Goal: Task Accomplishment & Management: Manage account settings

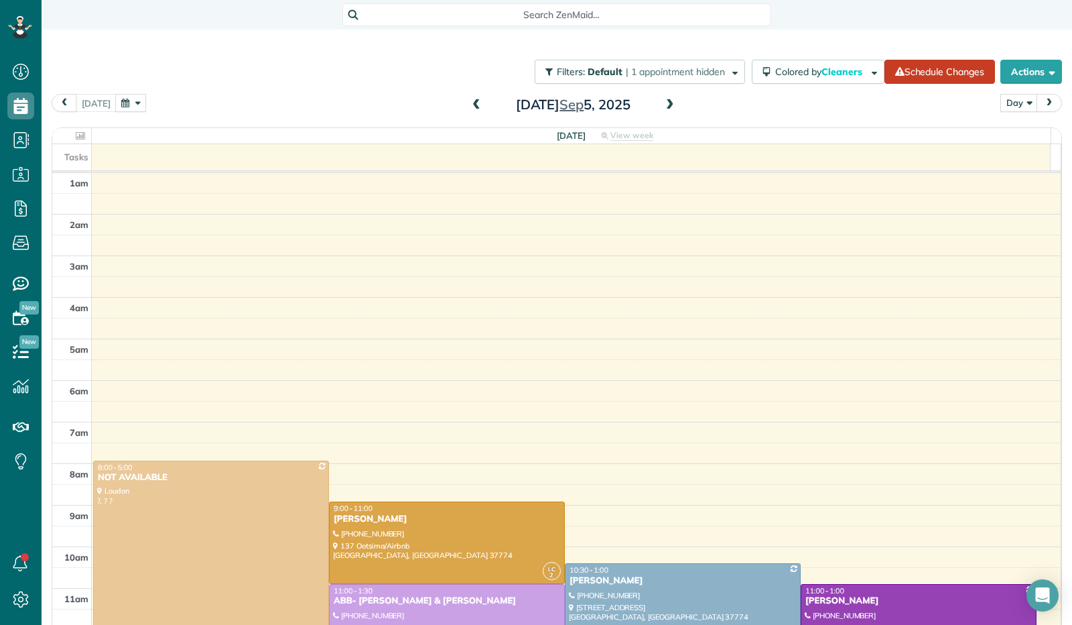
scroll to position [229, 0]
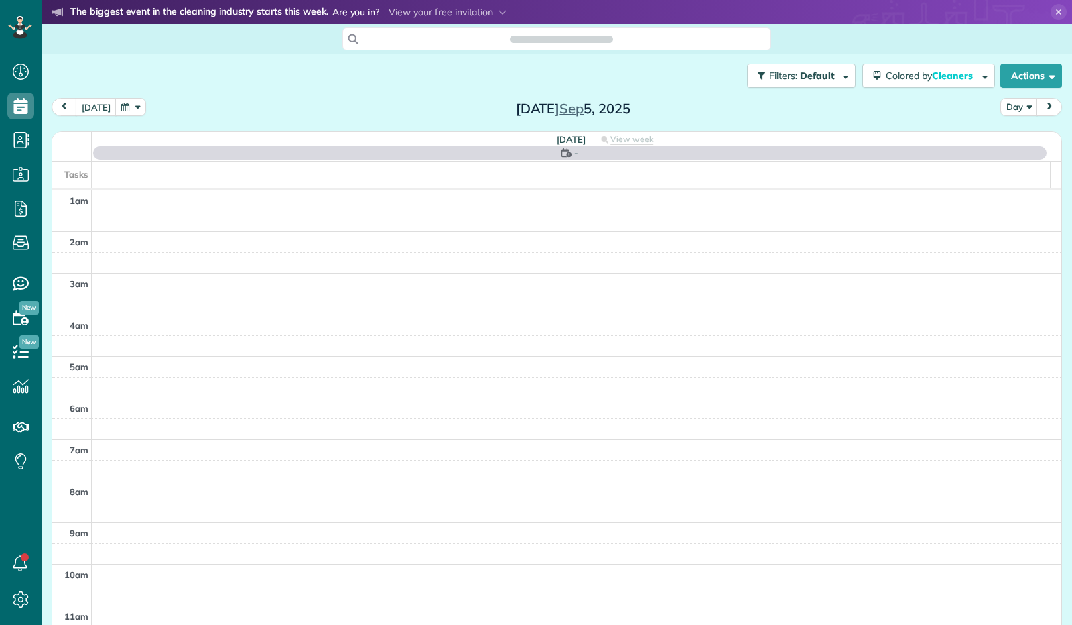
scroll to position [247, 0]
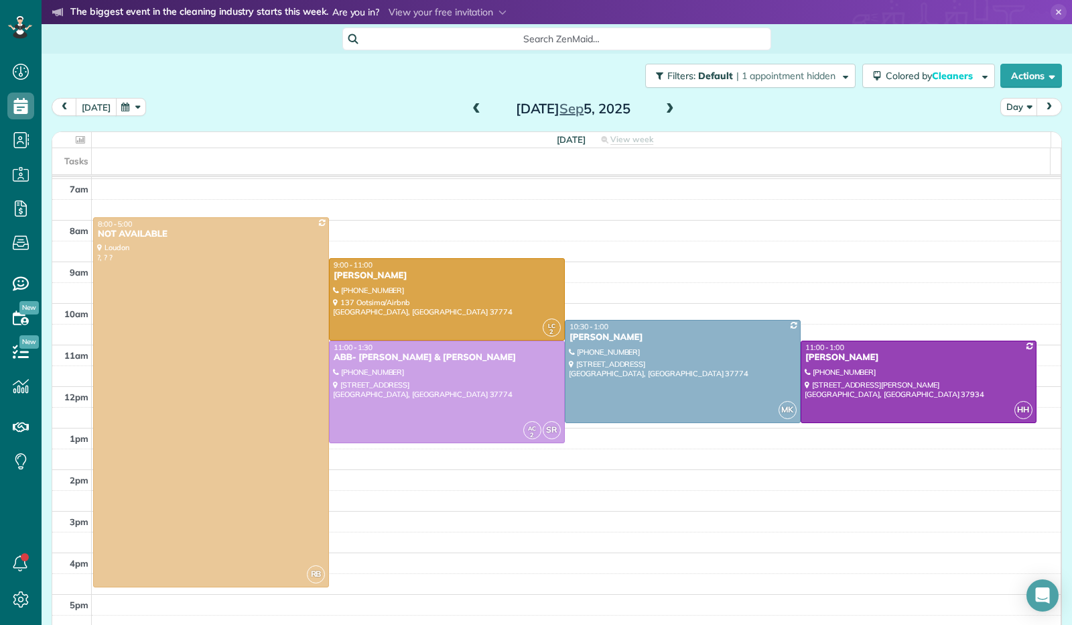
click at [92, 103] on button "today" at bounding box center [96, 107] width 41 height 18
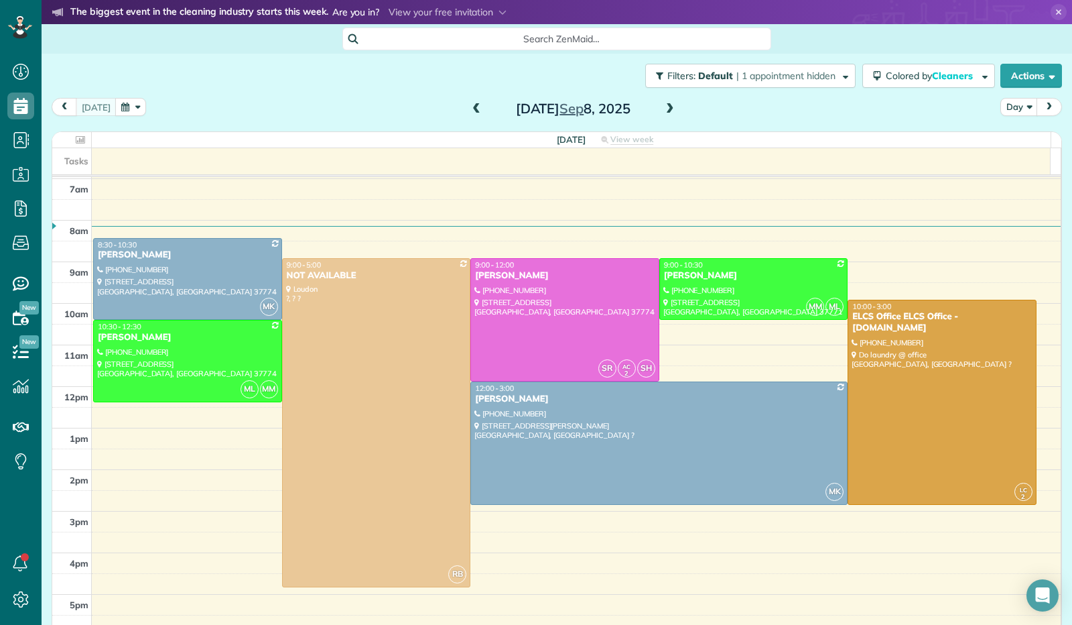
click at [663, 107] on span at bounding box center [670, 109] width 15 height 12
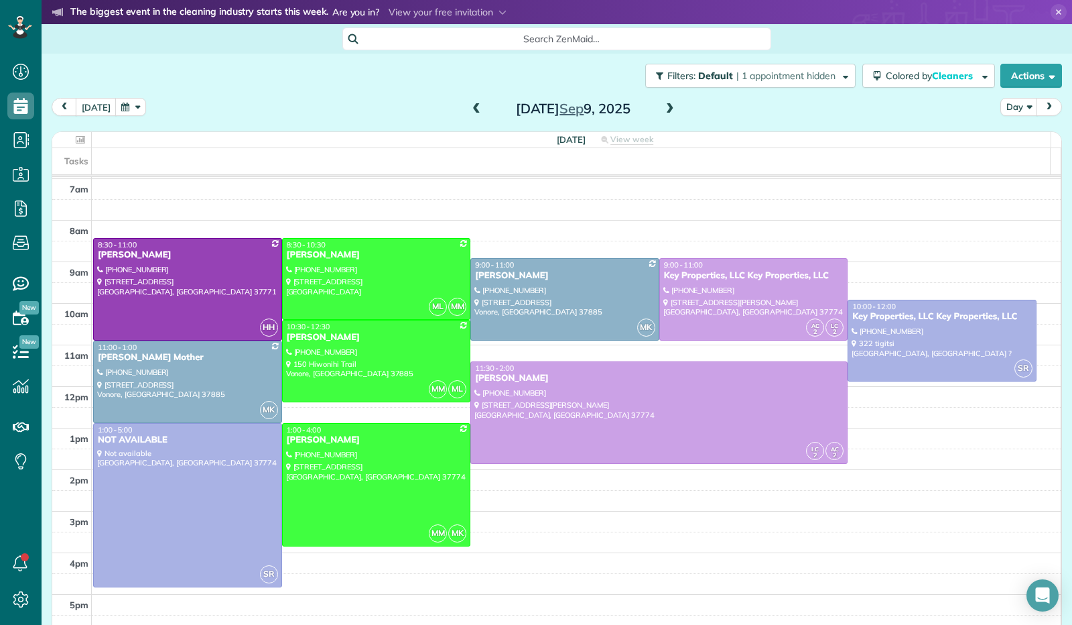
click at [663, 107] on span at bounding box center [670, 109] width 15 height 12
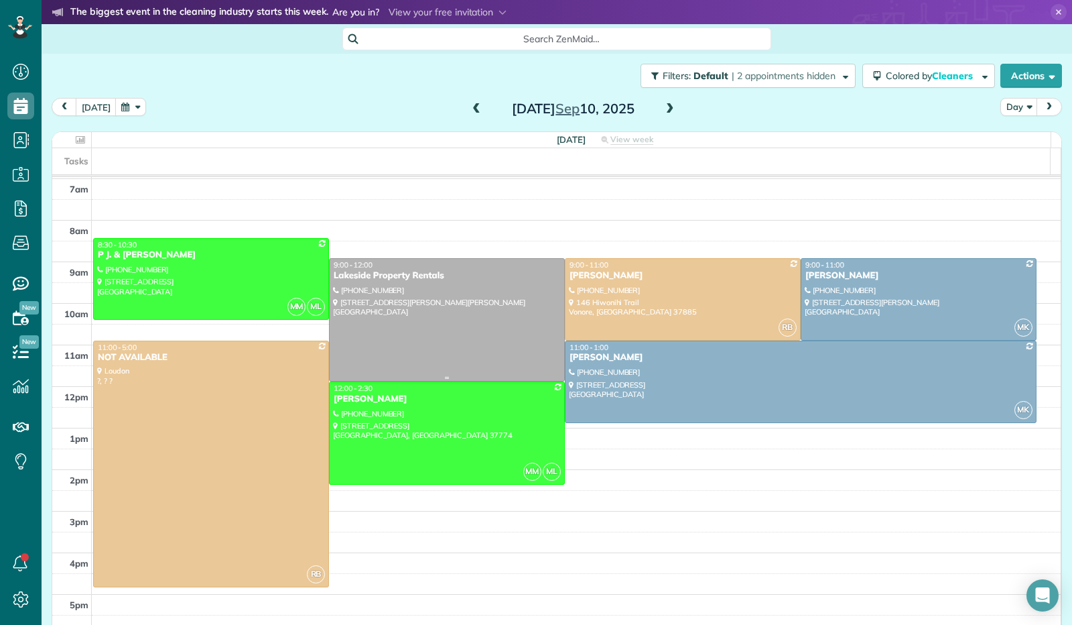
click at [446, 324] on div at bounding box center [447, 320] width 235 height 122
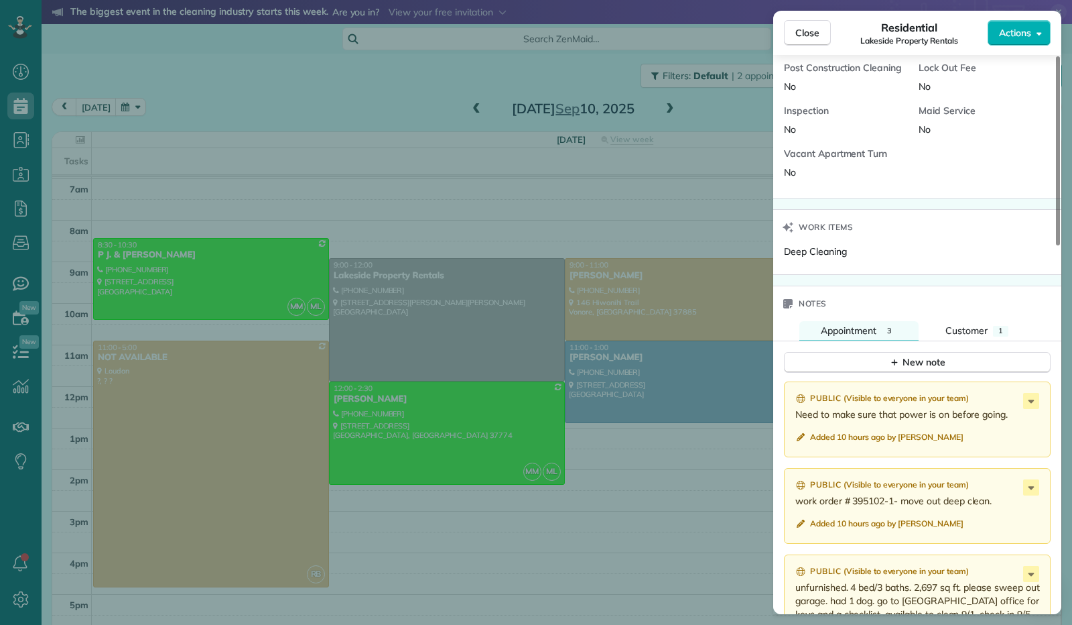
scroll to position [871, 0]
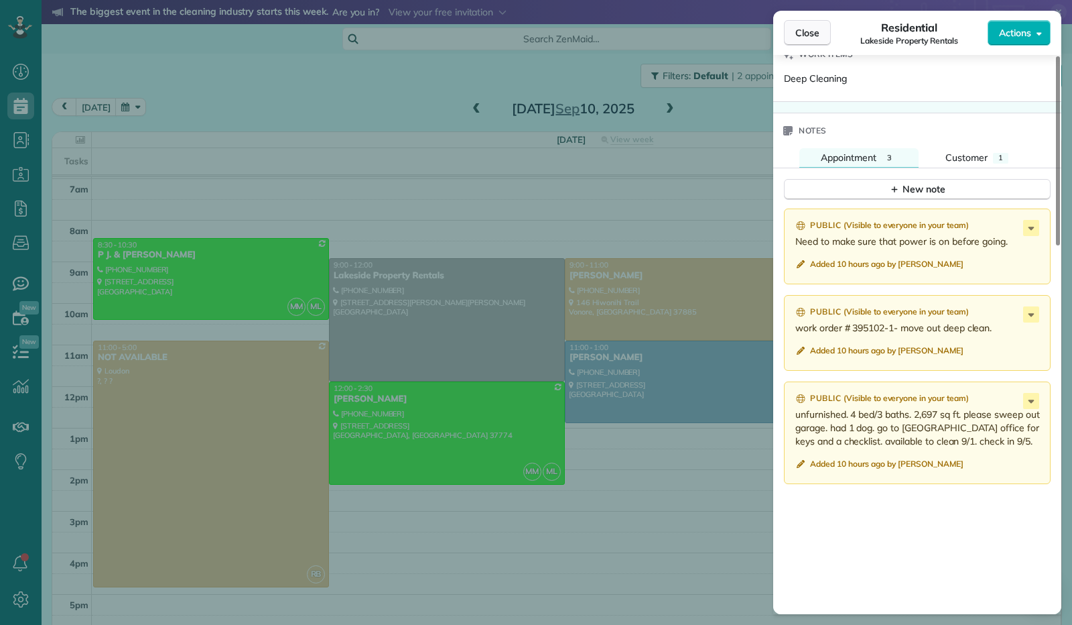
click at [812, 44] on button "Close" at bounding box center [807, 32] width 47 height 25
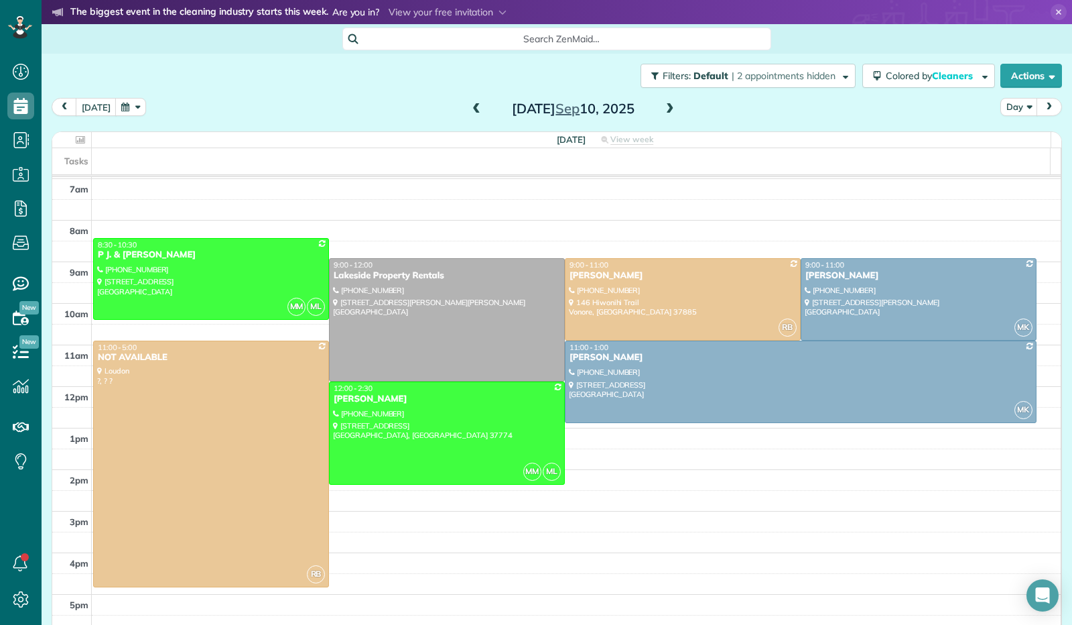
click at [663, 111] on span at bounding box center [670, 109] width 15 height 12
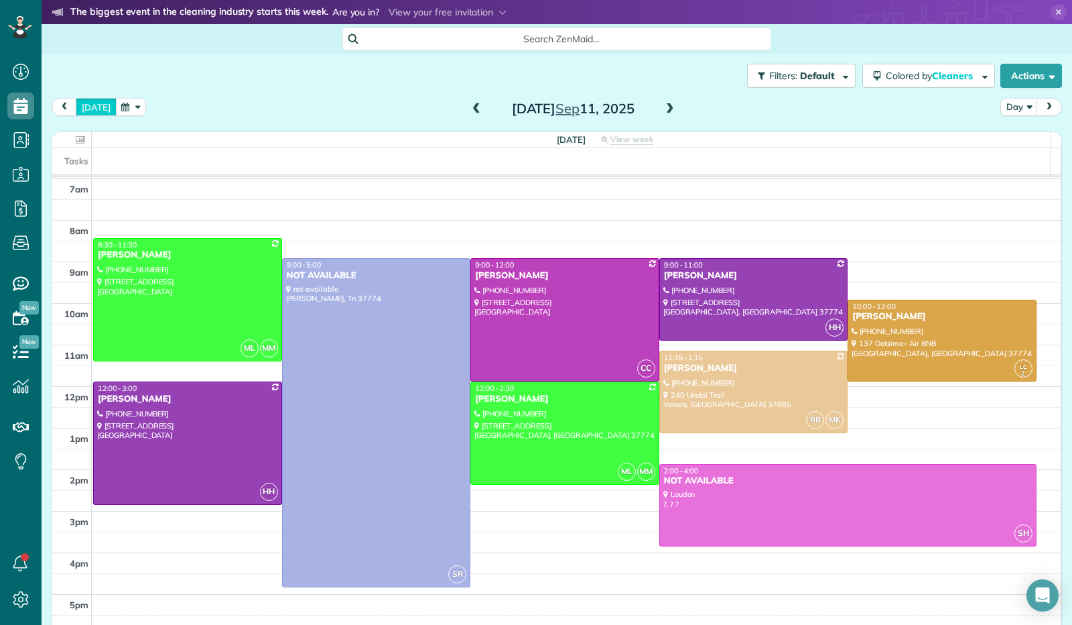
click at [101, 103] on button "today" at bounding box center [96, 107] width 41 height 18
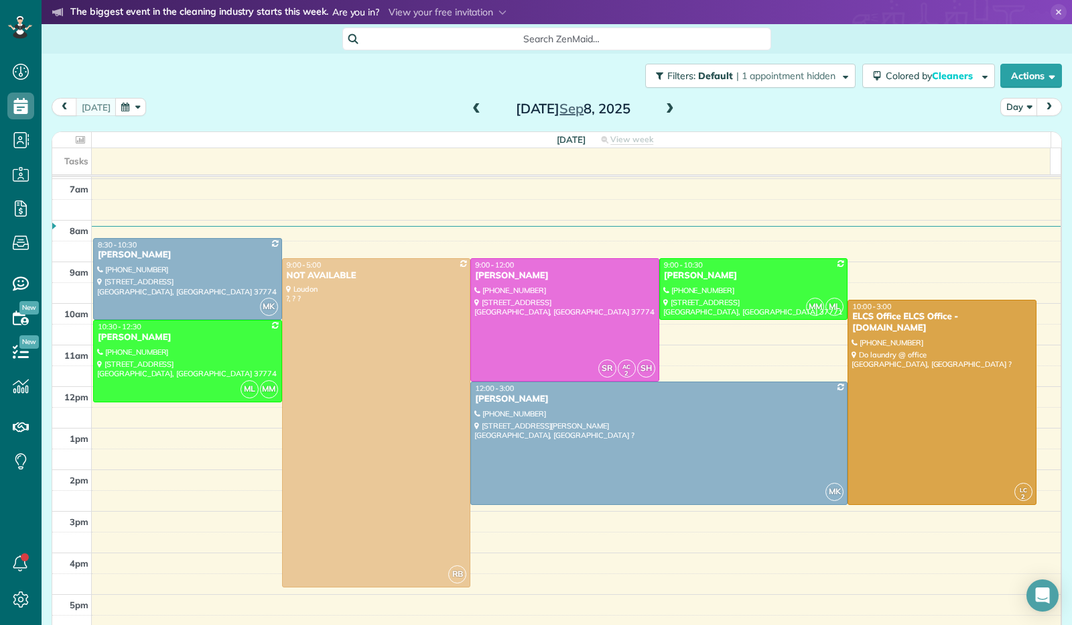
click at [137, 111] on button "button" at bounding box center [130, 107] width 31 height 18
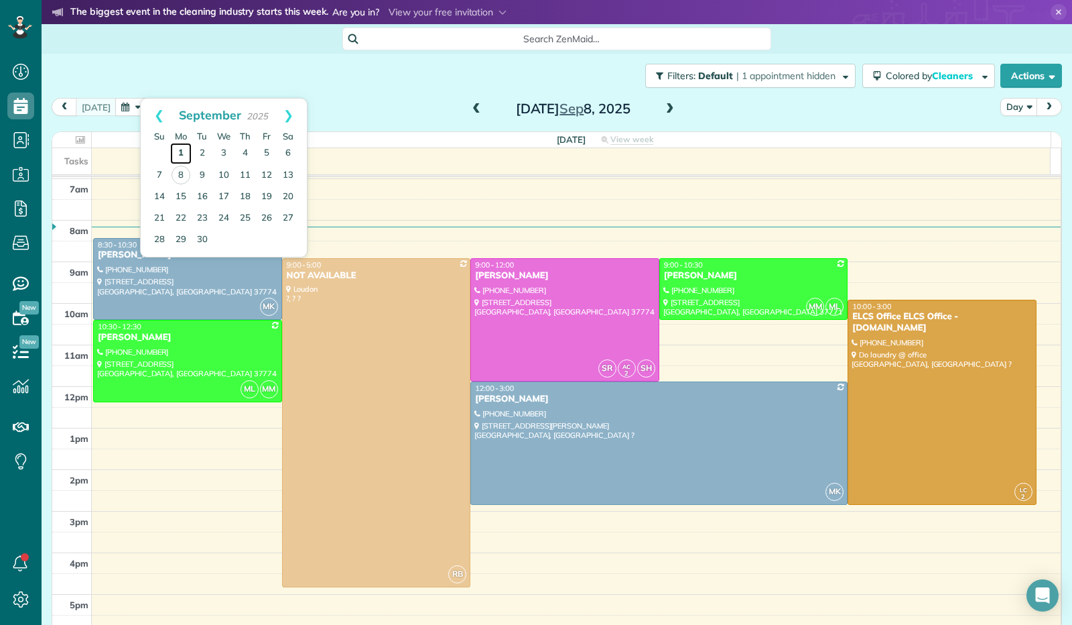
click at [184, 153] on link "1" at bounding box center [180, 153] width 21 height 21
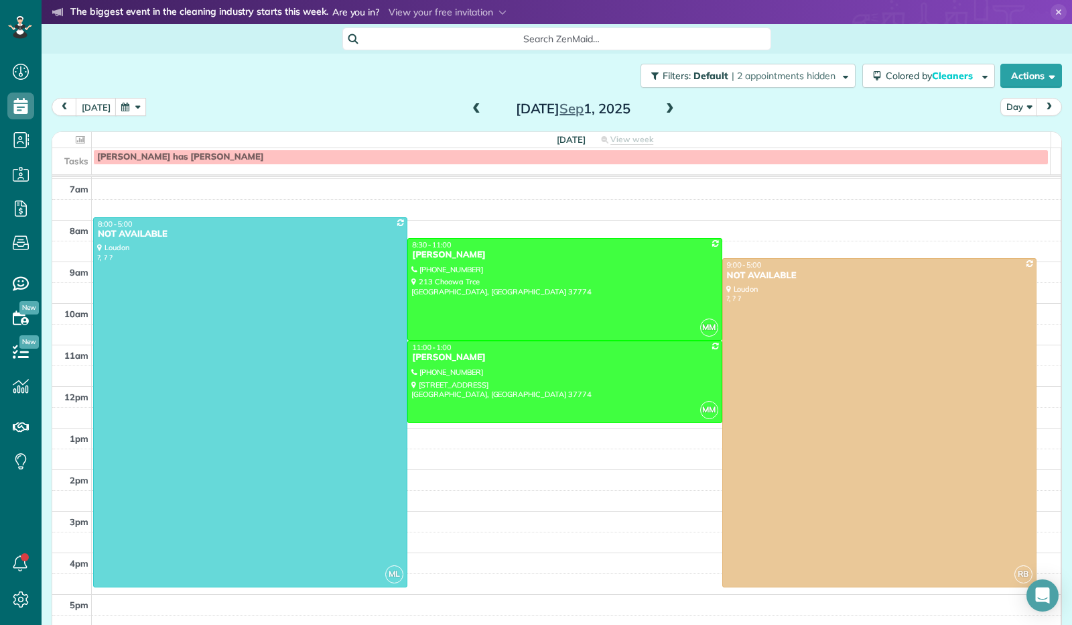
click at [663, 111] on span at bounding box center [670, 109] width 15 height 12
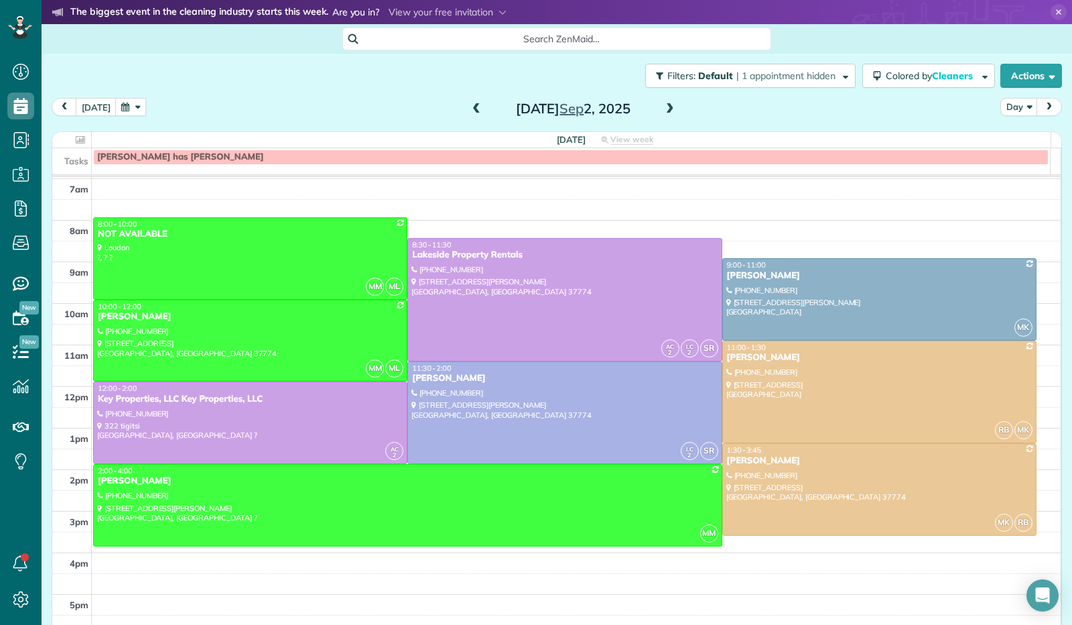
click at [663, 105] on span at bounding box center [670, 109] width 15 height 12
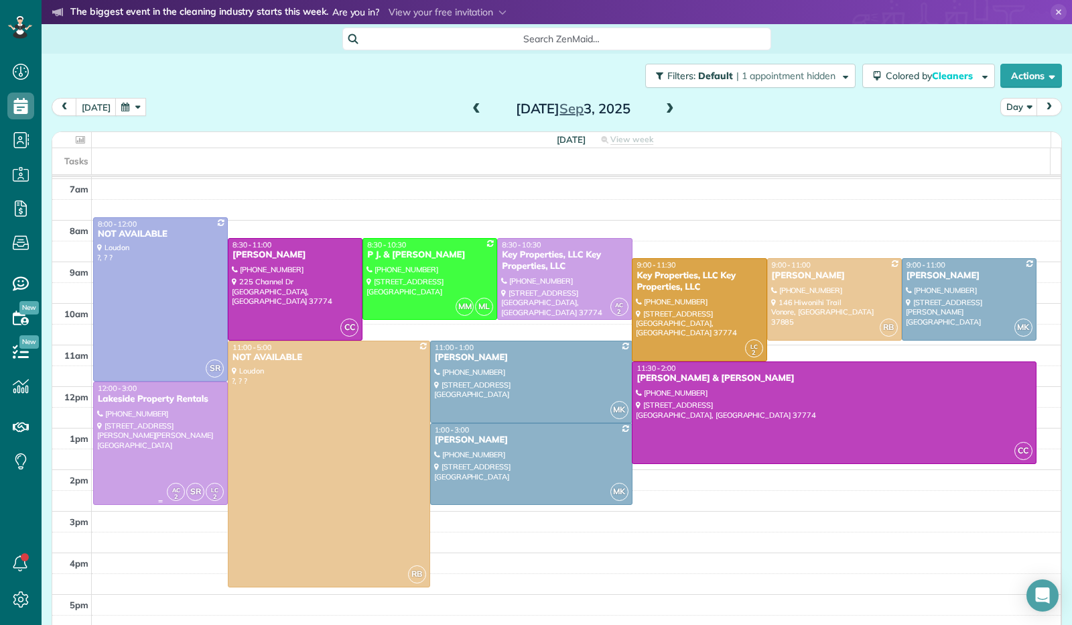
click at [162, 439] on div at bounding box center [160, 443] width 133 height 122
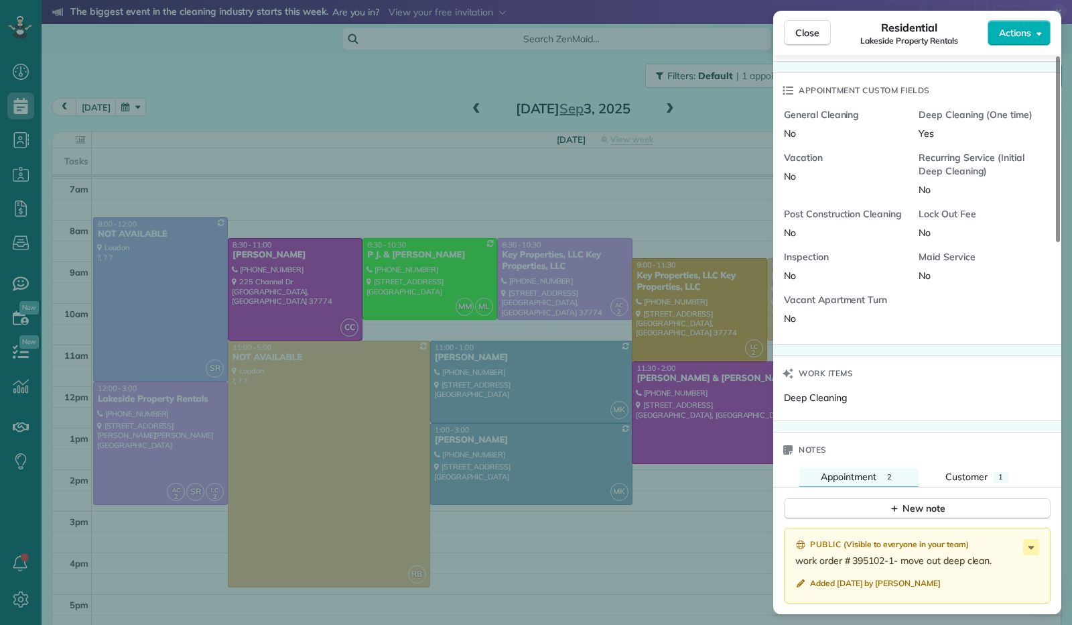
scroll to position [805, 0]
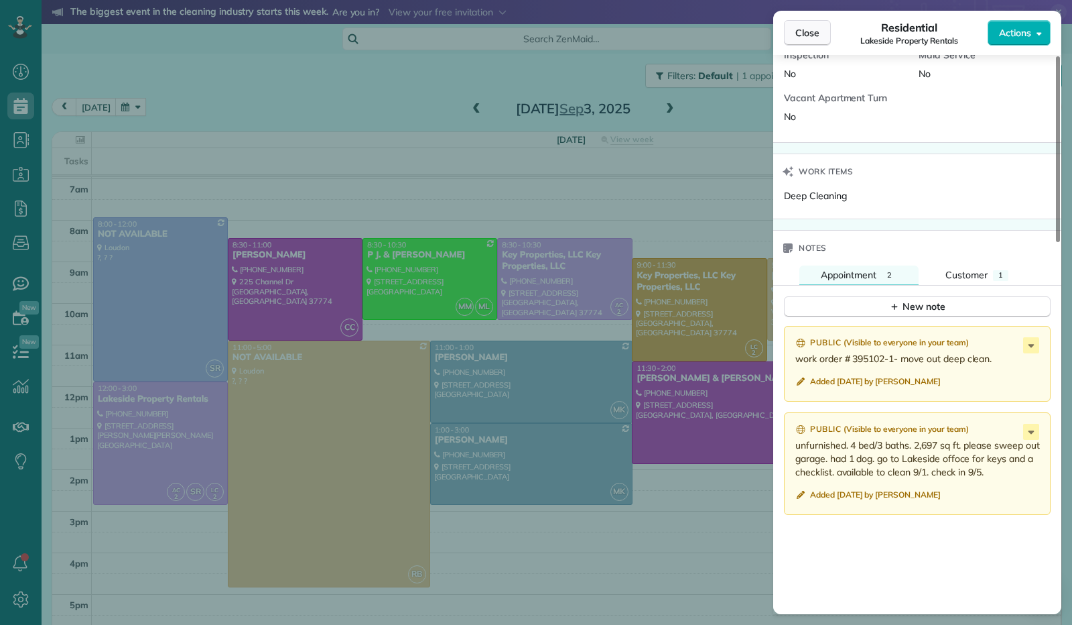
click at [814, 29] on span "Close" at bounding box center [808, 32] width 24 height 13
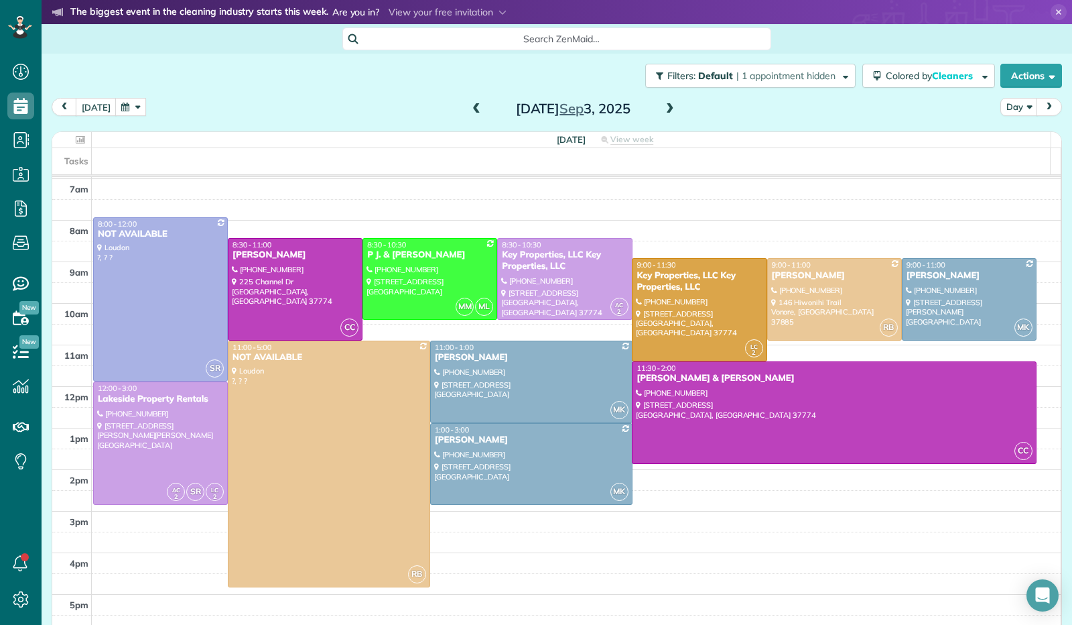
click at [663, 110] on span at bounding box center [670, 109] width 15 height 12
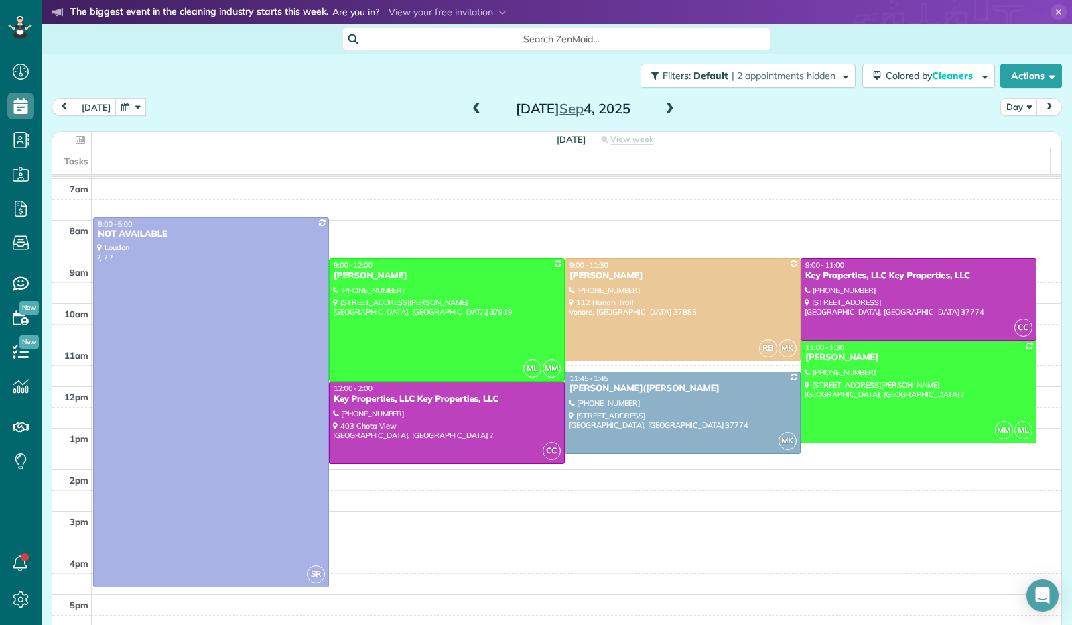
click at [663, 110] on span at bounding box center [670, 109] width 15 height 12
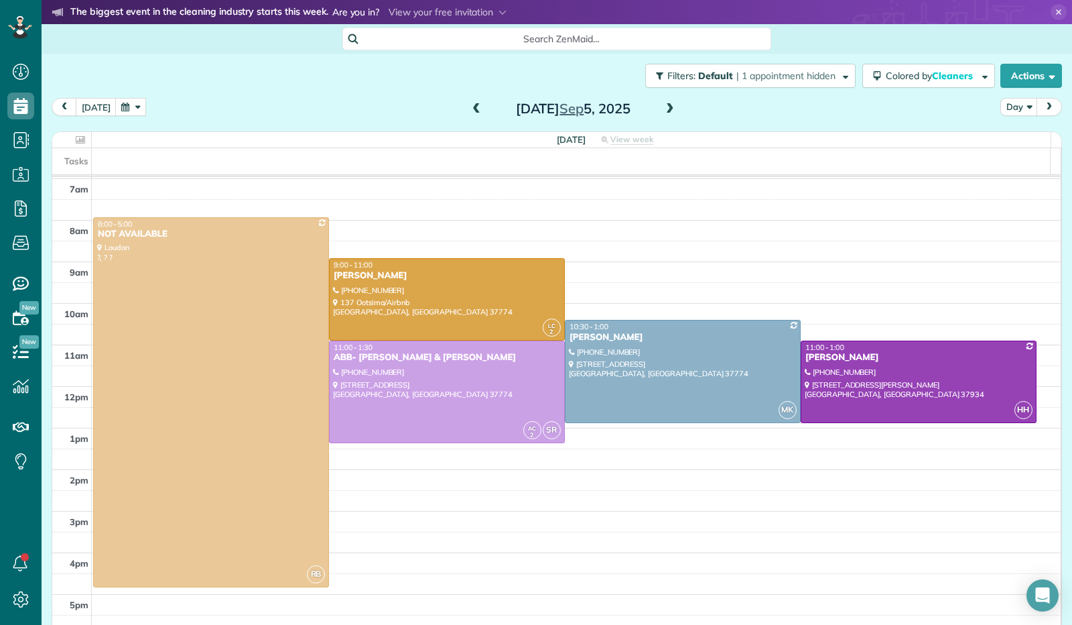
click at [663, 107] on span at bounding box center [670, 109] width 15 height 12
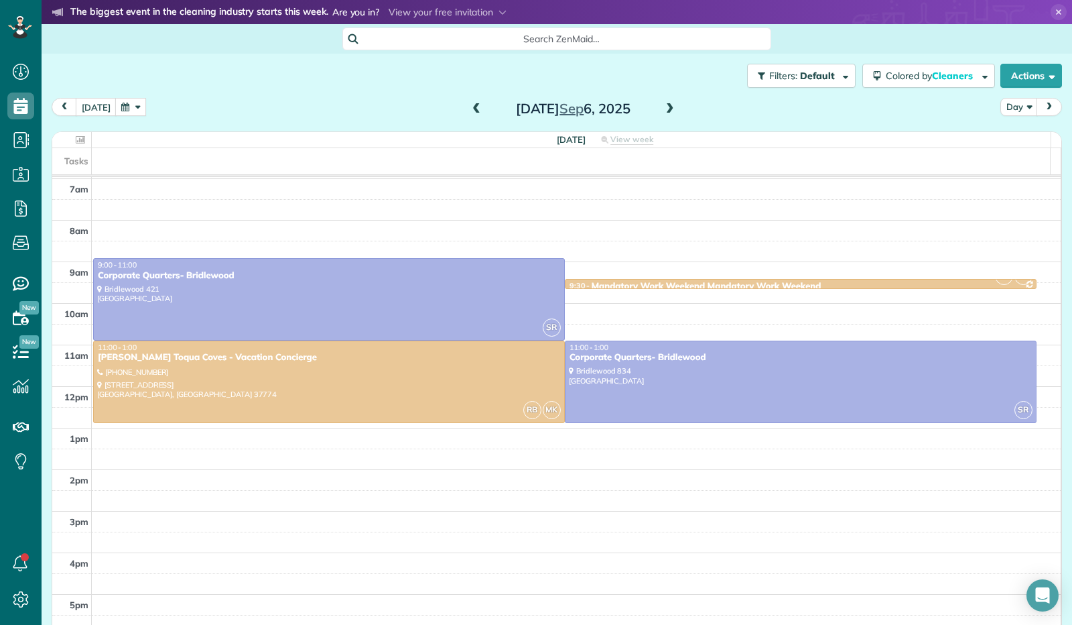
click at [663, 107] on span at bounding box center [670, 109] width 15 height 12
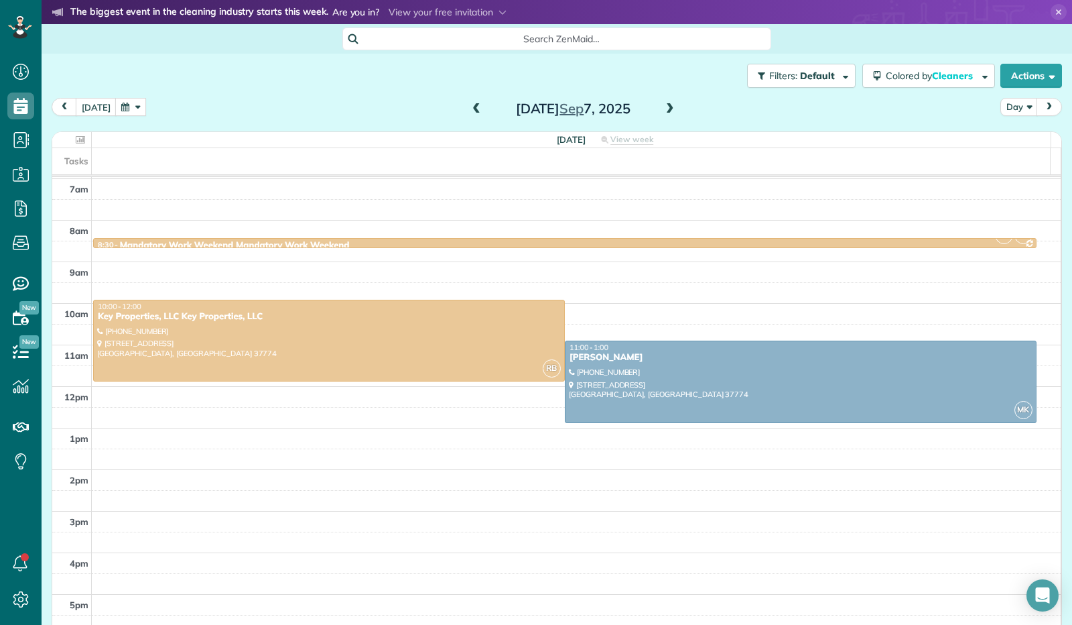
click at [663, 107] on span at bounding box center [670, 109] width 15 height 12
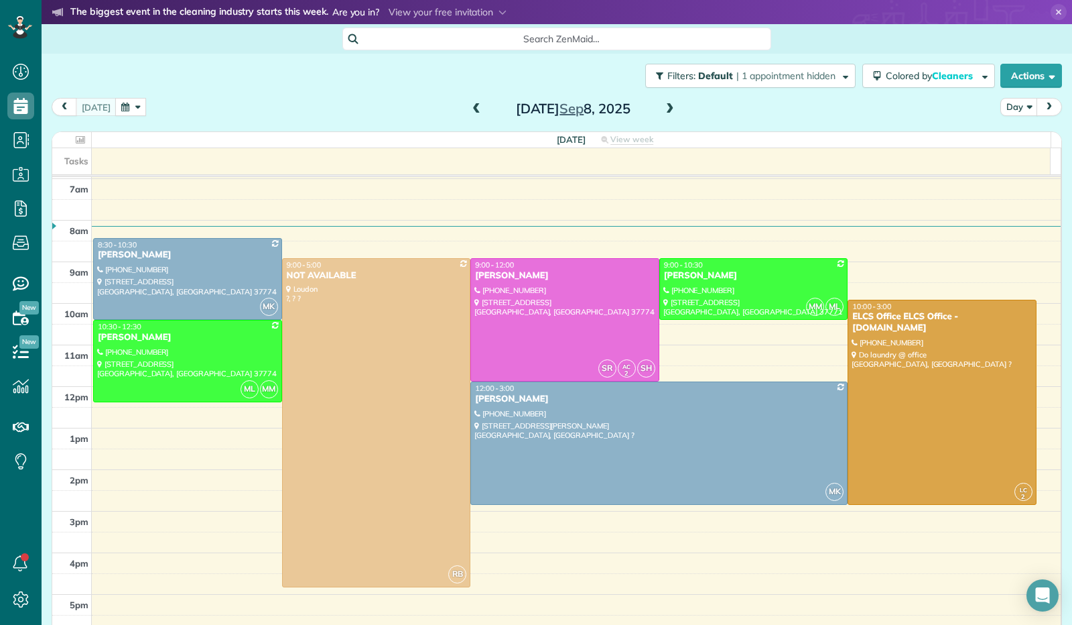
click at [663, 107] on span at bounding box center [670, 109] width 15 height 12
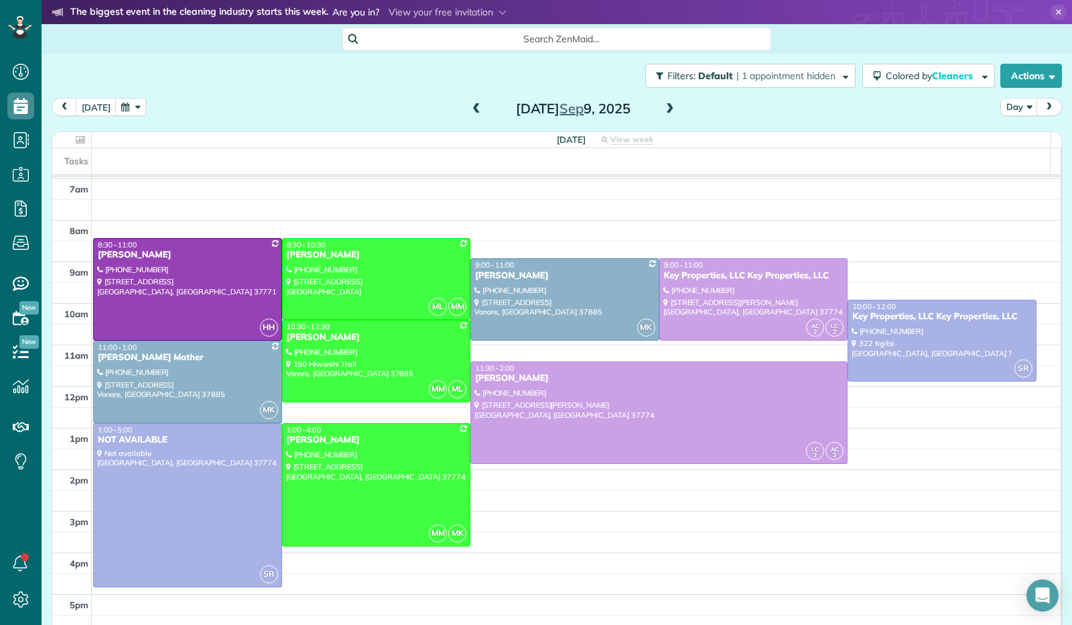
click at [663, 107] on span at bounding box center [670, 109] width 15 height 12
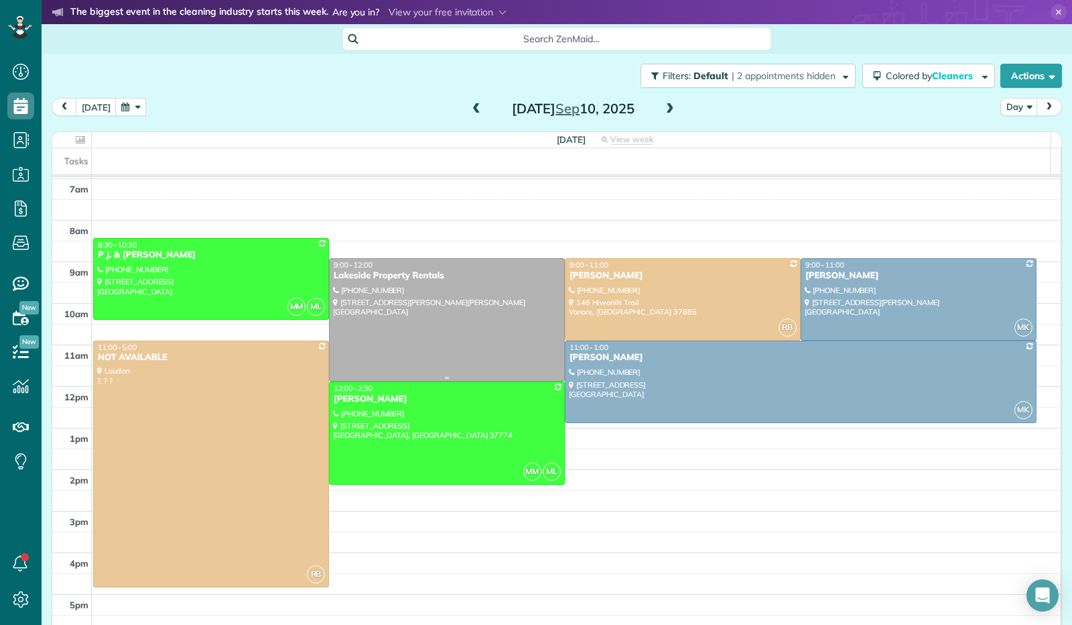
click at [407, 331] on div at bounding box center [447, 320] width 235 height 122
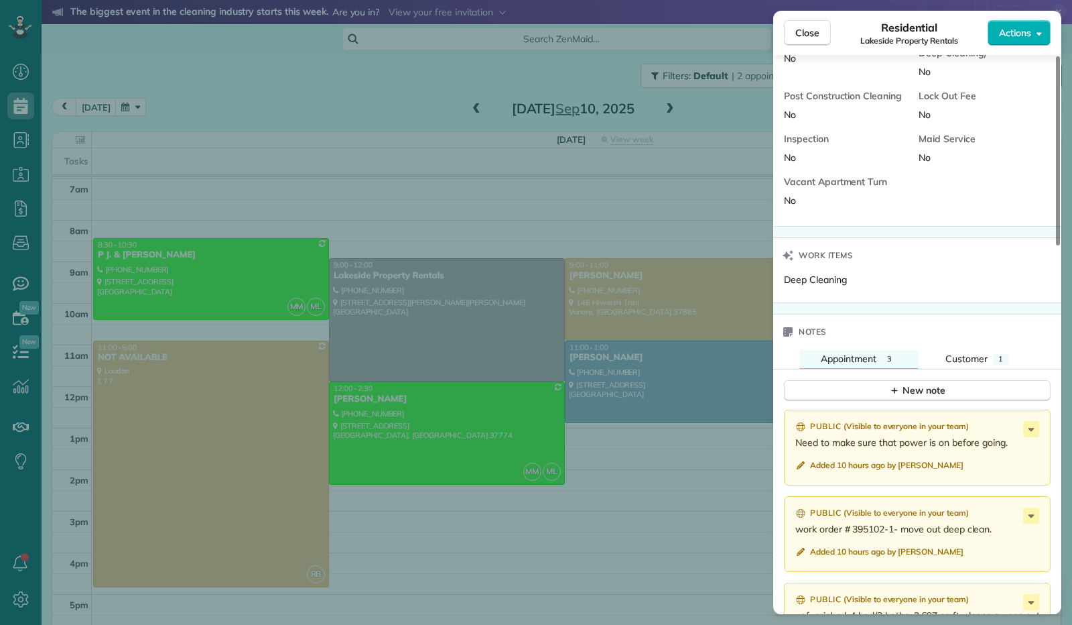
scroll to position [939, 0]
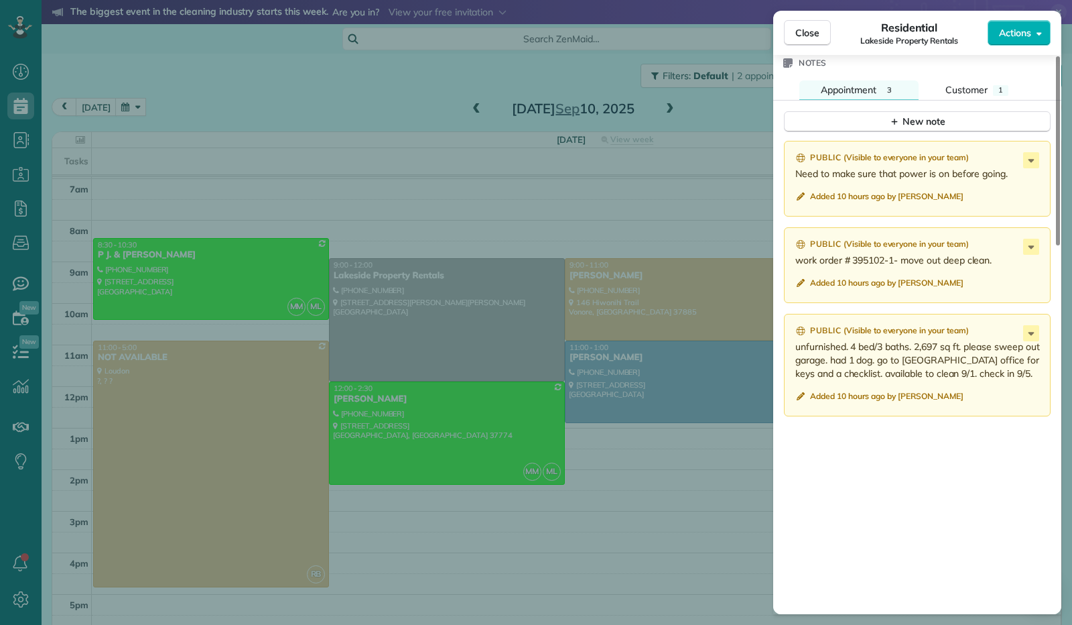
click at [816, 45] on button "Close" at bounding box center [807, 32] width 47 height 25
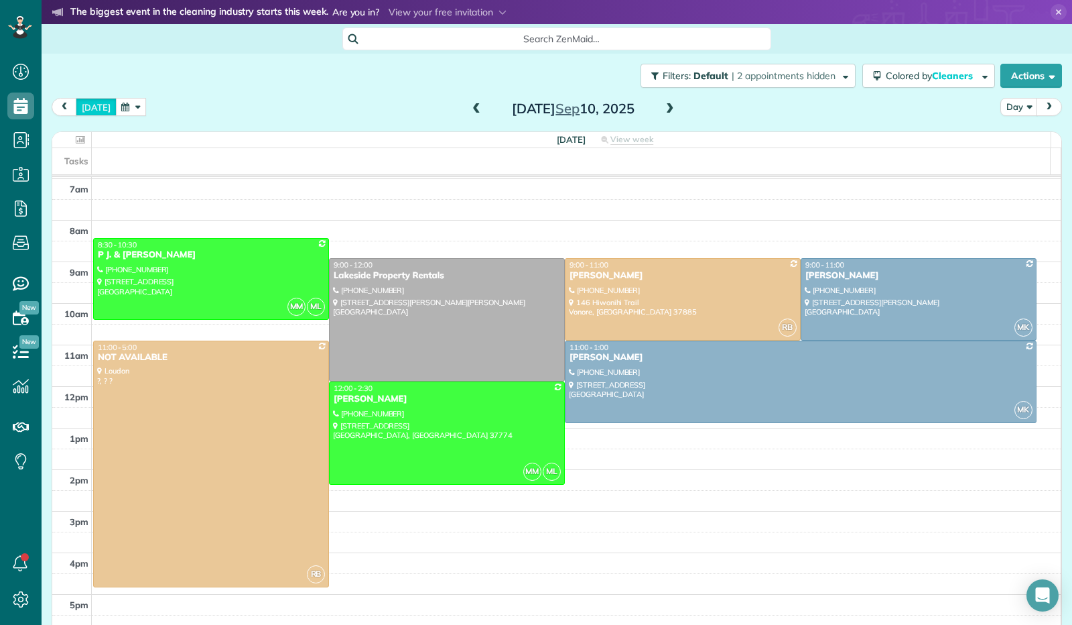
click at [105, 107] on button "today" at bounding box center [96, 107] width 41 height 18
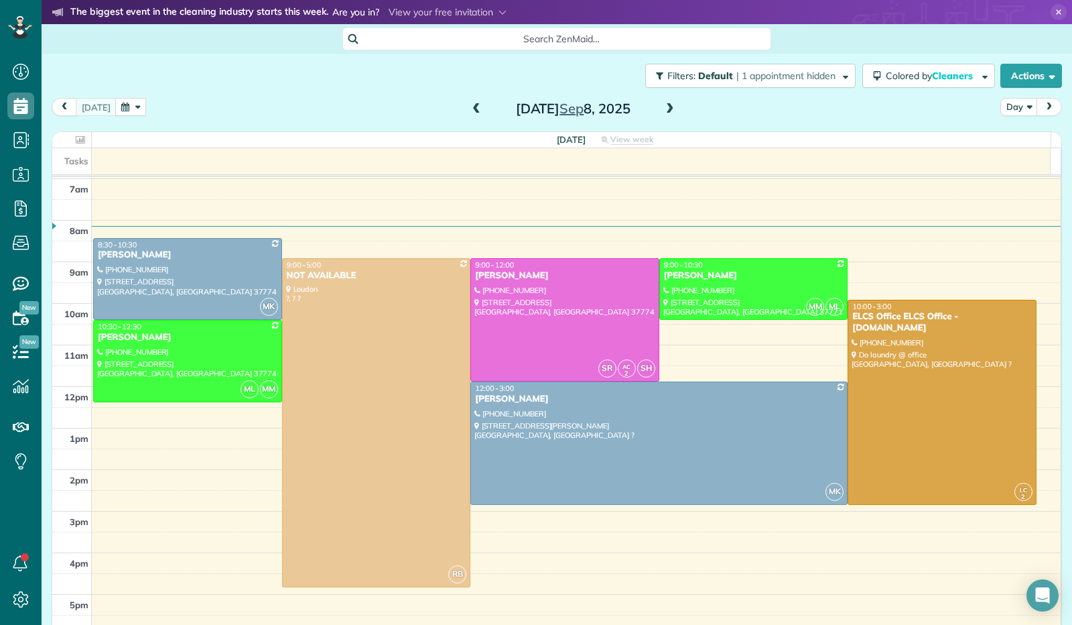
click at [137, 106] on button "button" at bounding box center [130, 107] width 31 height 18
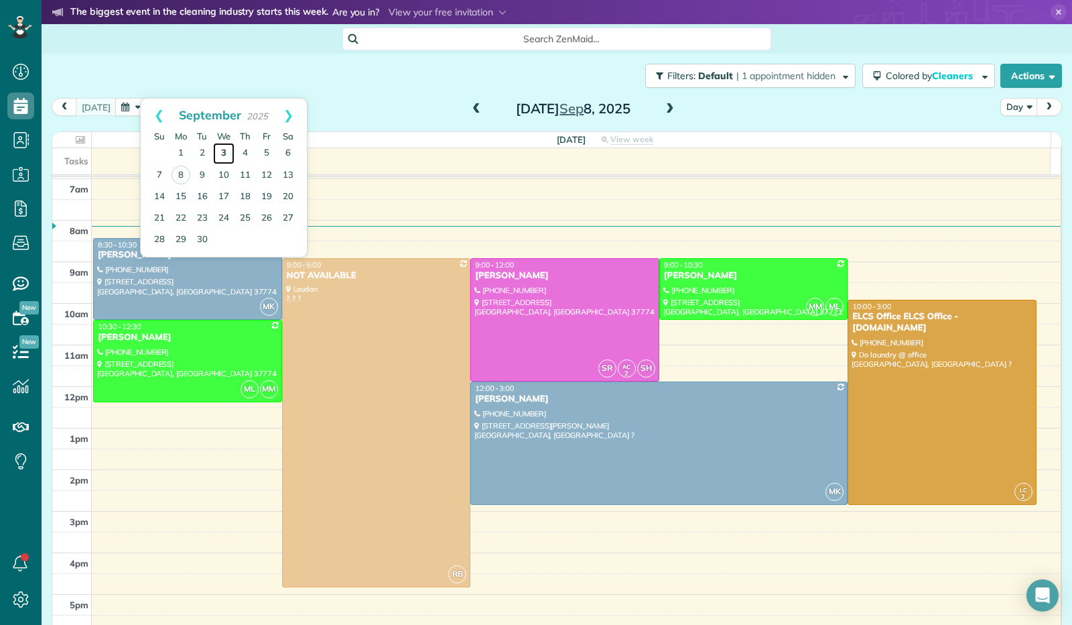
click at [218, 150] on link "3" at bounding box center [223, 153] width 21 height 21
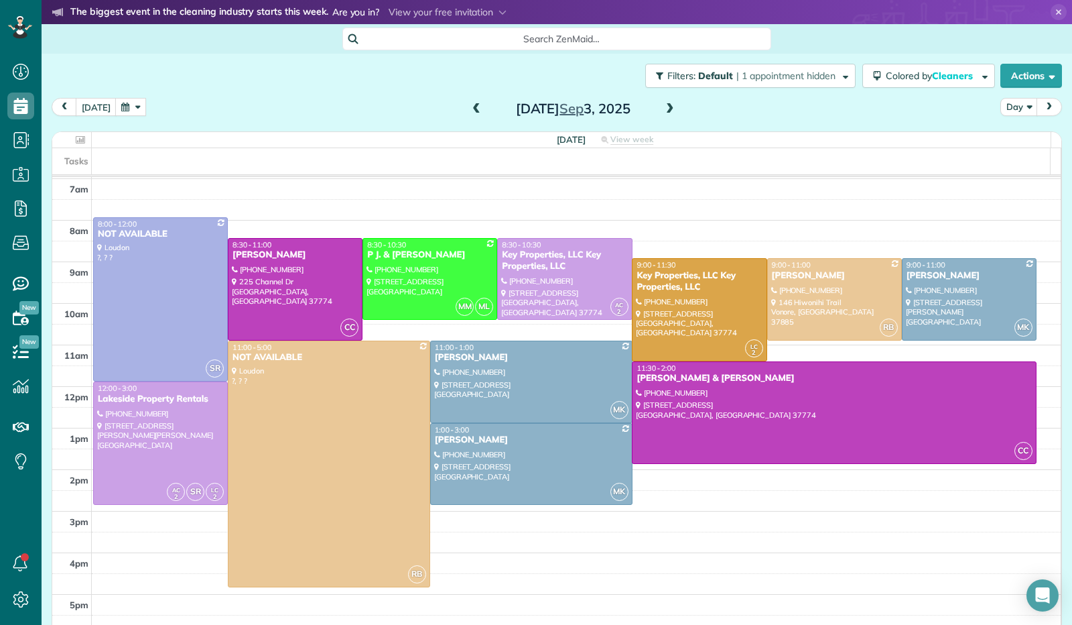
click at [663, 108] on span at bounding box center [670, 109] width 15 height 12
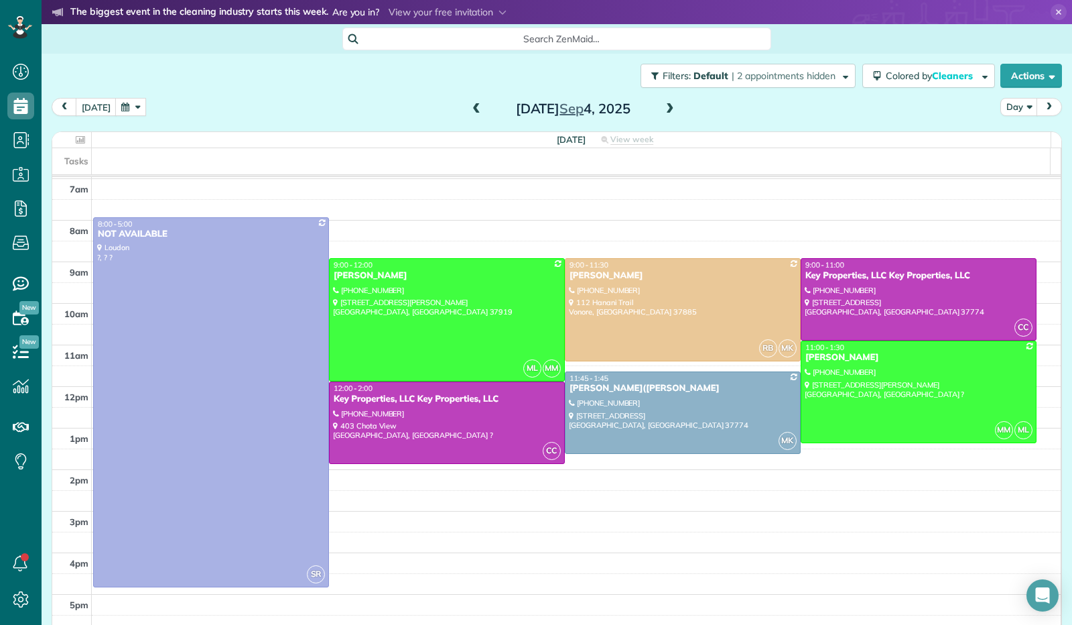
click at [663, 107] on span at bounding box center [670, 109] width 15 height 12
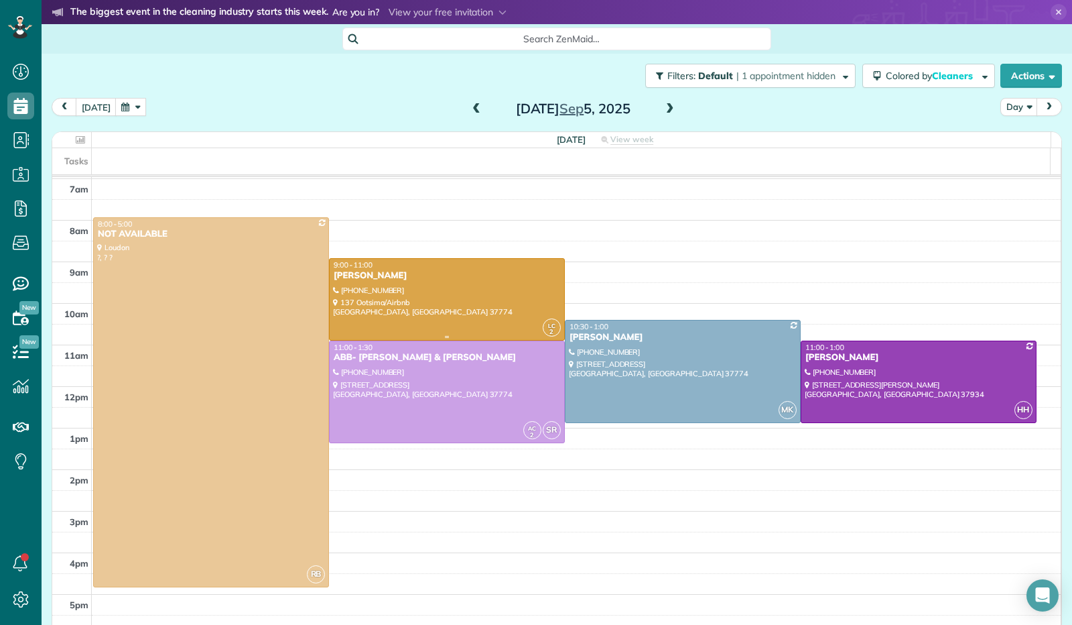
click at [402, 288] on div at bounding box center [447, 299] width 235 height 81
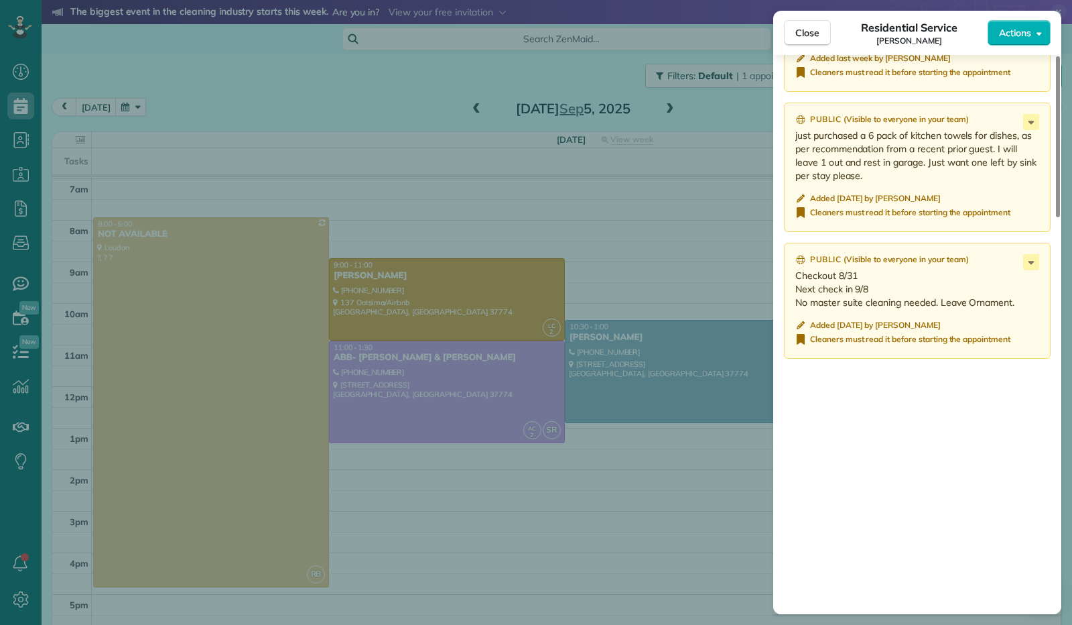
scroll to position [1139, 0]
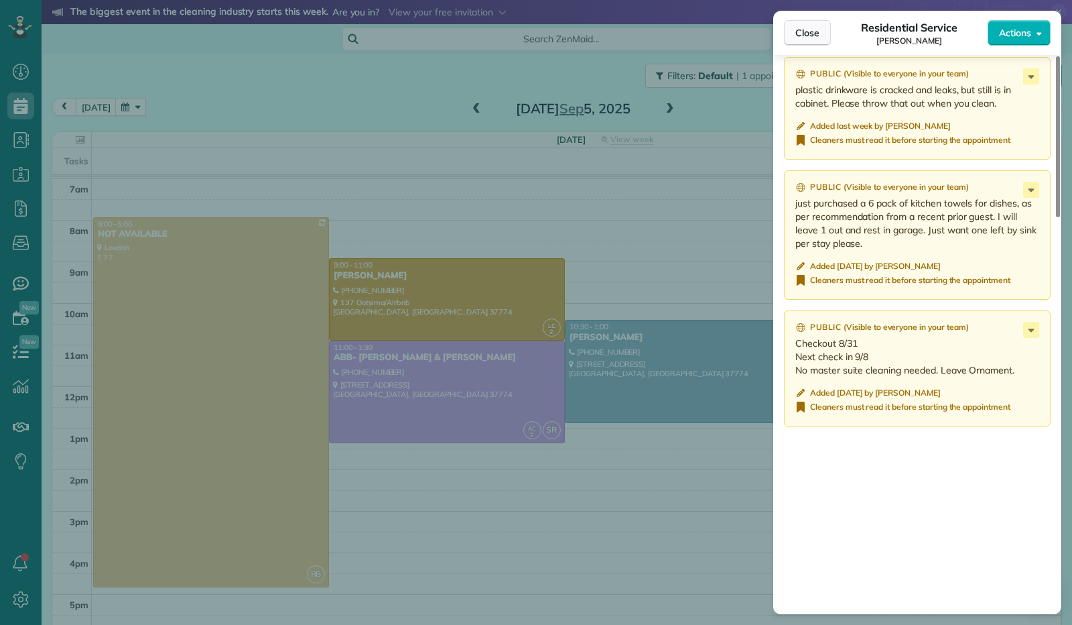
click at [810, 32] on span "Close" at bounding box center [808, 32] width 24 height 13
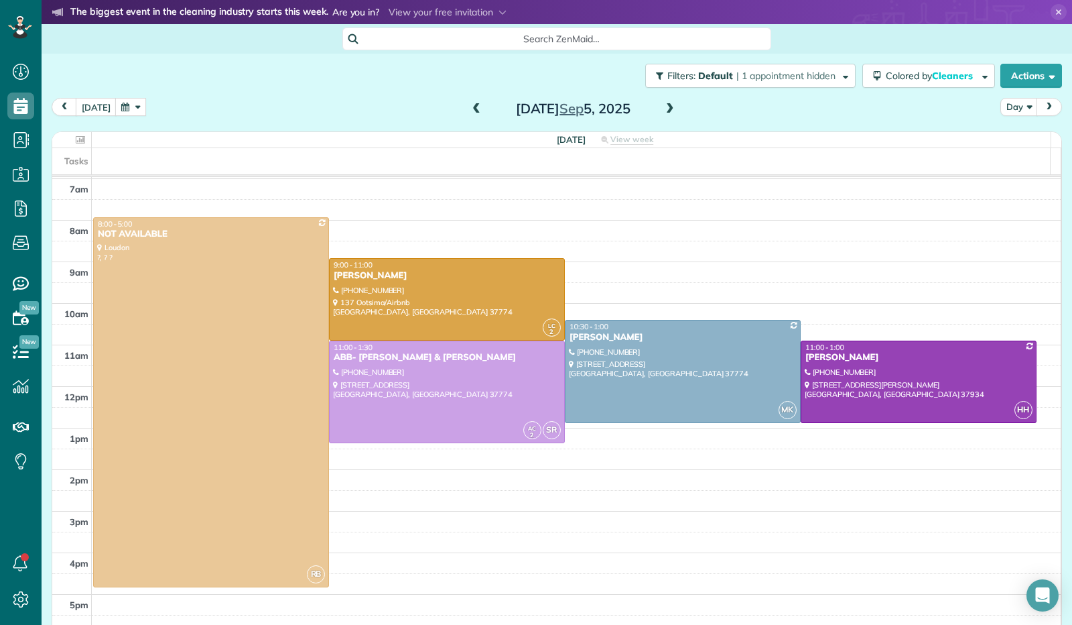
click at [668, 109] on span at bounding box center [670, 109] width 15 height 12
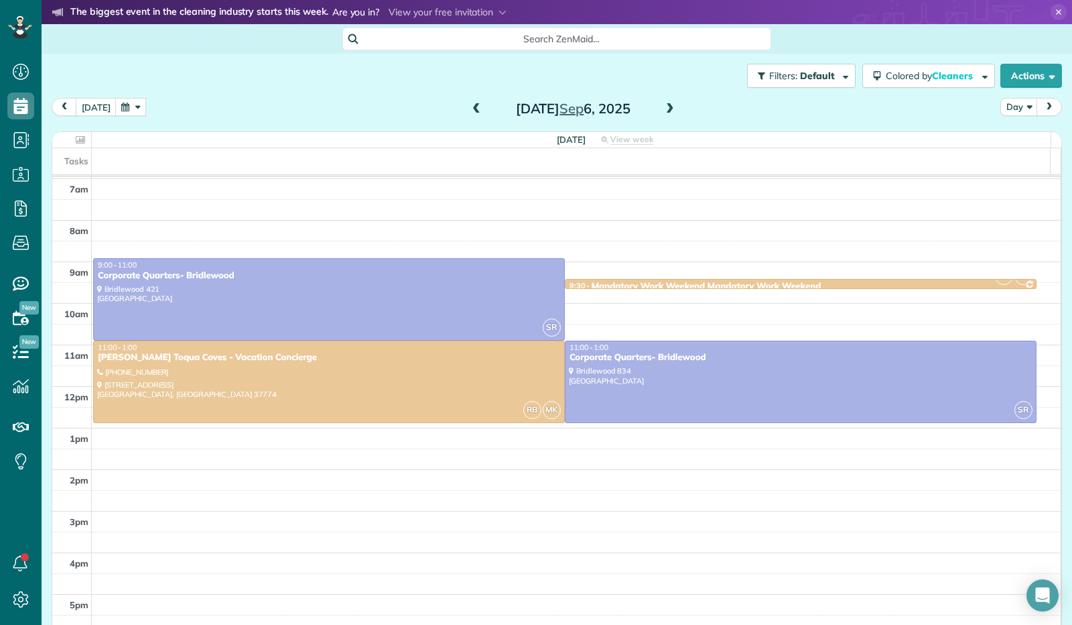
click at [663, 112] on span at bounding box center [670, 109] width 15 height 12
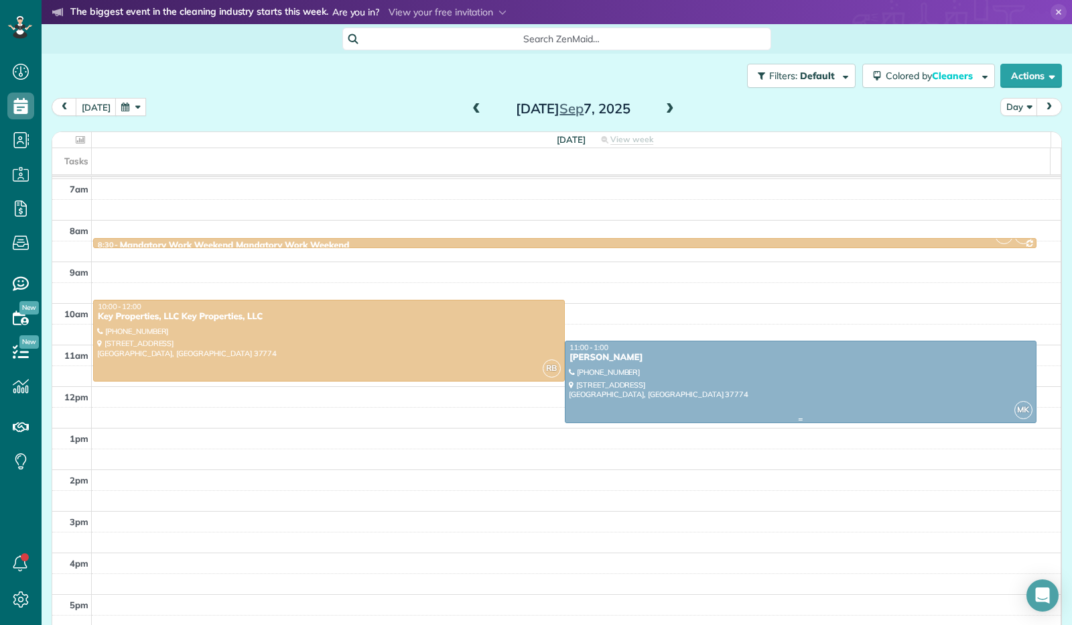
click at [664, 368] on div at bounding box center [801, 381] width 471 height 81
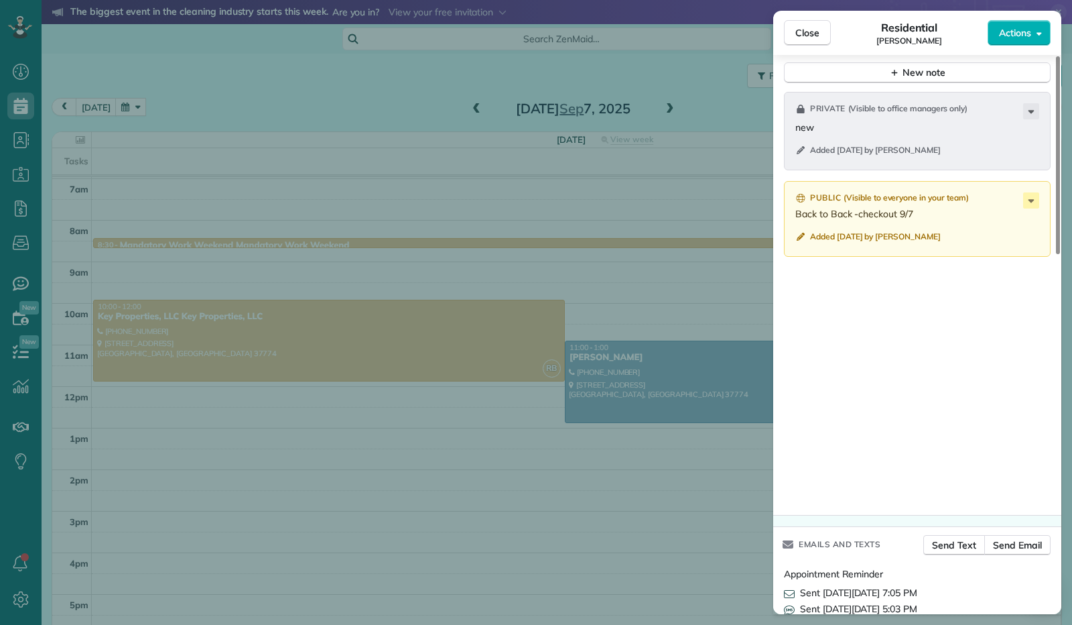
scroll to position [879, 0]
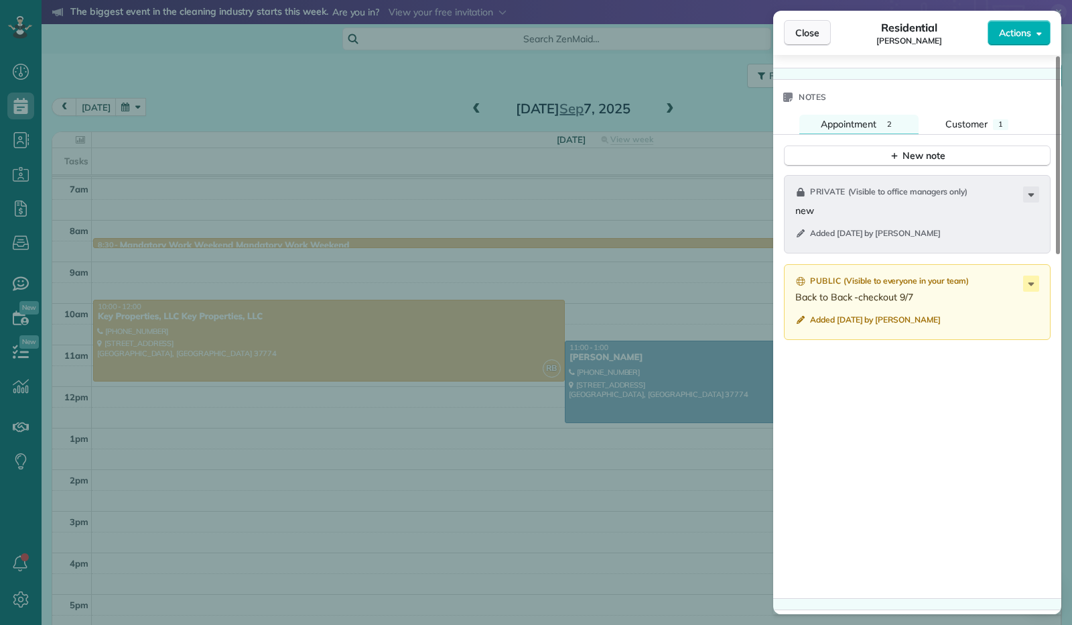
click at [801, 41] on button "Close" at bounding box center [807, 32] width 47 height 25
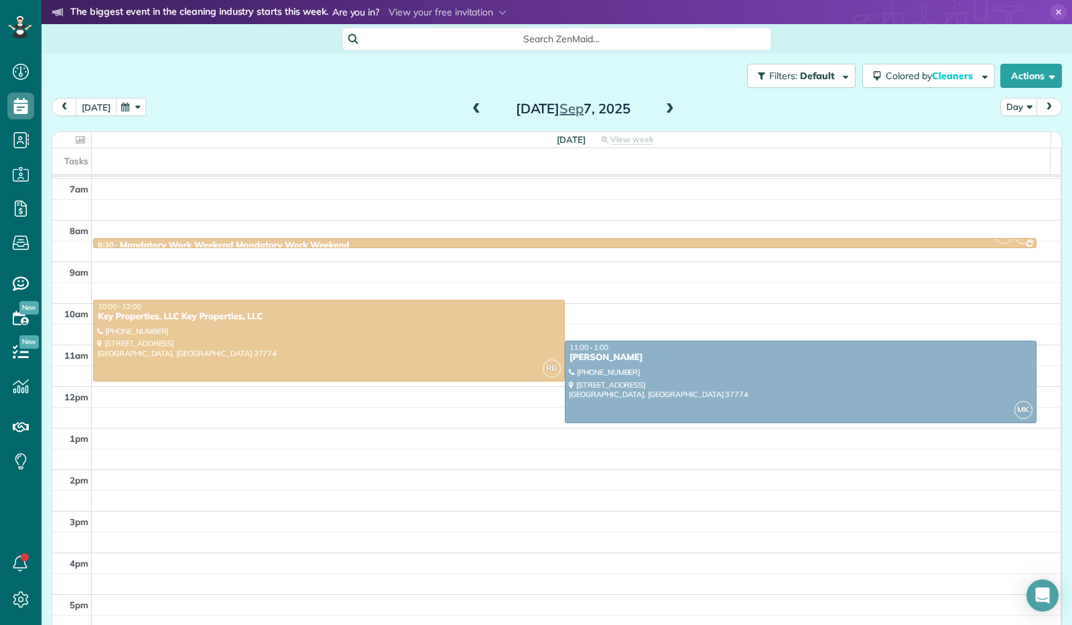
click at [88, 107] on button "today" at bounding box center [96, 107] width 41 height 18
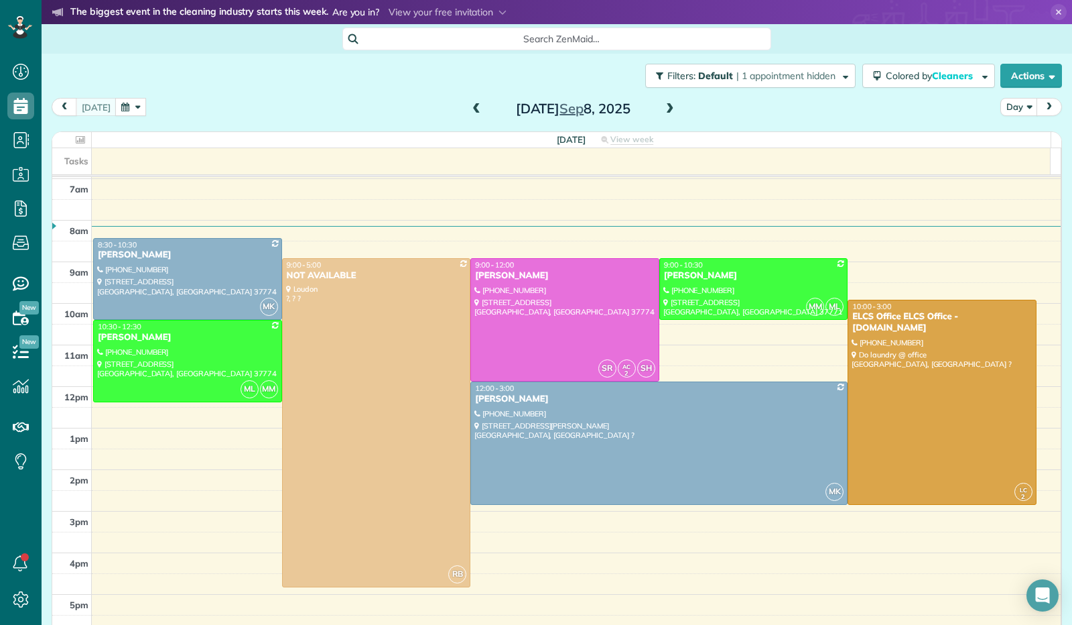
click at [125, 109] on button "button" at bounding box center [130, 107] width 31 height 18
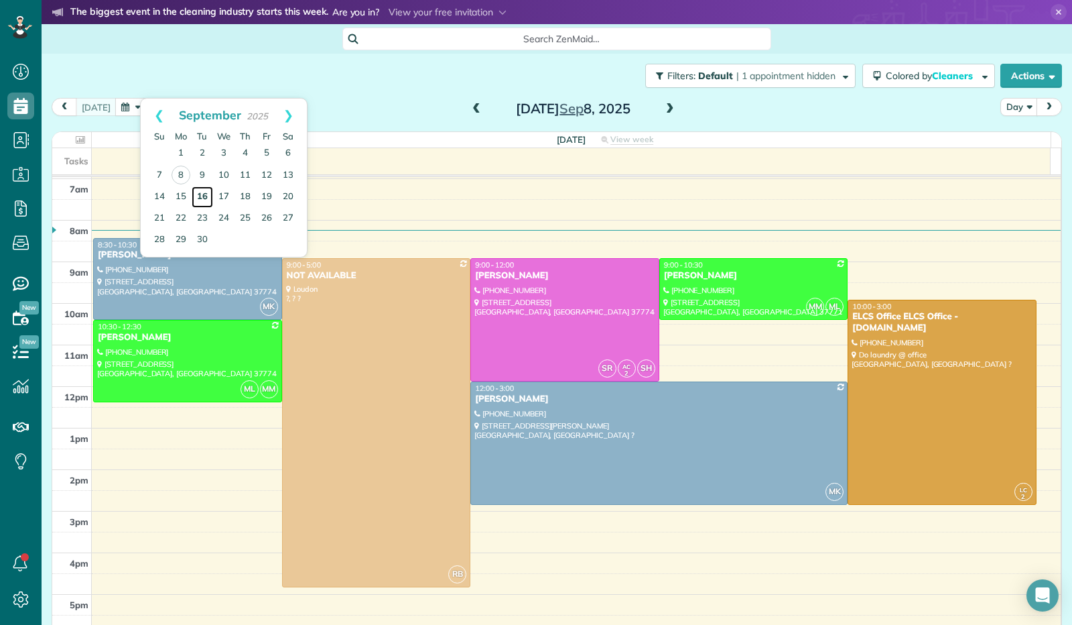
click at [196, 191] on link "16" at bounding box center [202, 196] width 21 height 21
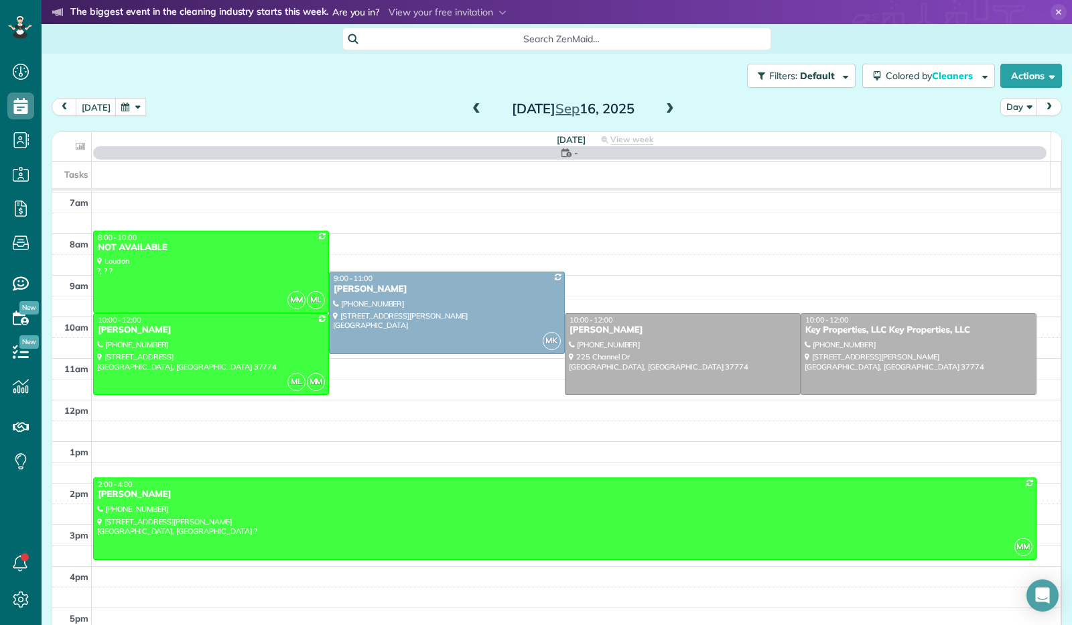
click at [469, 109] on span at bounding box center [476, 109] width 15 height 12
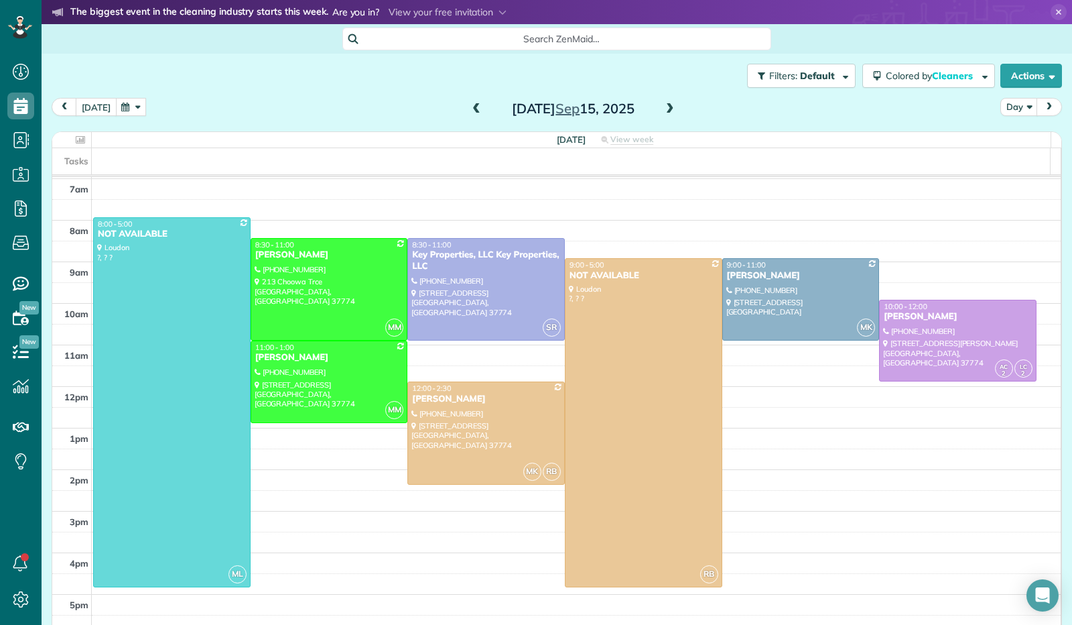
click at [94, 108] on button "today" at bounding box center [96, 107] width 41 height 18
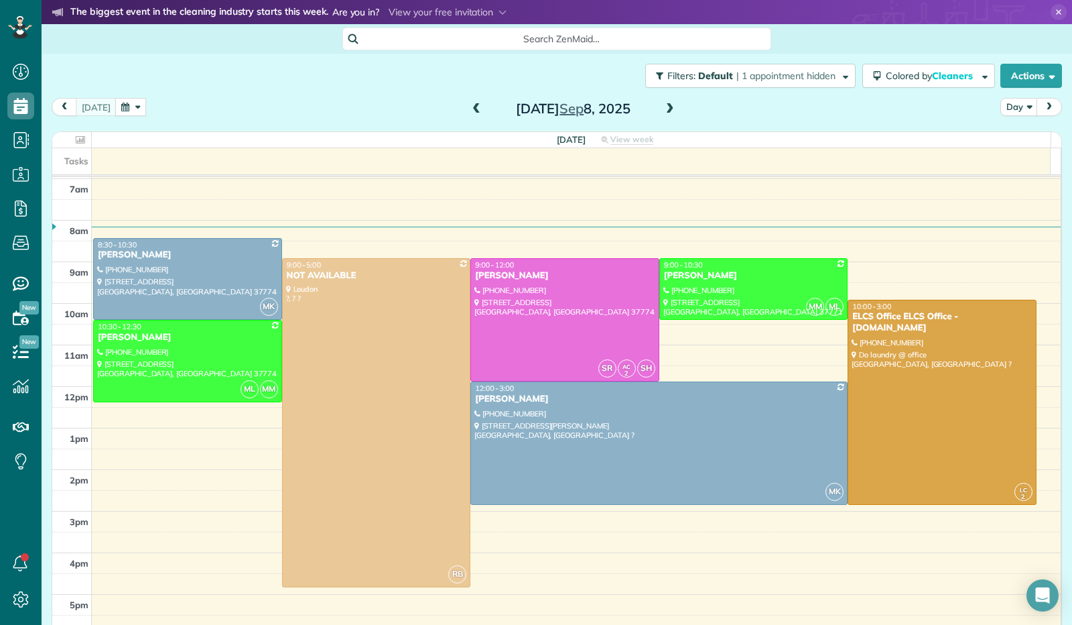
click at [663, 104] on span at bounding box center [670, 109] width 15 height 12
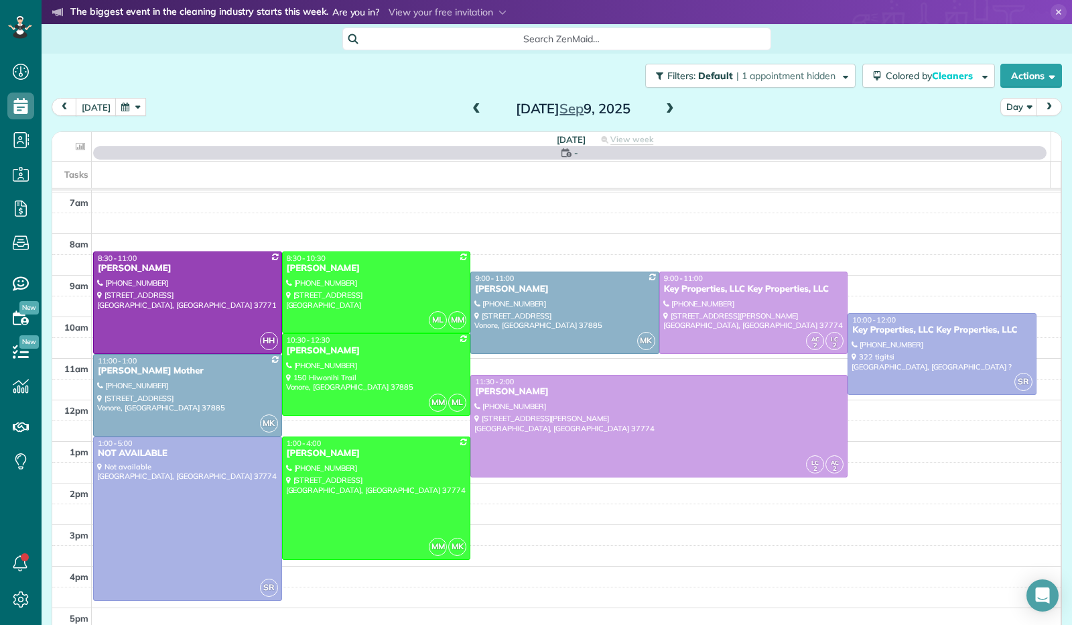
click at [663, 104] on span at bounding box center [670, 109] width 15 height 12
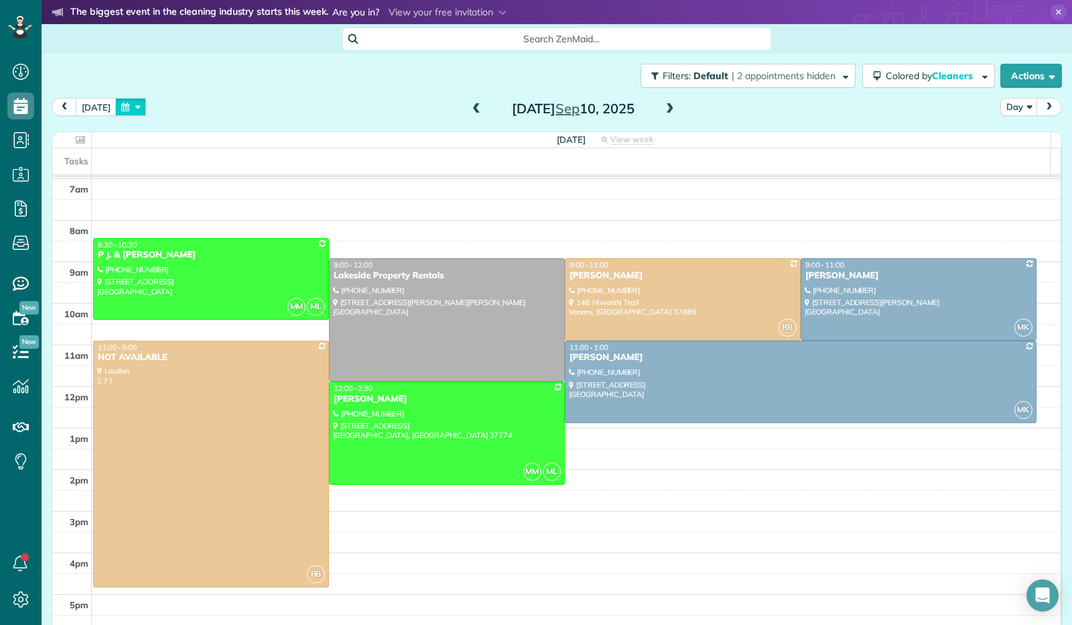
click at [133, 103] on button "button" at bounding box center [130, 107] width 31 height 18
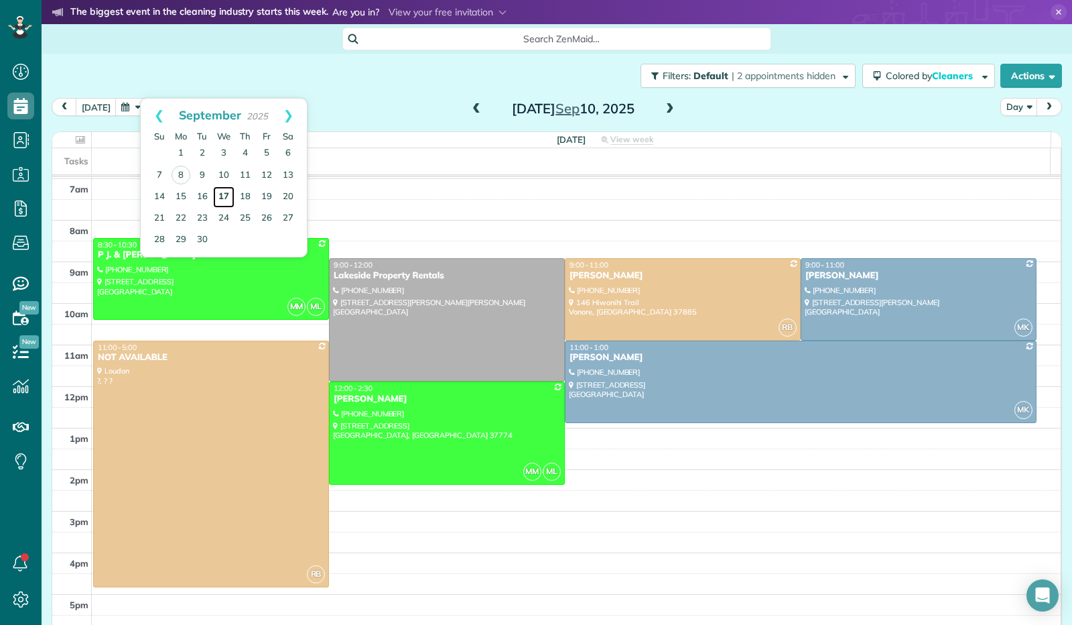
click at [223, 194] on link "17" at bounding box center [223, 196] width 21 height 21
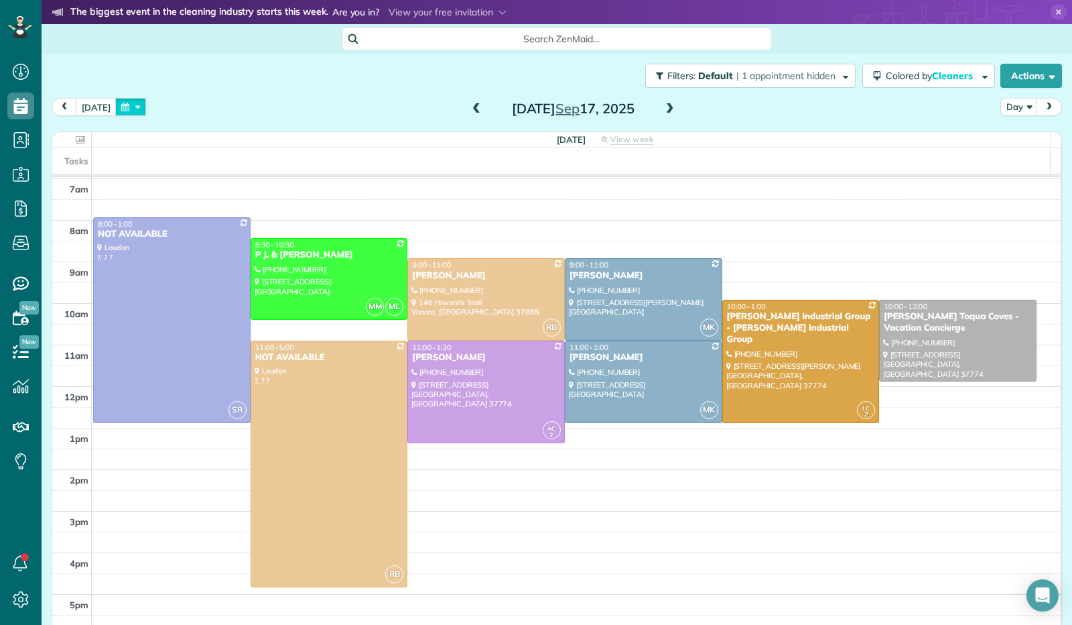
click at [129, 104] on button "button" at bounding box center [130, 107] width 31 height 18
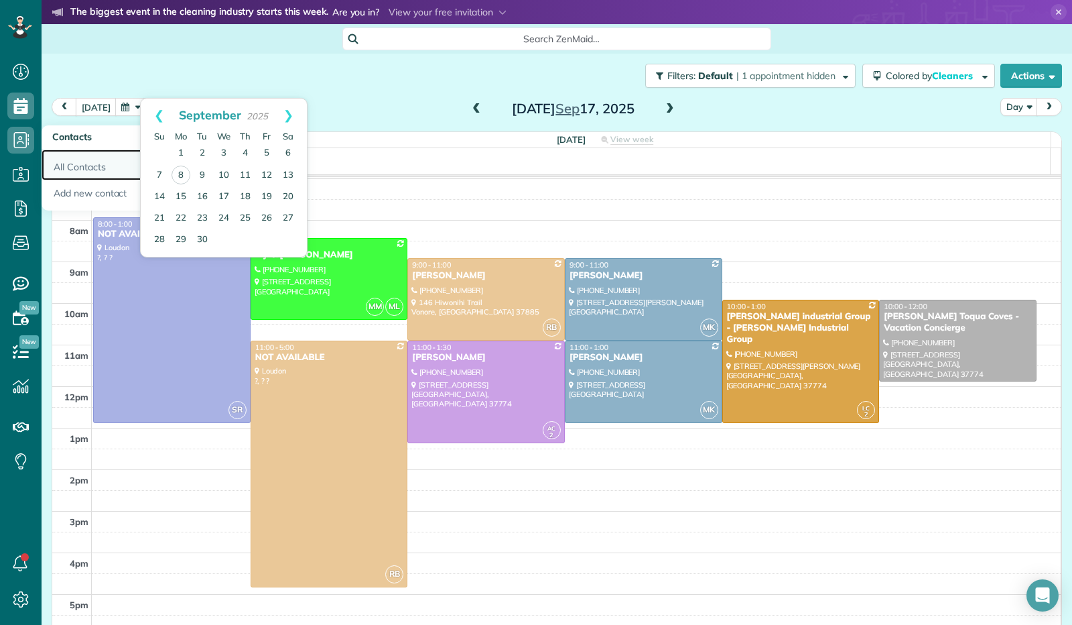
click at [80, 172] on link "All Contacts" at bounding box center [119, 164] width 154 height 31
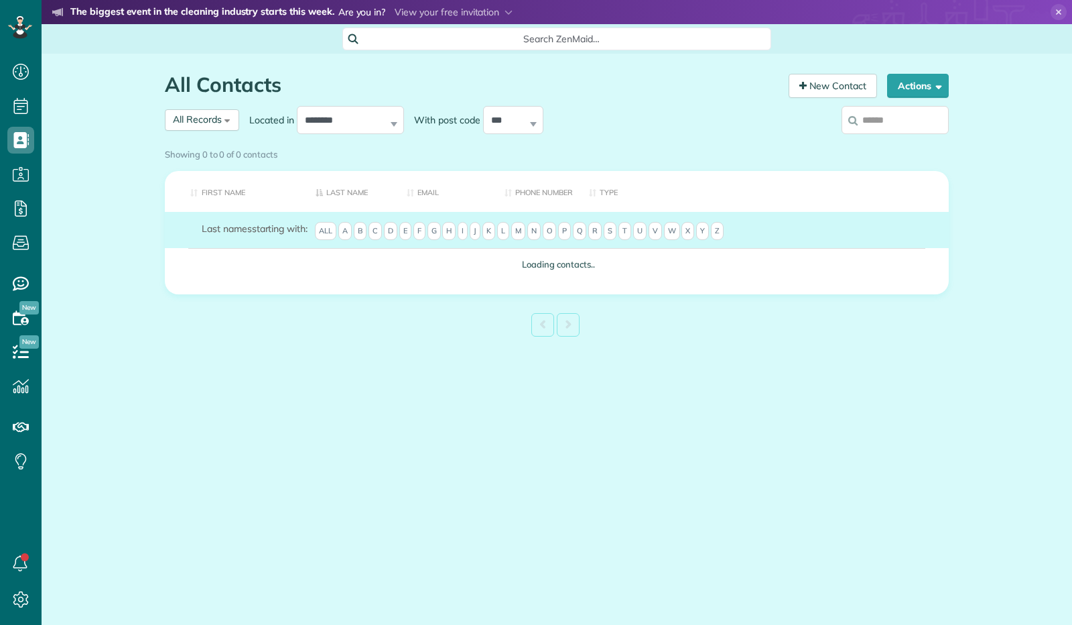
scroll to position [5, 5]
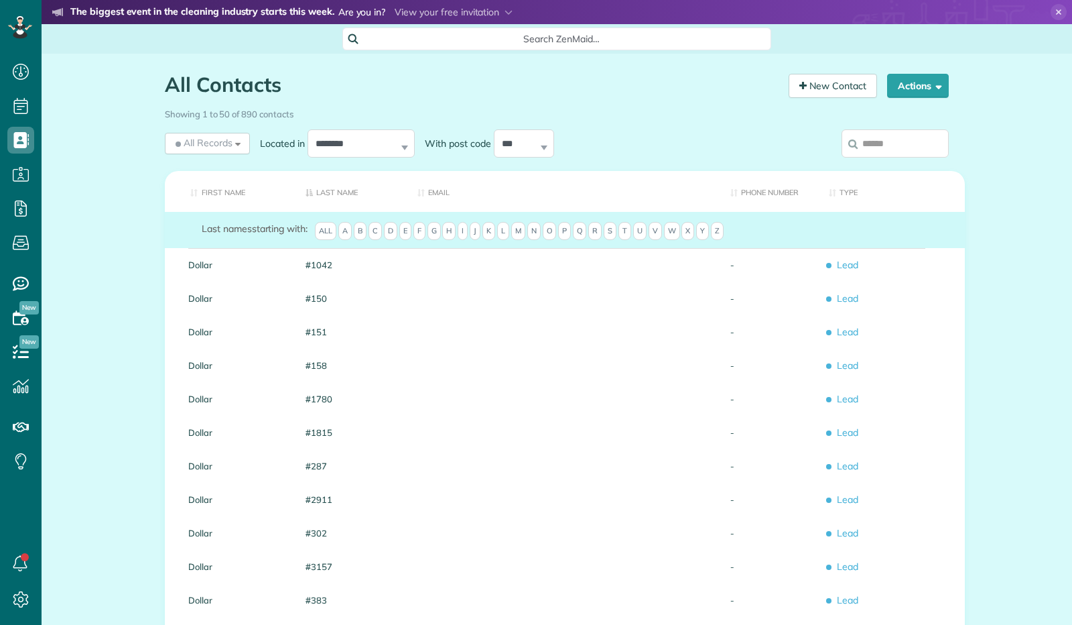
click at [571, 241] on span "P" at bounding box center [564, 231] width 13 height 19
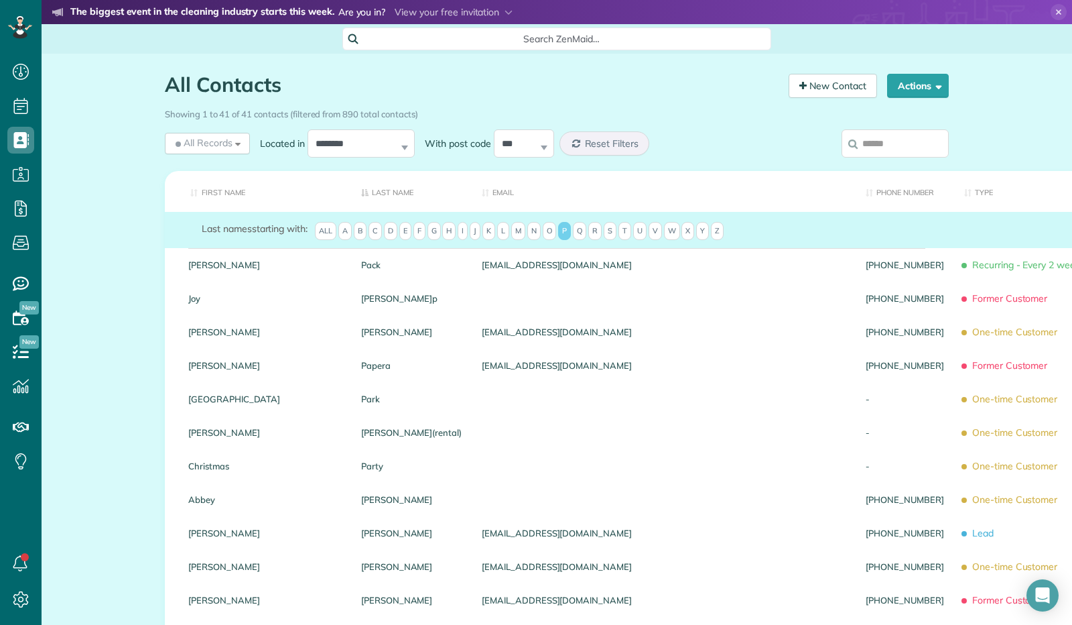
click at [556, 241] on span "O" at bounding box center [549, 231] width 13 height 19
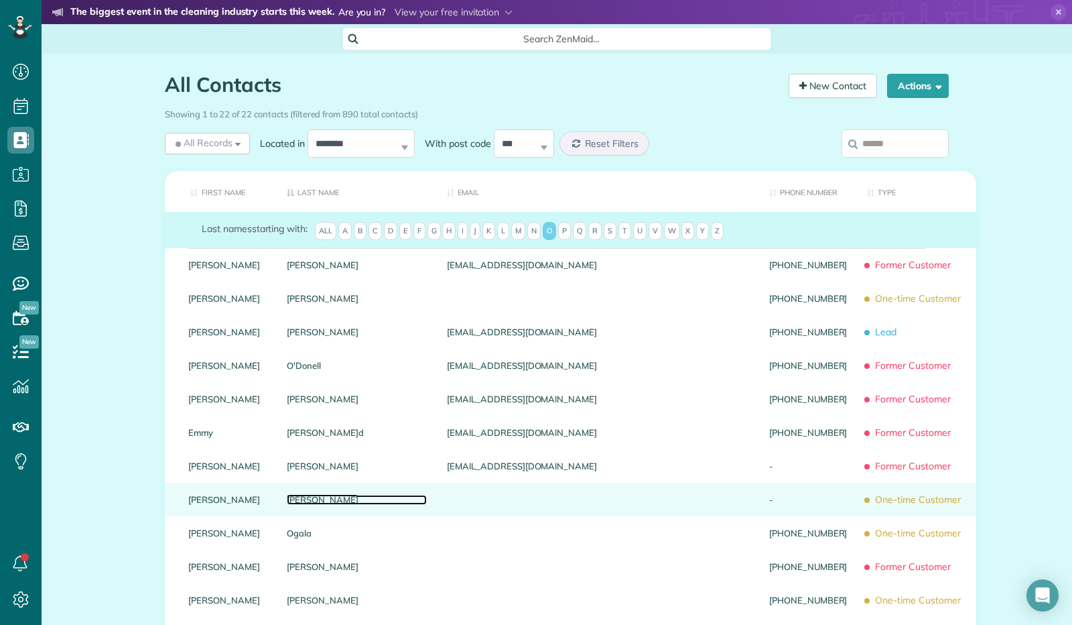
click at [324, 504] on link "Offenberger" at bounding box center [357, 499] width 140 height 9
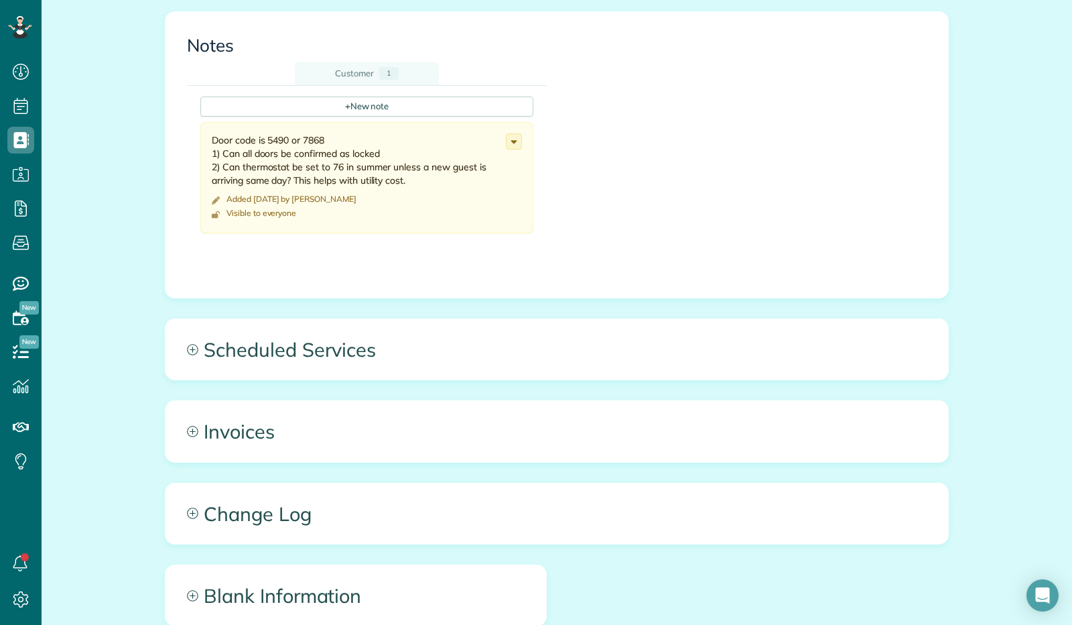
scroll to position [536, 0]
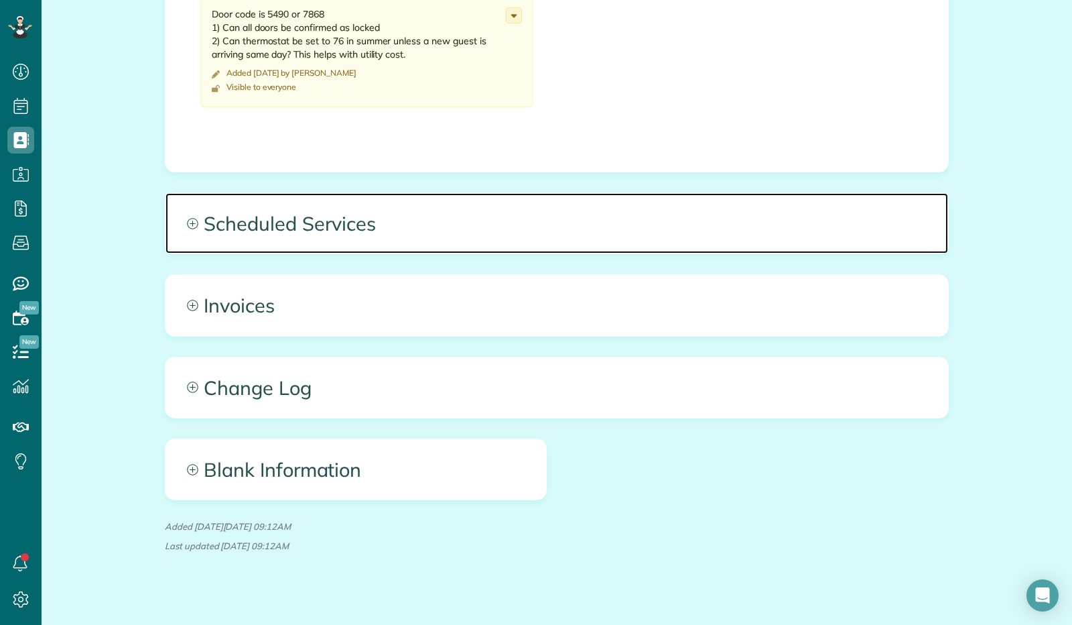
click at [342, 233] on span "Scheduled Services" at bounding box center [557, 223] width 783 height 60
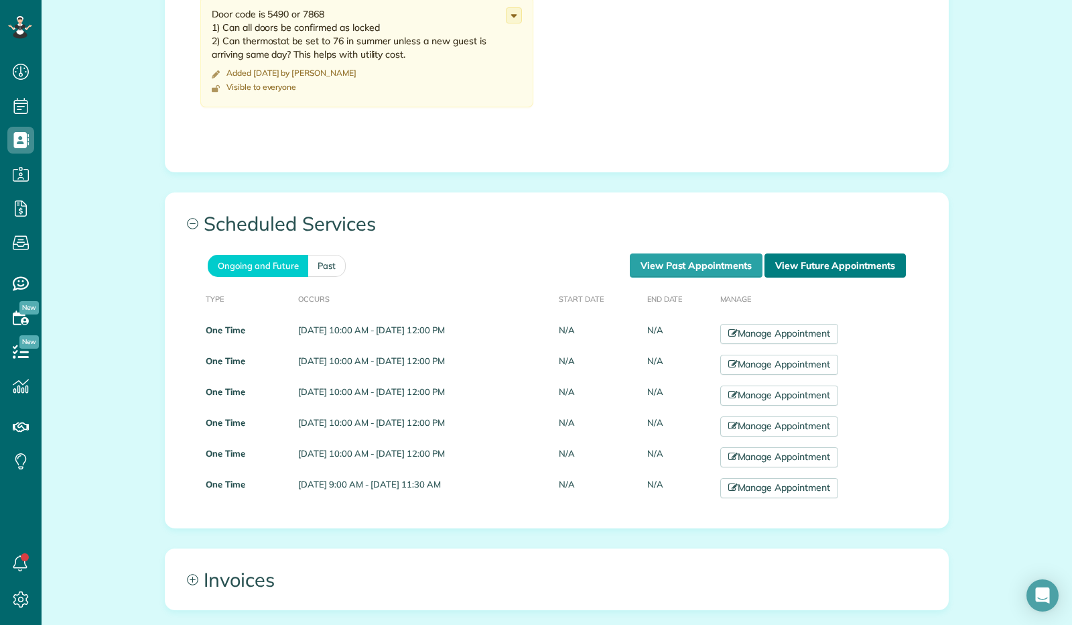
click at [807, 266] on link "View Future Appointments" at bounding box center [835, 265] width 141 height 24
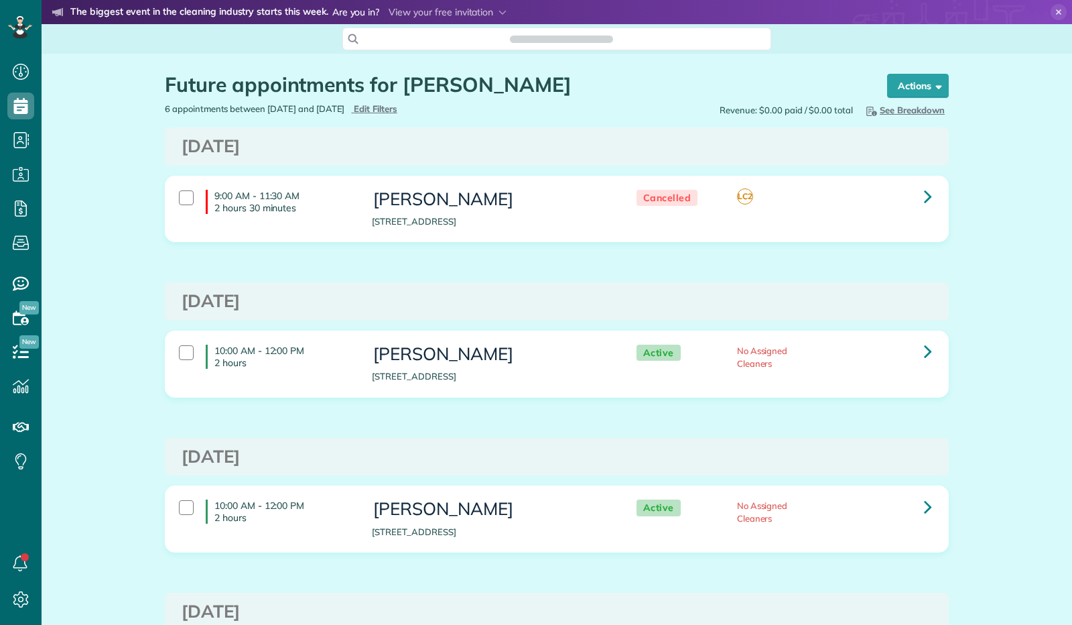
scroll to position [5, 5]
click at [929, 357] on link at bounding box center [928, 351] width 27 height 27
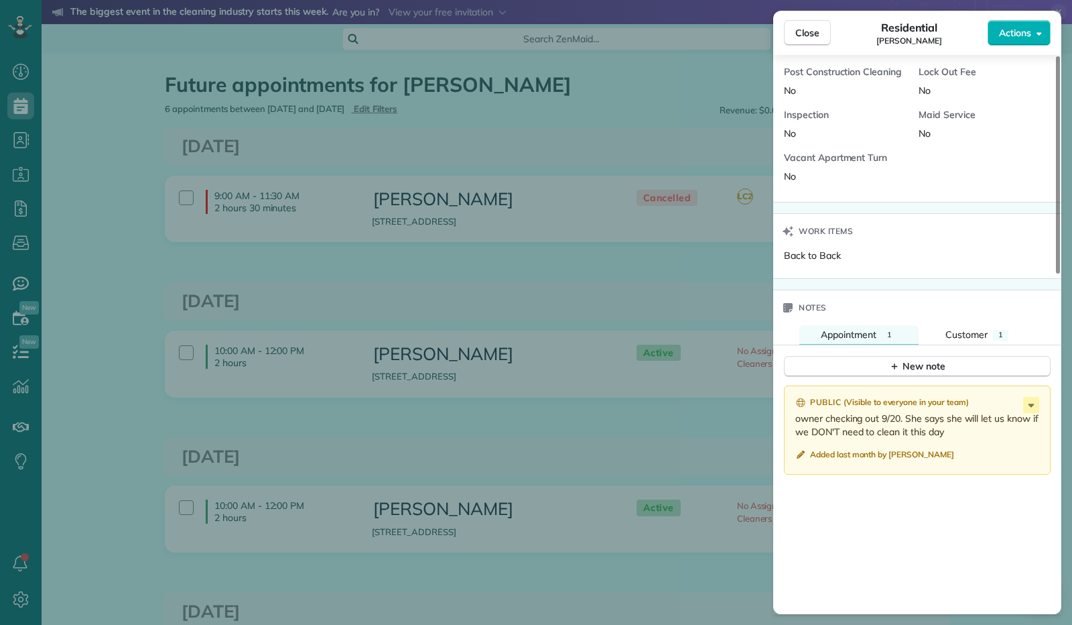
scroll to position [875, 0]
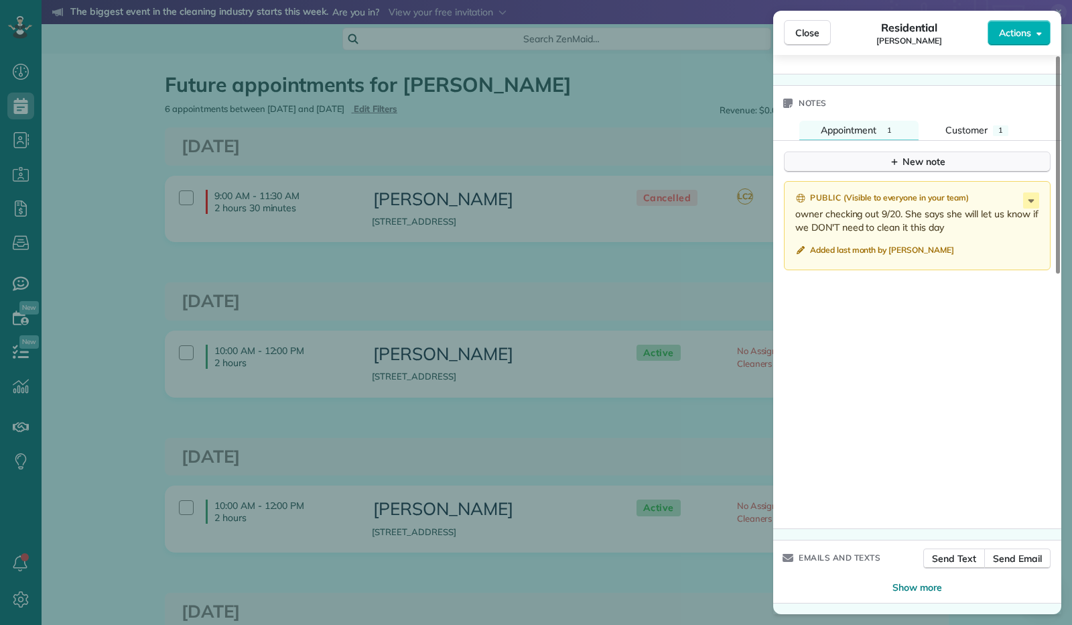
click at [948, 166] on button "New note" at bounding box center [917, 161] width 267 height 21
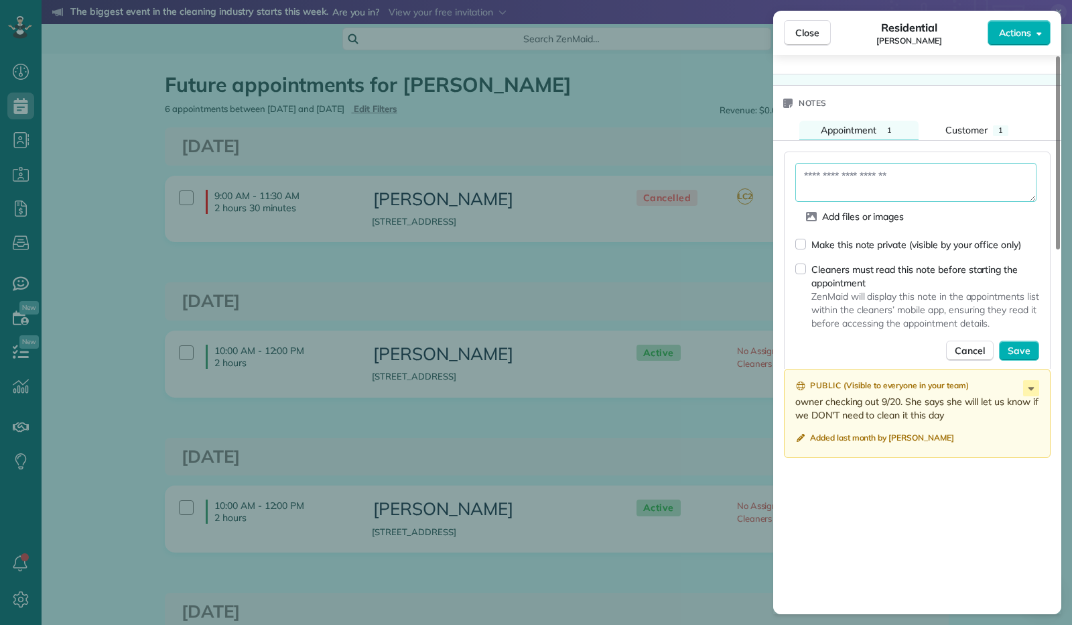
click at [944, 186] on textarea at bounding box center [916, 182] width 241 height 39
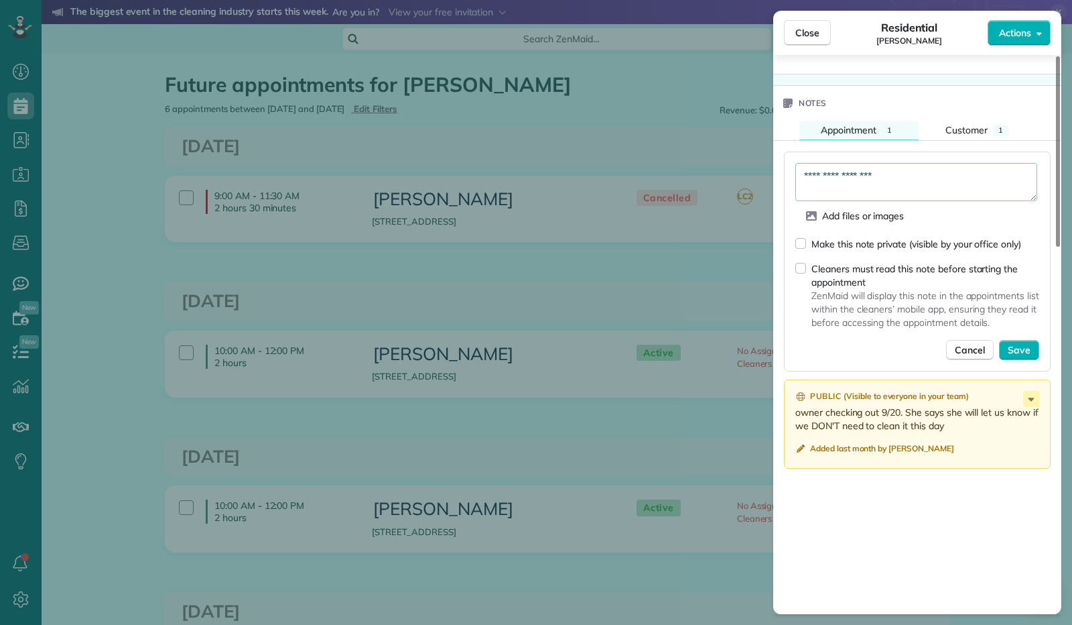
type textarea "**********"
click at [1018, 349] on span "Save" at bounding box center [1019, 349] width 23 height 13
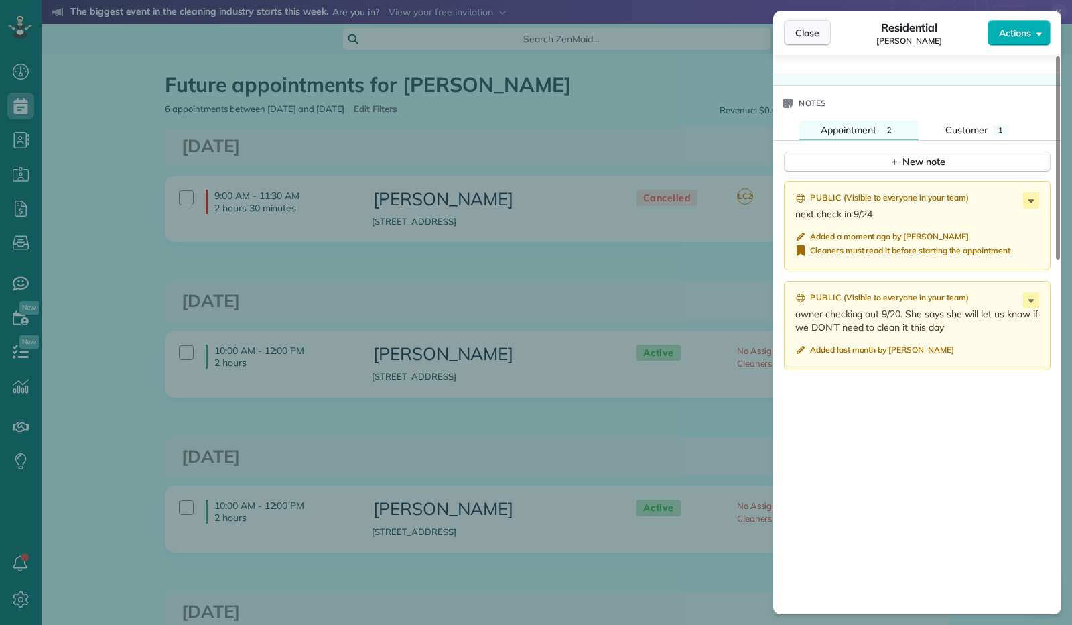
click at [808, 22] on button "Close" at bounding box center [807, 32] width 47 height 25
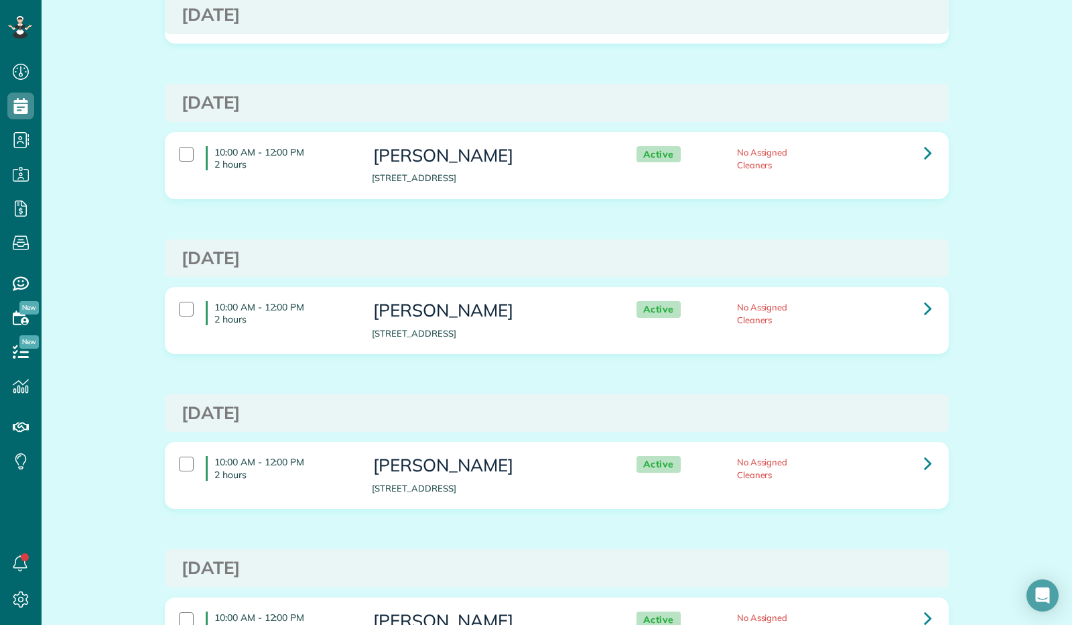
scroll to position [201, 0]
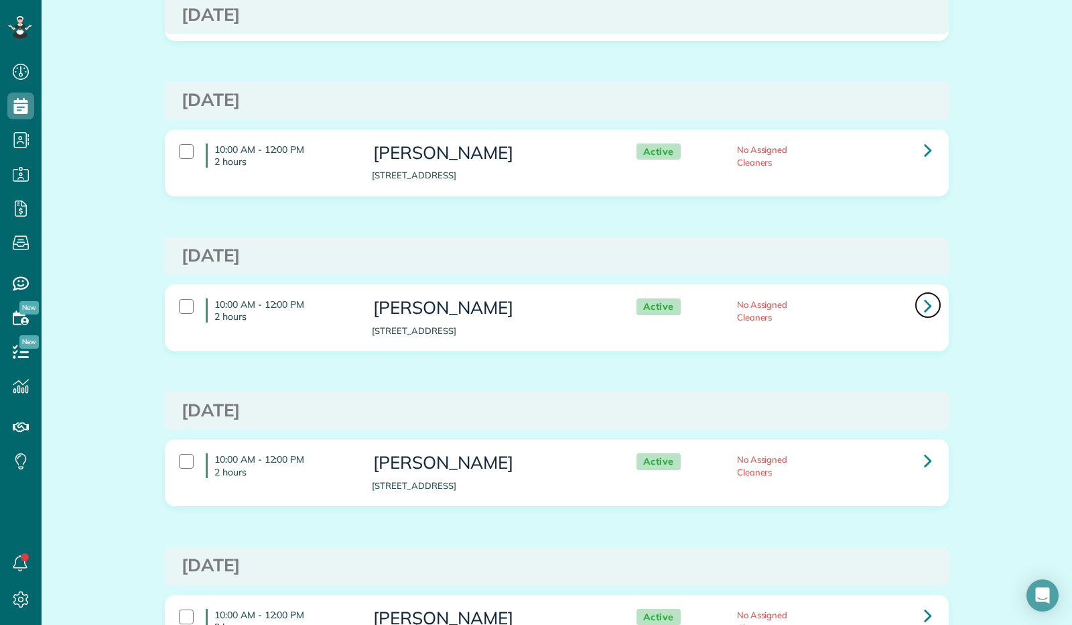
click at [924, 302] on icon at bounding box center [928, 305] width 8 height 23
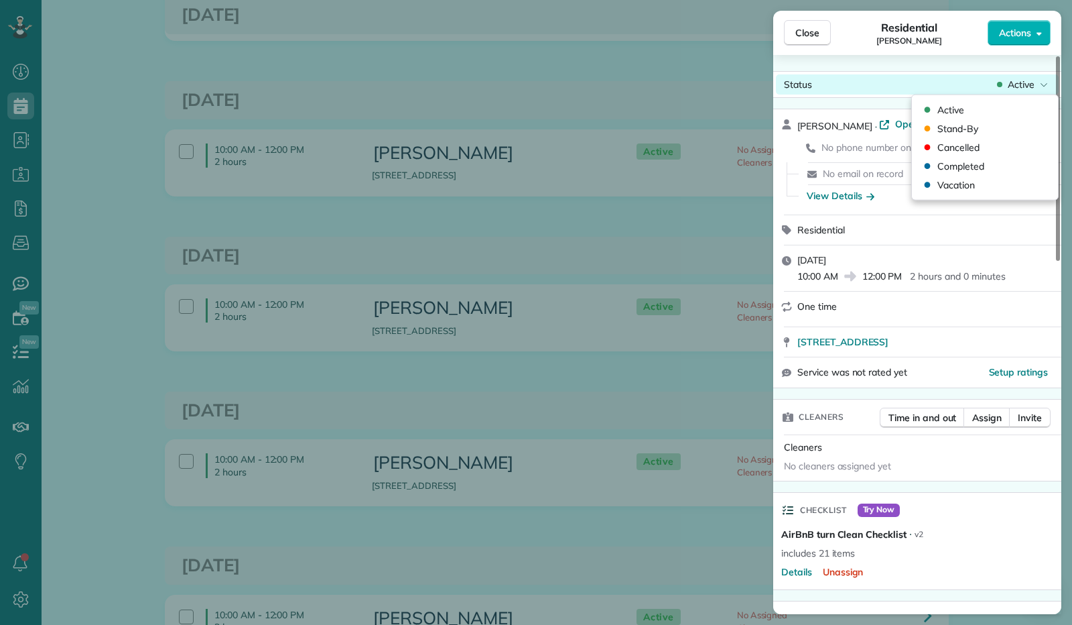
click at [1042, 85] on icon at bounding box center [1044, 84] width 8 height 13
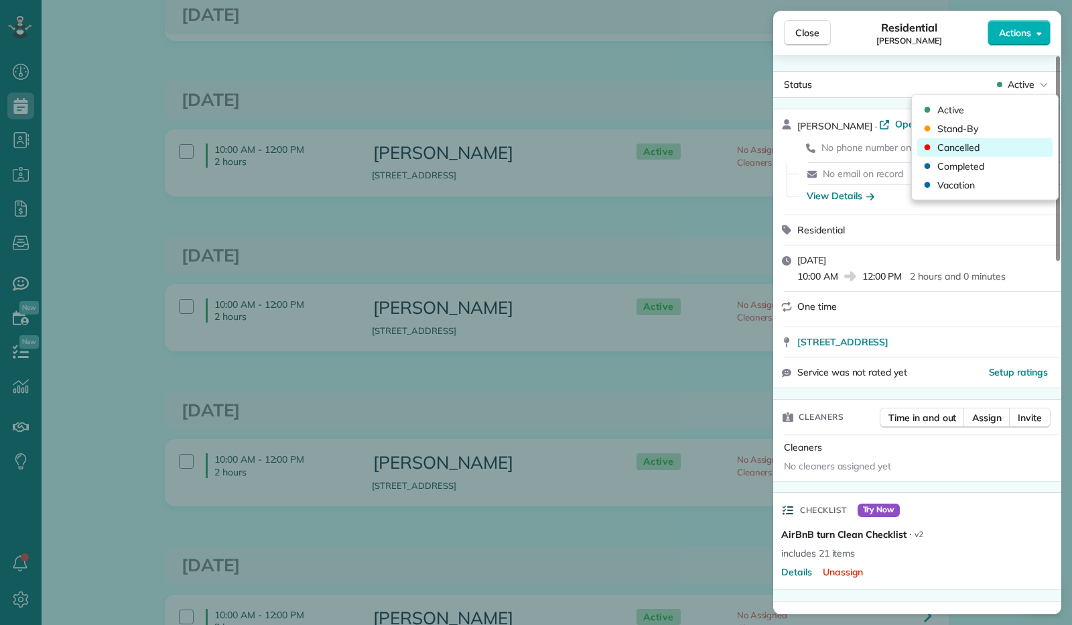
click at [964, 148] on span "Cancelled" at bounding box center [959, 147] width 42 height 13
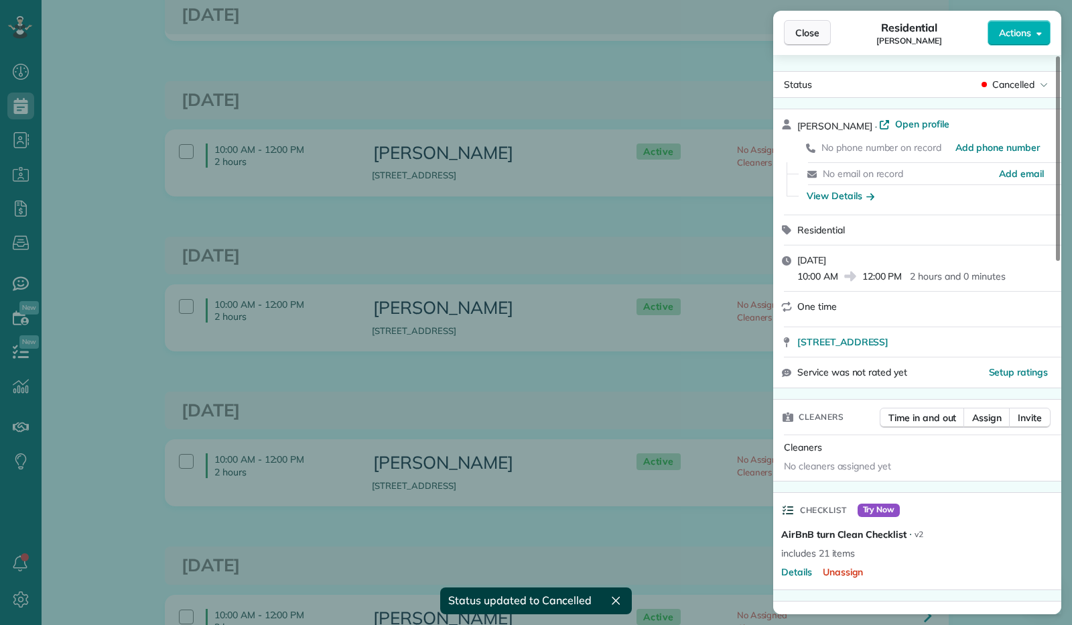
click at [810, 30] on span "Close" at bounding box center [808, 32] width 24 height 13
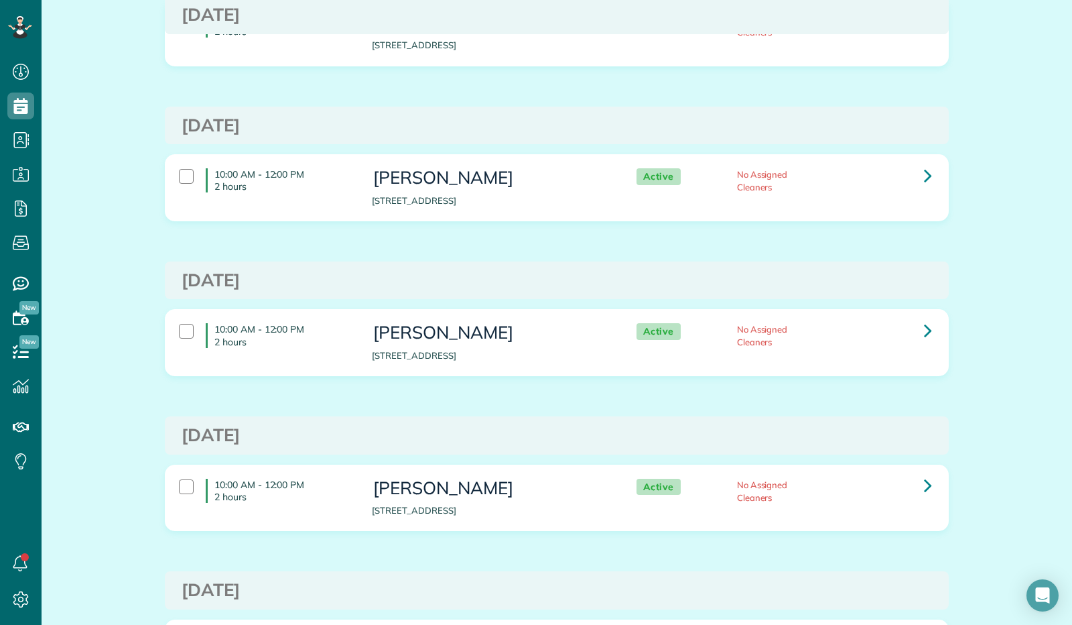
scroll to position [335, 0]
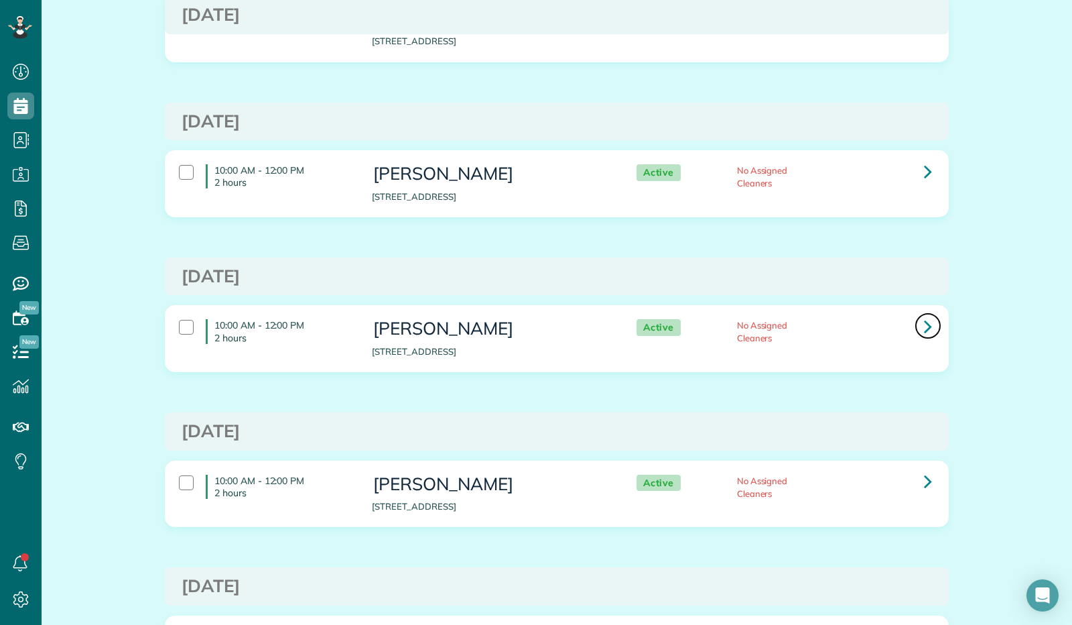
click at [926, 328] on icon at bounding box center [928, 325] width 8 height 23
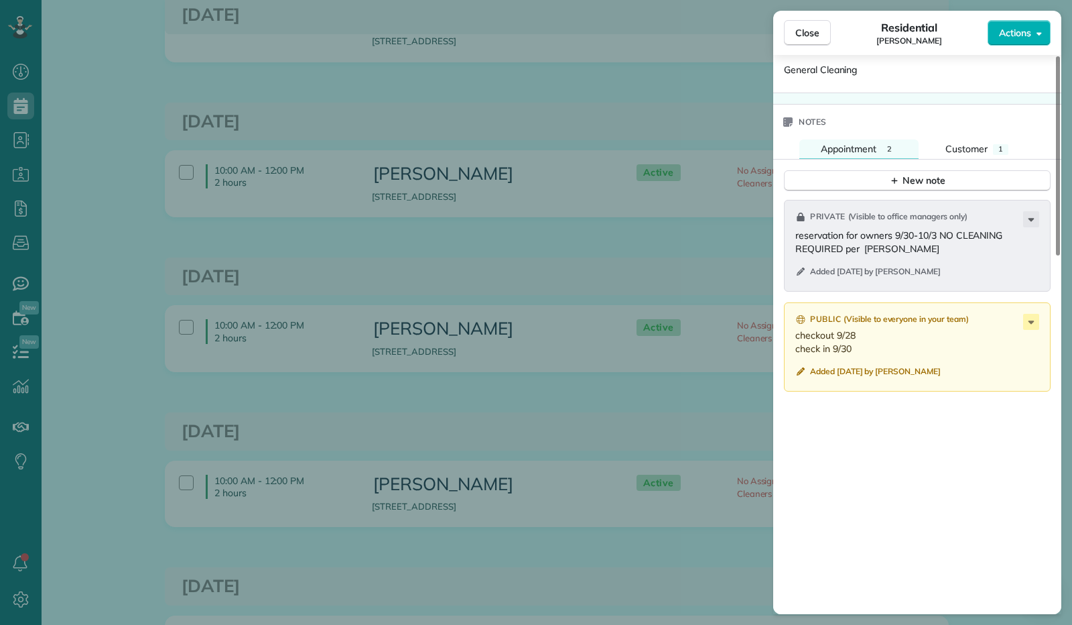
scroll to position [938, 0]
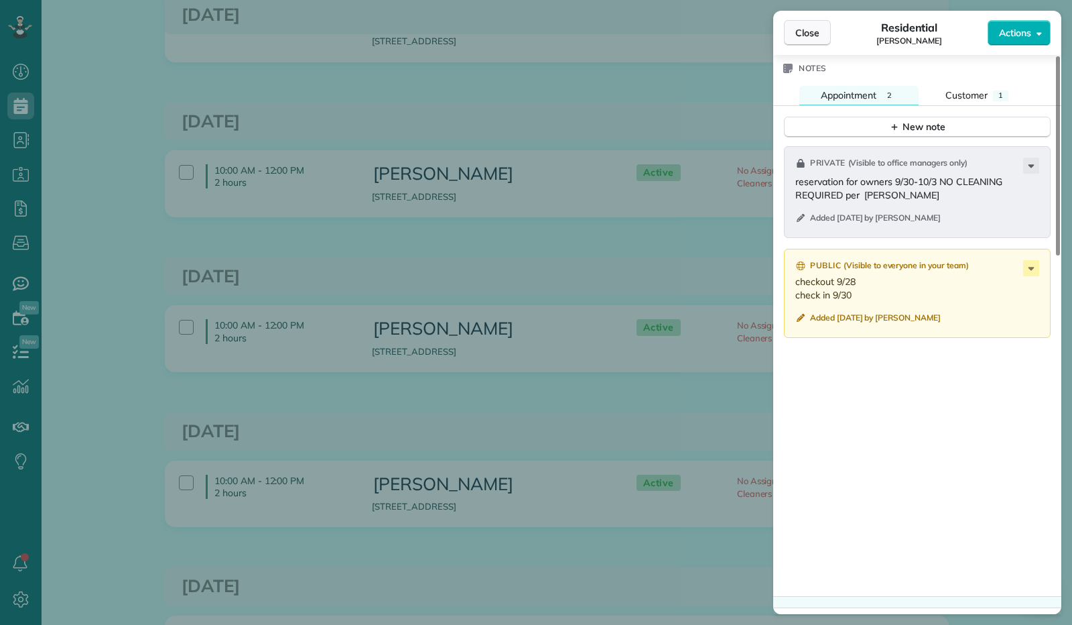
click at [819, 34] on span "Close" at bounding box center [808, 32] width 24 height 13
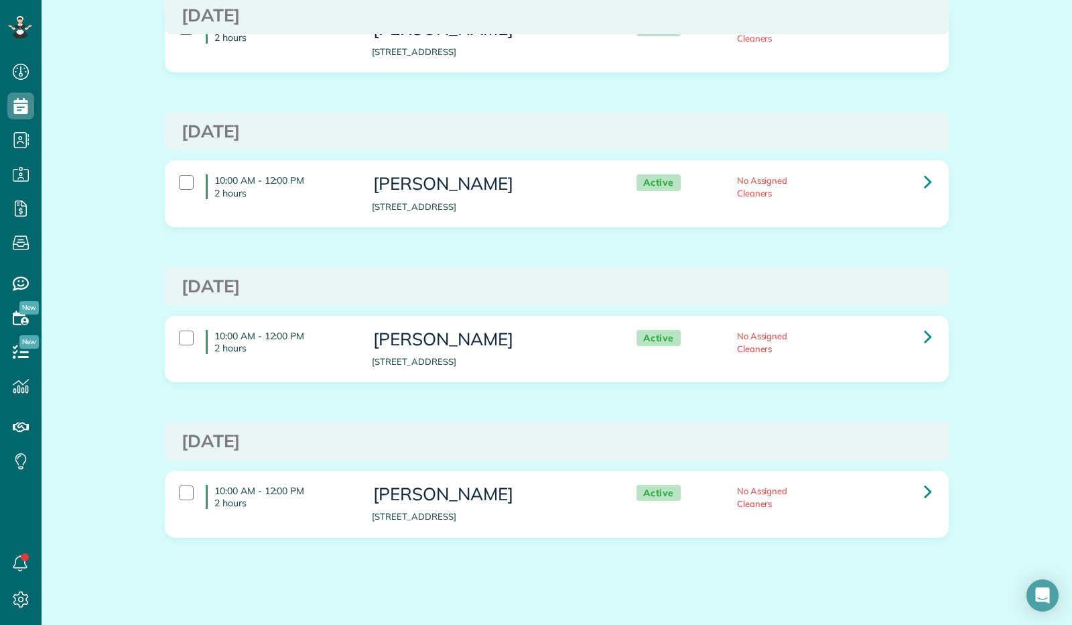
scroll to position [490, 0]
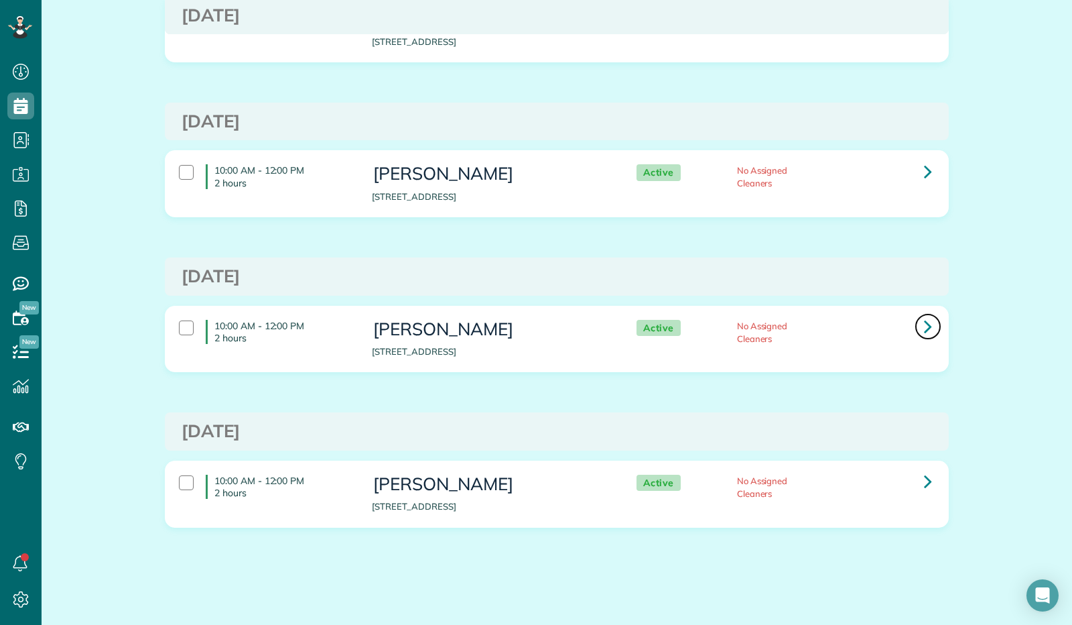
click at [924, 322] on icon at bounding box center [928, 325] width 8 height 23
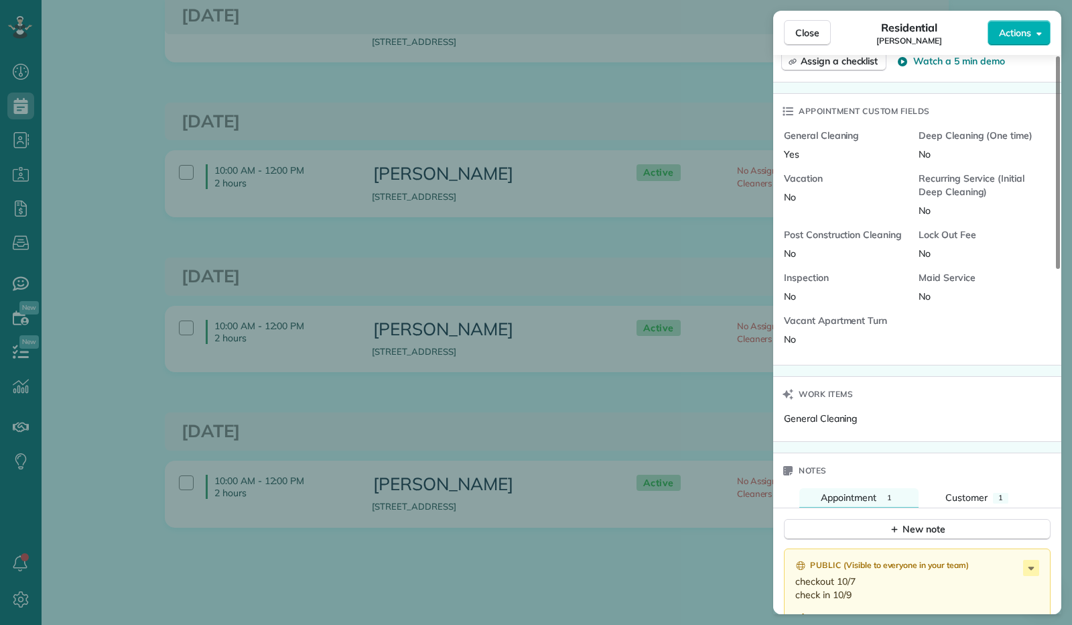
scroll to position [739, 0]
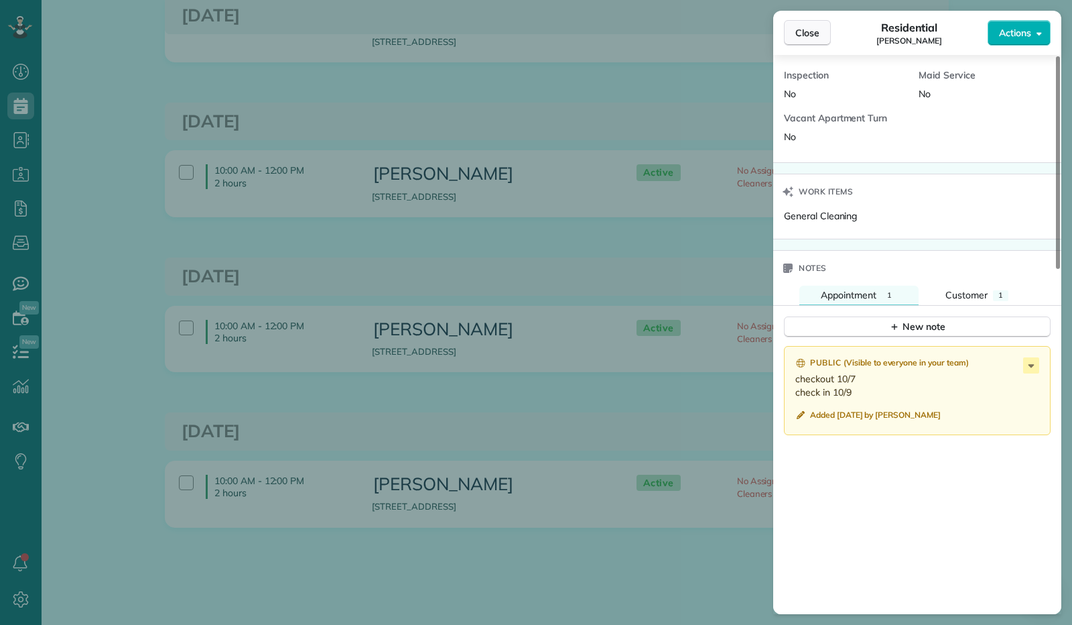
click at [797, 34] on span "Close" at bounding box center [808, 32] width 24 height 13
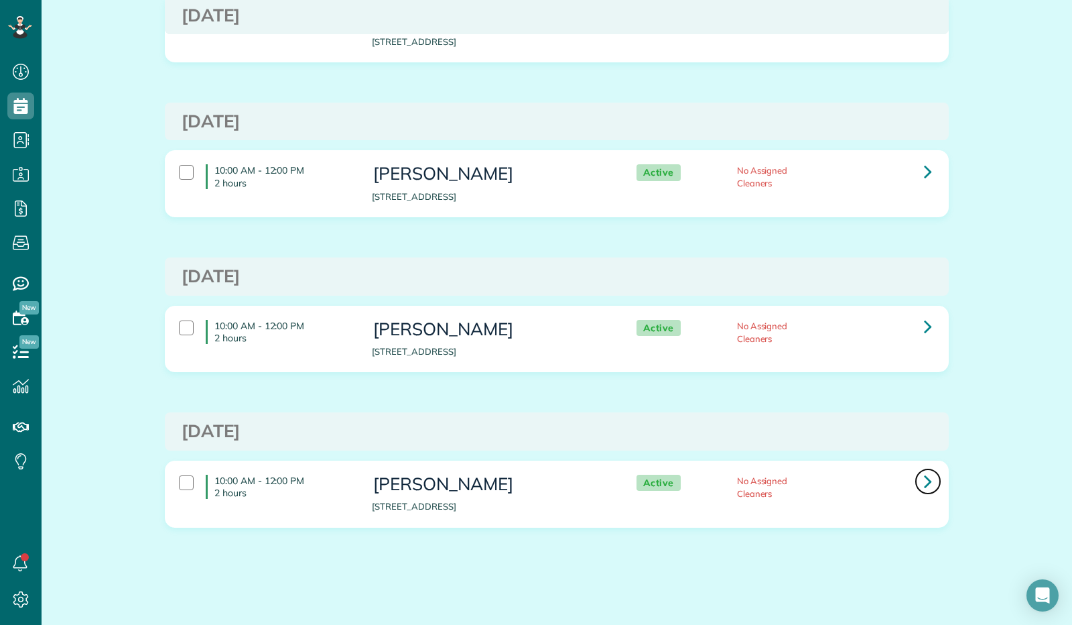
click at [924, 478] on icon at bounding box center [928, 480] width 8 height 23
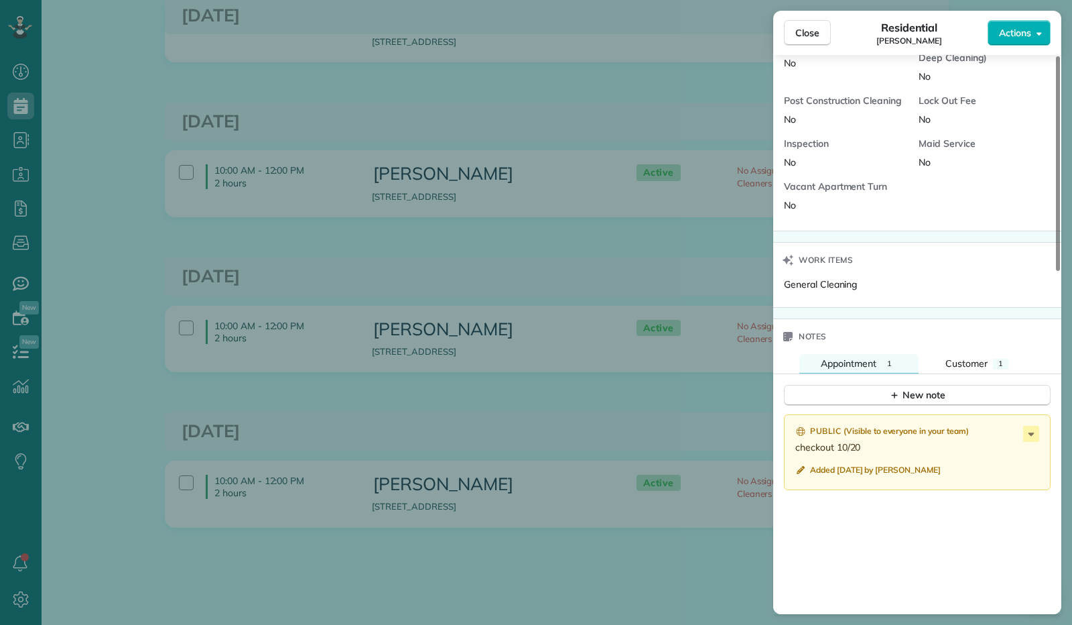
scroll to position [889, 0]
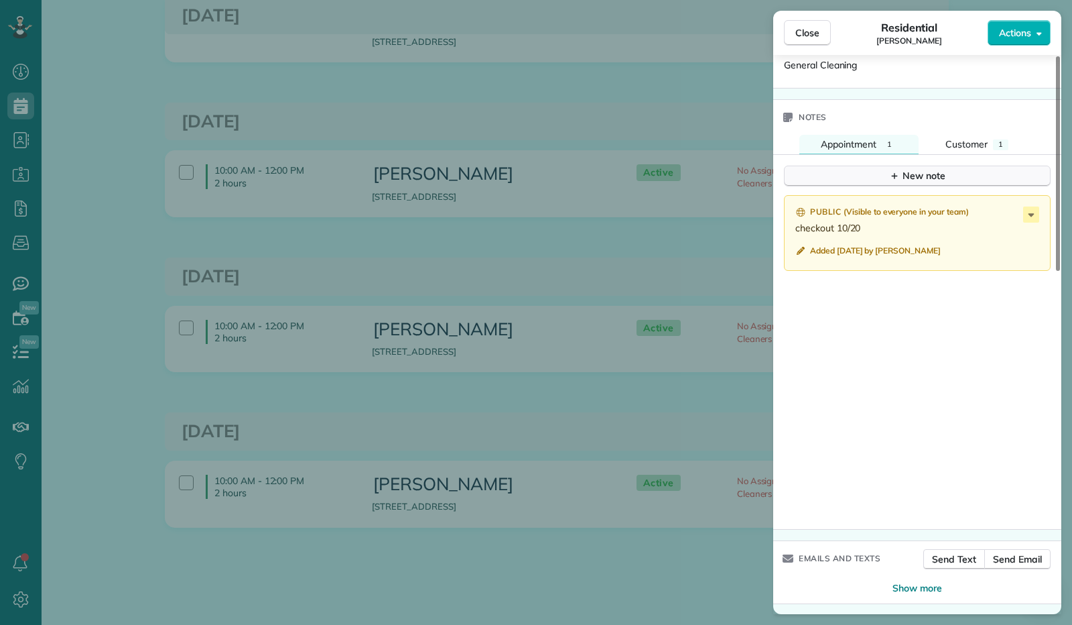
click at [865, 170] on button "New note" at bounding box center [917, 176] width 267 height 21
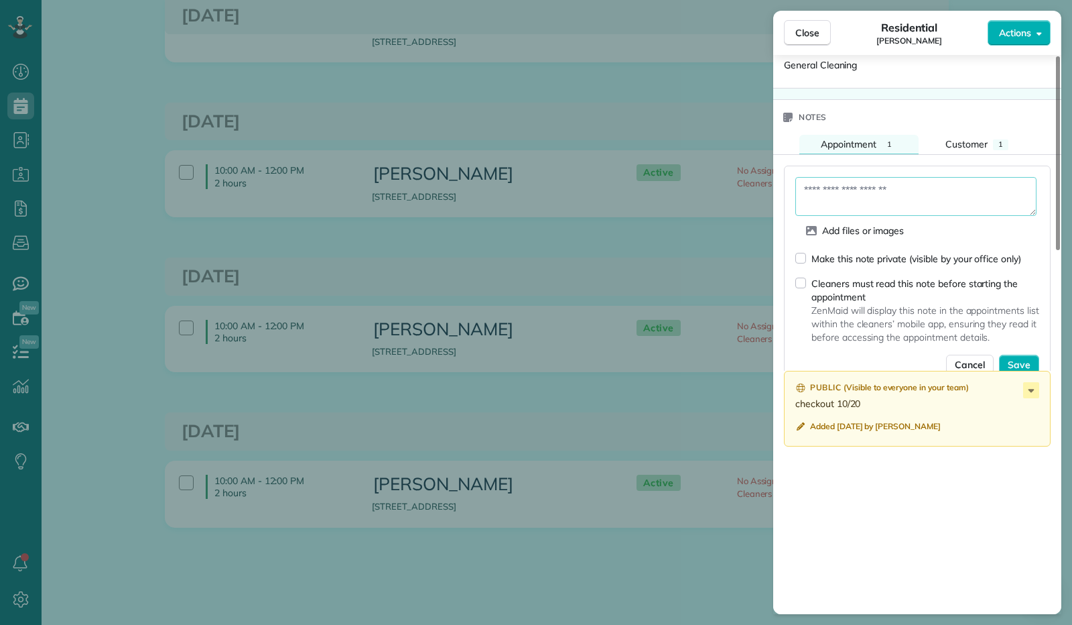
click at [866, 184] on textarea at bounding box center [916, 196] width 241 height 39
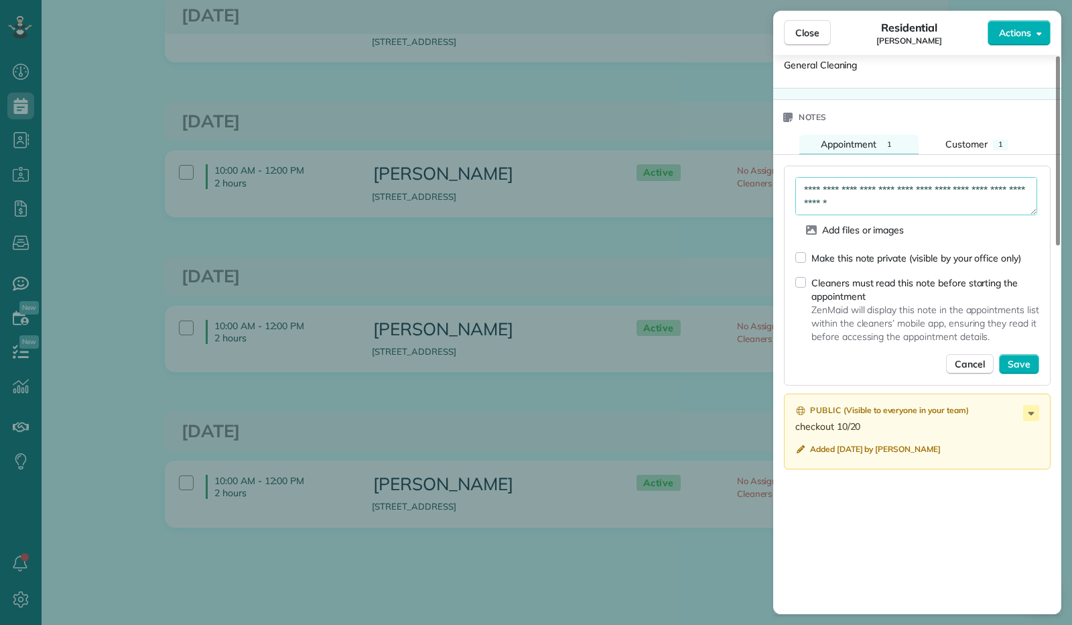
type textarea "**********"
click at [1014, 364] on span "Save" at bounding box center [1019, 363] width 23 height 13
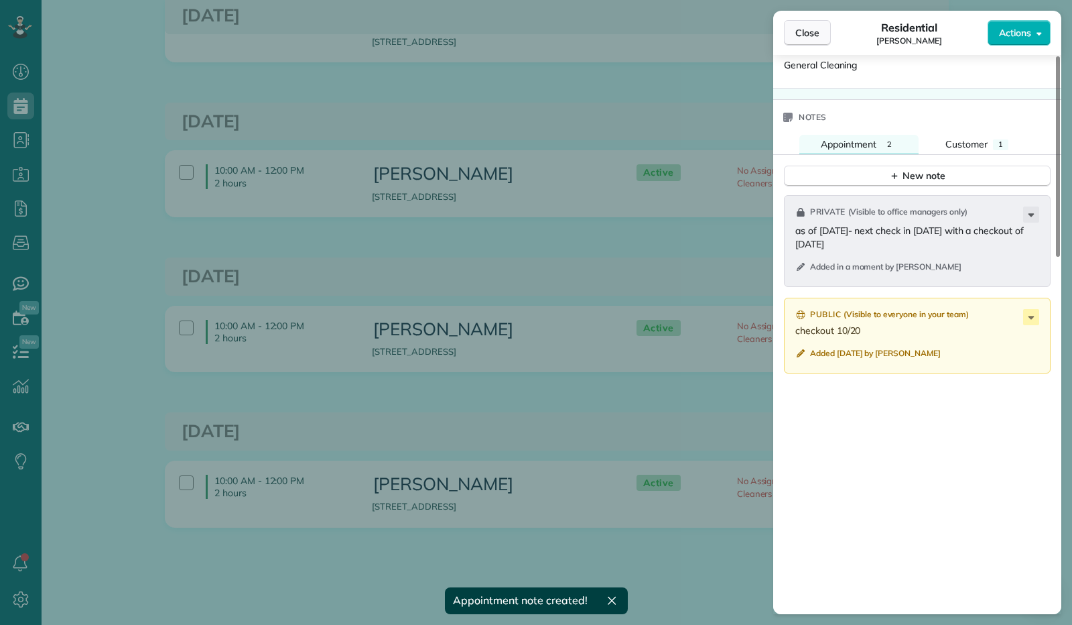
click at [804, 36] on span "Close" at bounding box center [808, 32] width 24 height 13
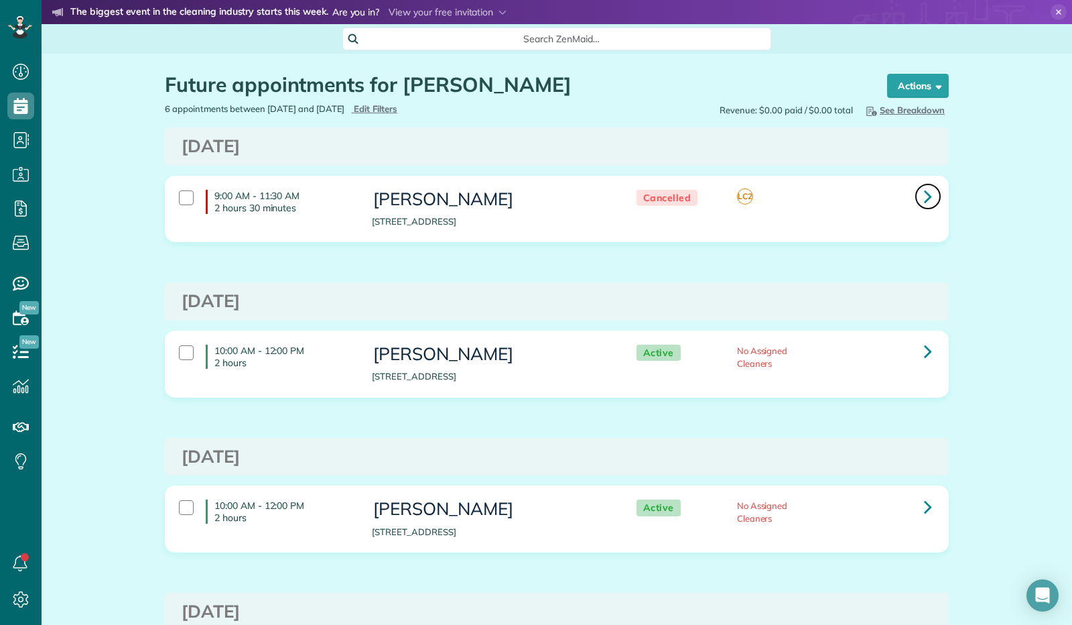
click at [926, 194] on icon at bounding box center [928, 195] width 8 height 23
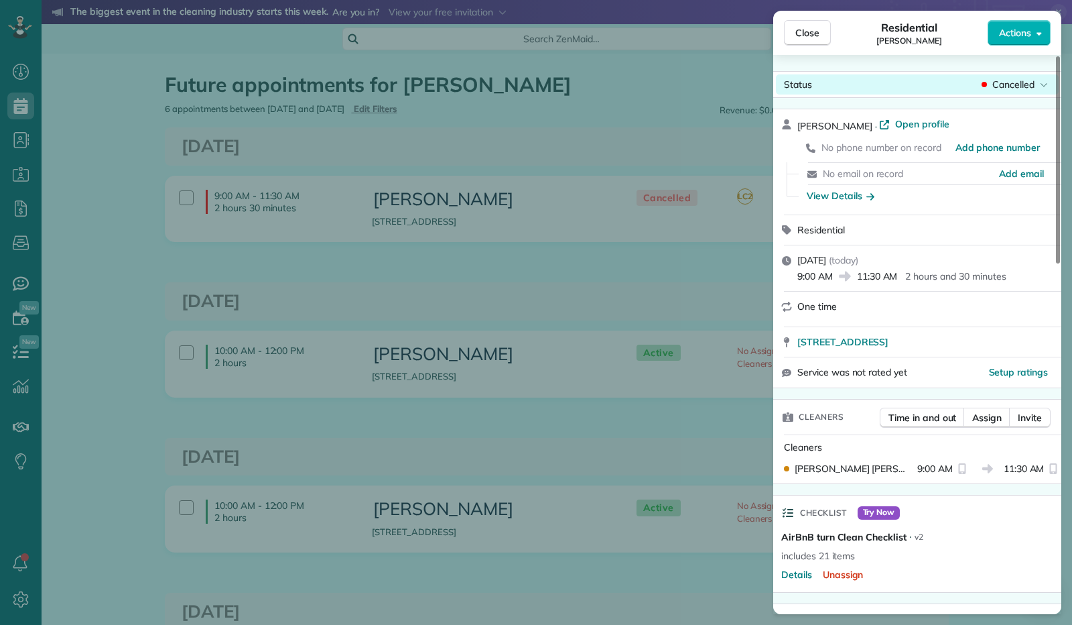
click at [1039, 82] on div "Cancelled" at bounding box center [1015, 84] width 72 height 13
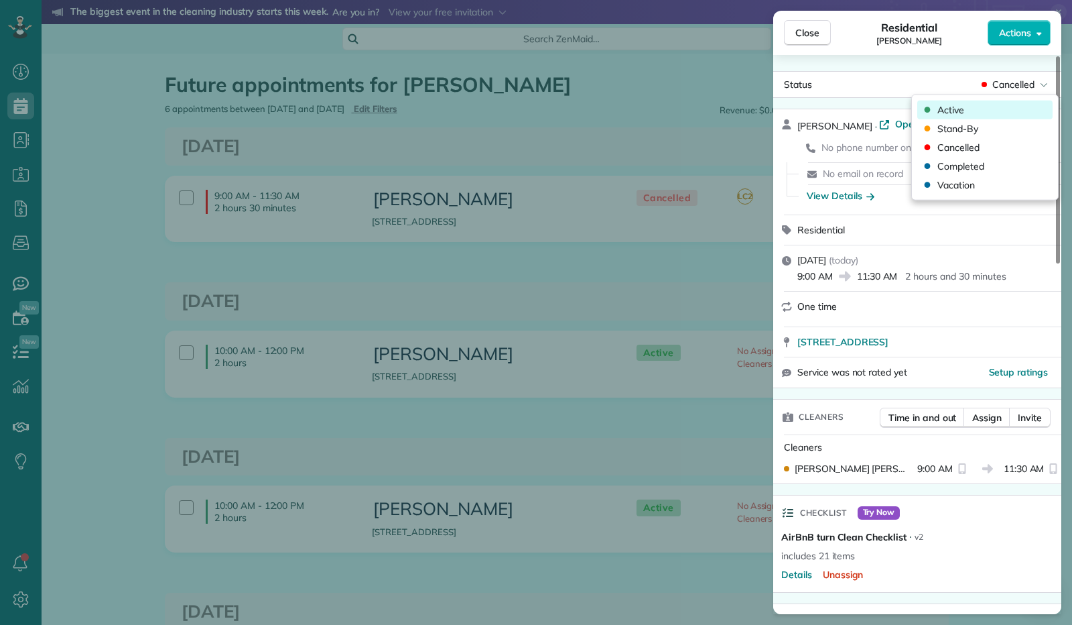
click at [1017, 104] on div "Active" at bounding box center [985, 110] width 135 height 19
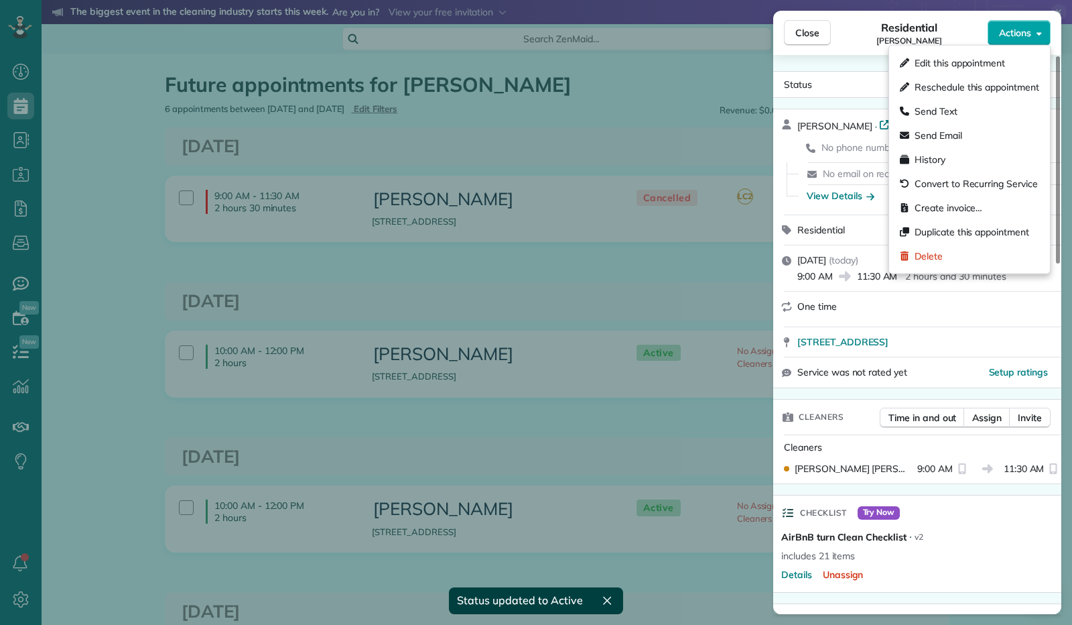
click at [1042, 36] on icon "button" at bounding box center [1039, 33] width 5 height 10
click at [1005, 62] on span "Edit this appointment" at bounding box center [960, 62] width 90 height 13
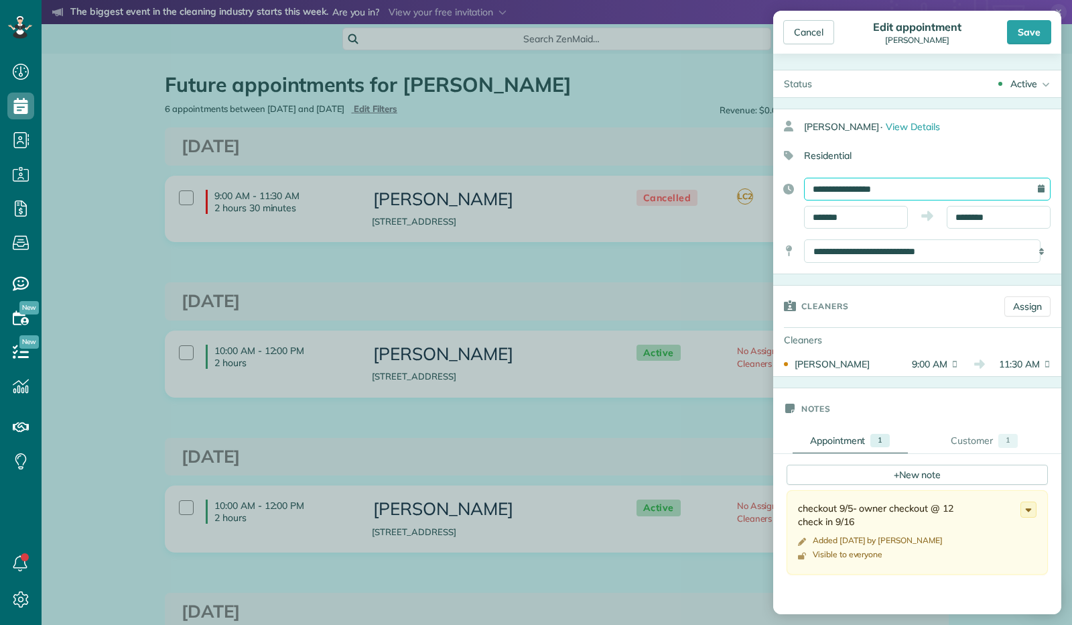
click at [901, 191] on input "**********" at bounding box center [927, 189] width 247 height 23
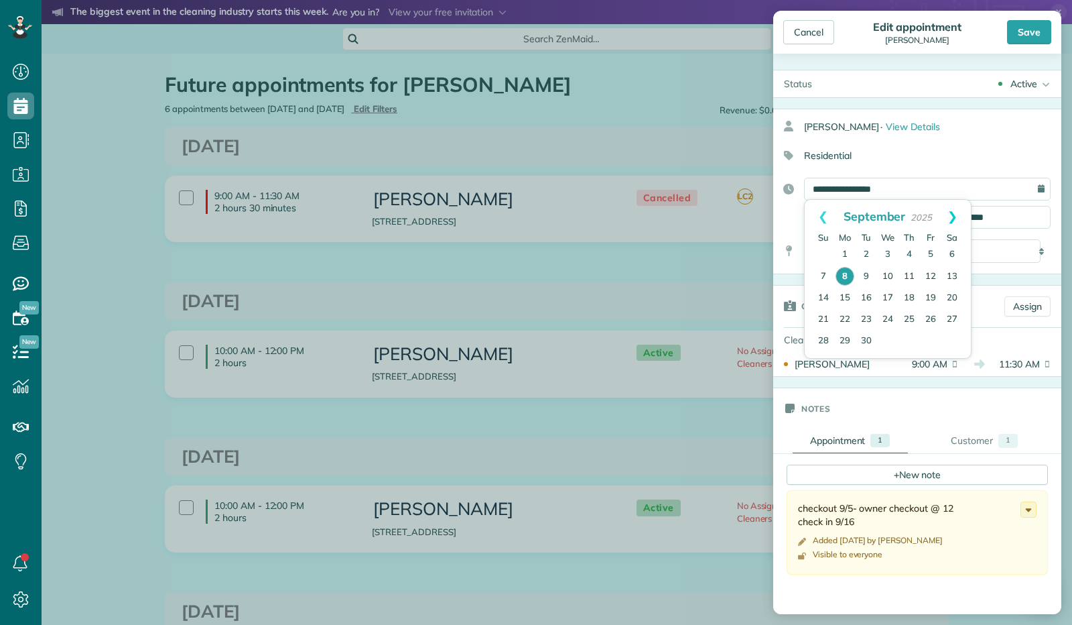
click at [954, 218] on link "Next" at bounding box center [952, 217] width 37 height 34
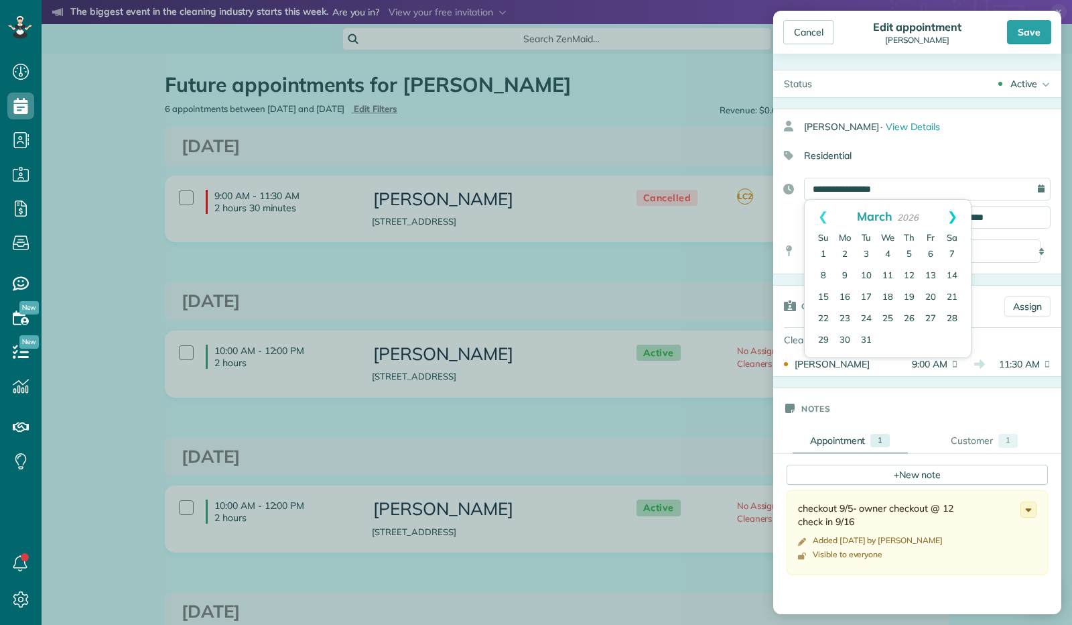
click at [954, 217] on link "Next" at bounding box center [952, 217] width 37 height 34
click at [818, 214] on link "Prev" at bounding box center [823, 217] width 37 height 34
click at [824, 295] on link "12" at bounding box center [823, 297] width 21 height 21
type input "**********"
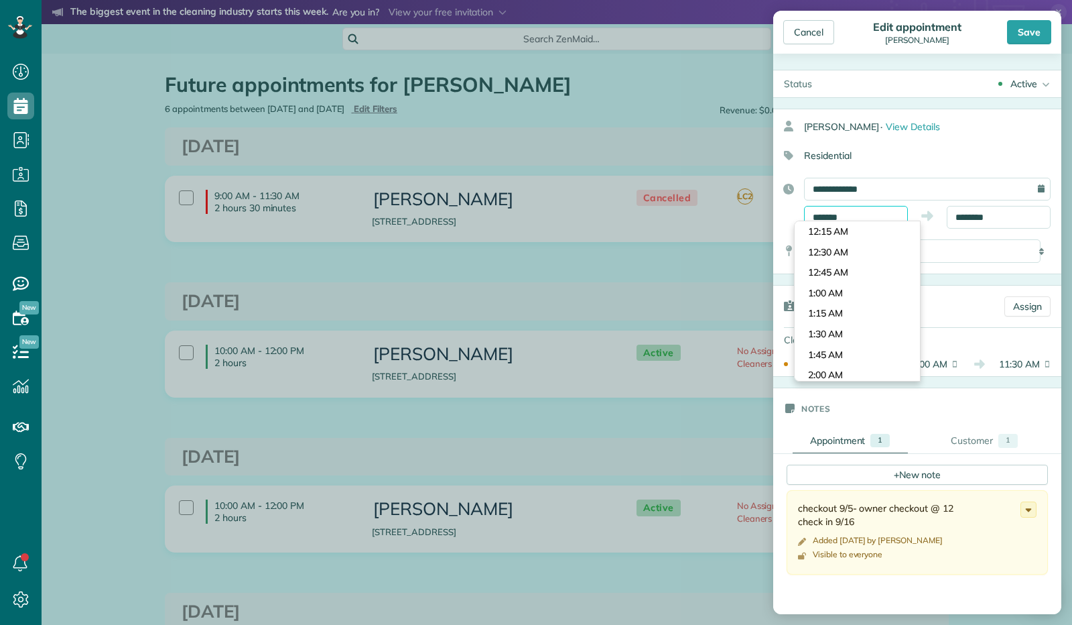
click at [856, 210] on input "*******" at bounding box center [856, 217] width 104 height 23
type input "********"
click at [840, 332] on body "Dashboard Scheduling Calendar View List View Dispatch View - Weekly scheduling …" at bounding box center [536, 312] width 1072 height 625
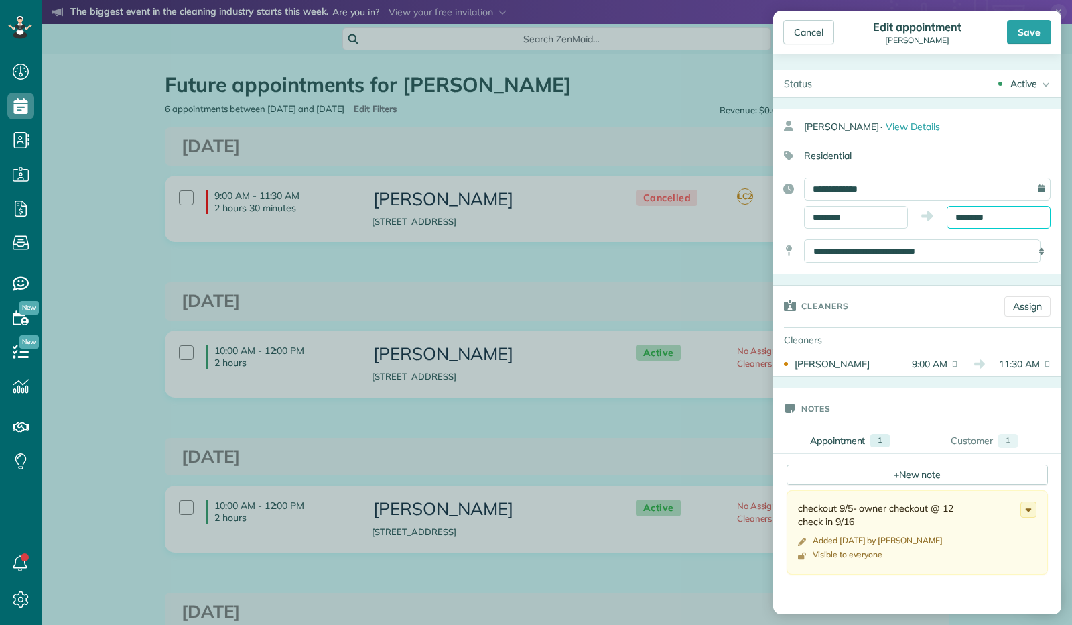
click at [964, 216] on input "********" at bounding box center [999, 217] width 104 height 23
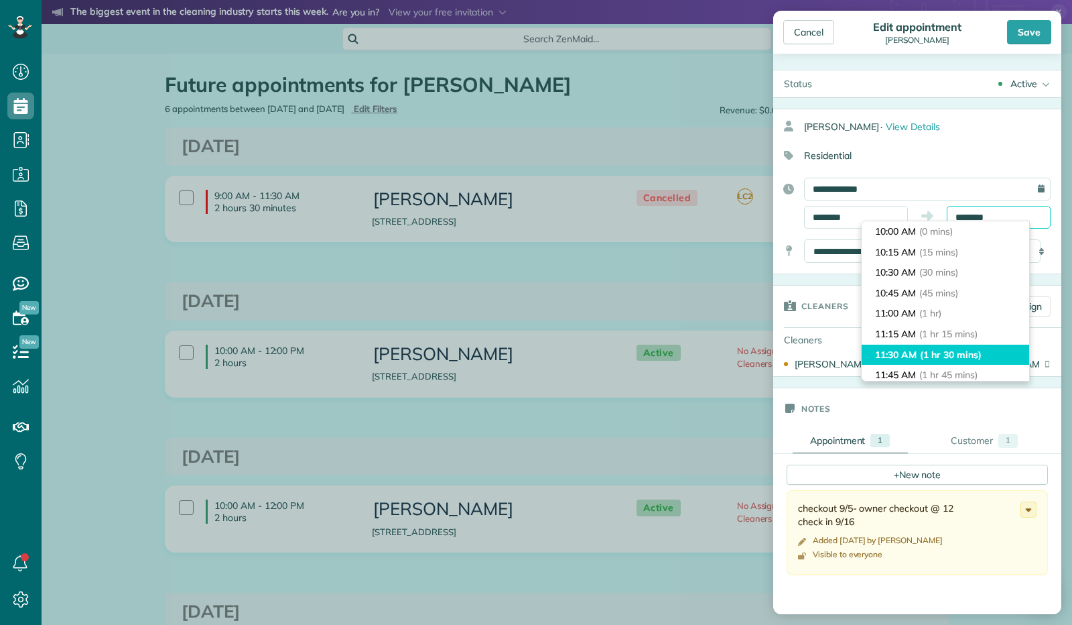
scroll to position [102, 0]
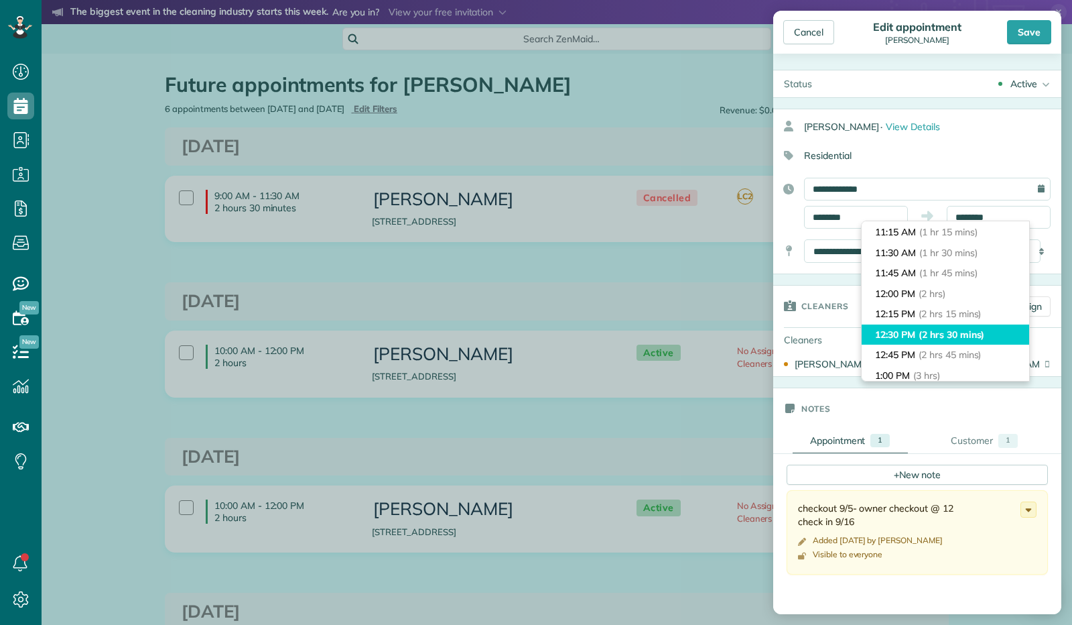
type input "********"
click at [928, 325] on li "12:30 PM (2 hrs 30 mins)" at bounding box center [946, 334] width 168 height 21
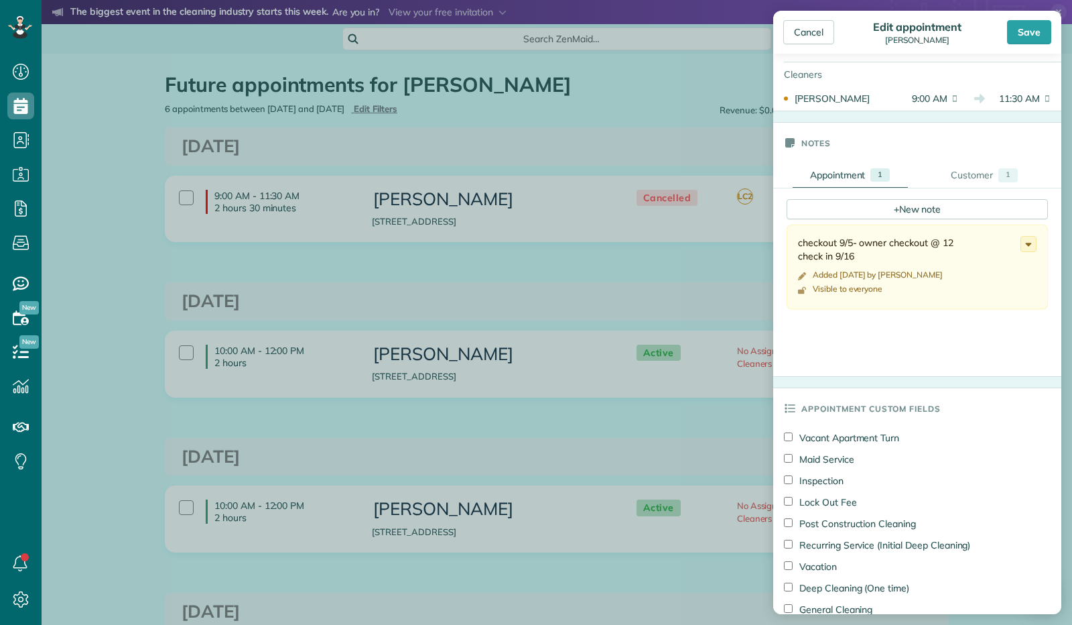
scroll to position [268, 0]
click at [1021, 243] on icon at bounding box center [1028, 241] width 15 height 15
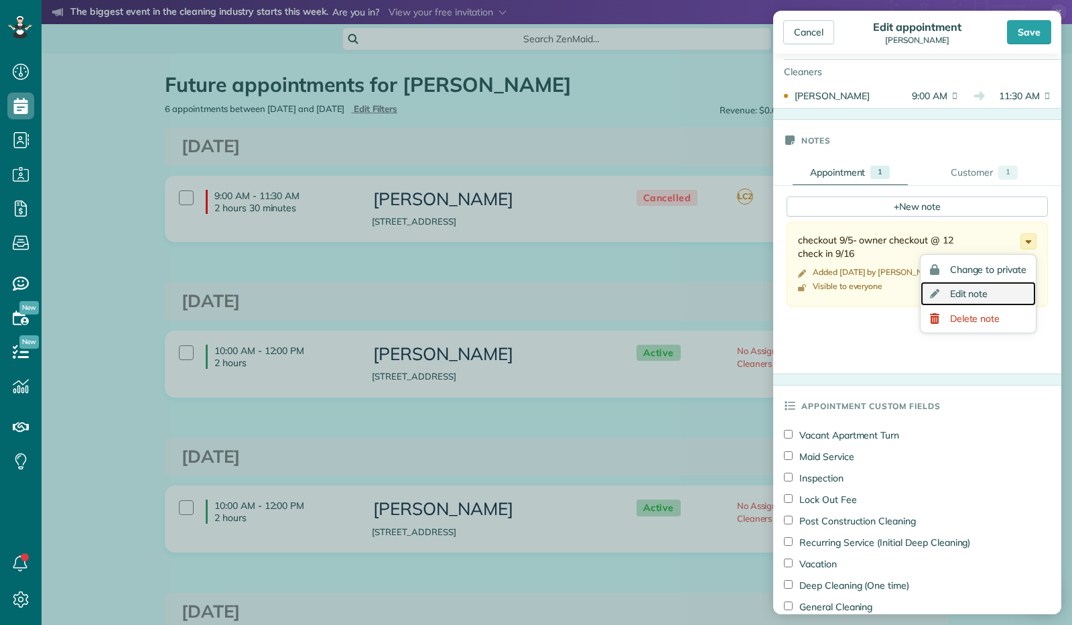
click at [982, 295] on link "Edit note" at bounding box center [978, 294] width 115 height 25
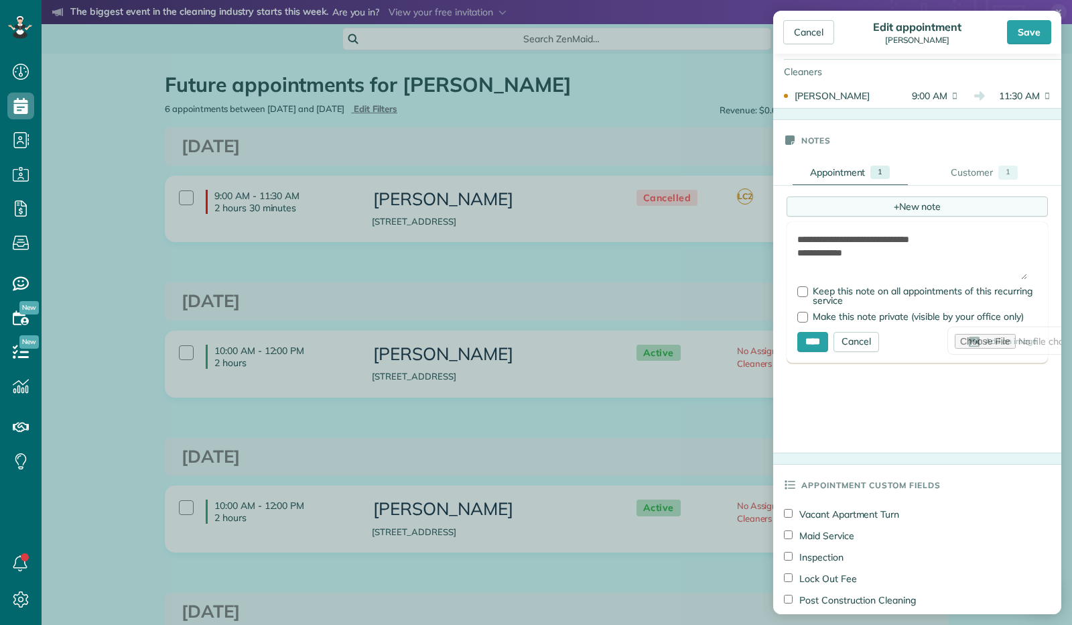
drag, startPoint x: 869, startPoint y: 263, endPoint x: 788, endPoint y: 212, distance: 96.3
click at [788, 212] on div "**********" at bounding box center [917, 306] width 261 height 220
type textarea "**********"
click at [822, 342] on input "****" at bounding box center [813, 342] width 31 height 20
type input "**********"
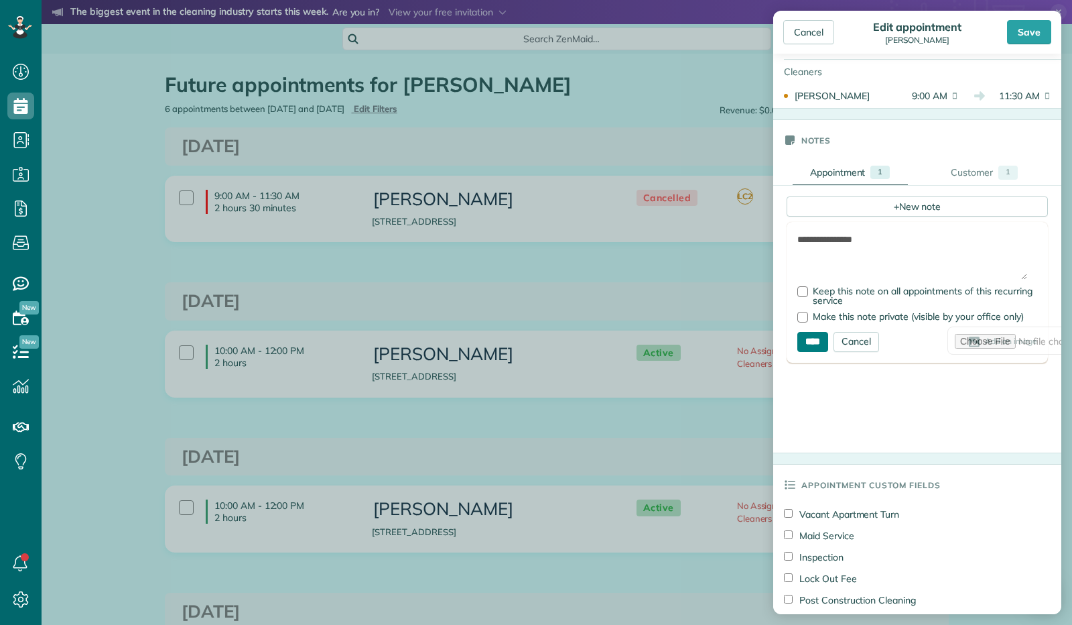
type input "**********"
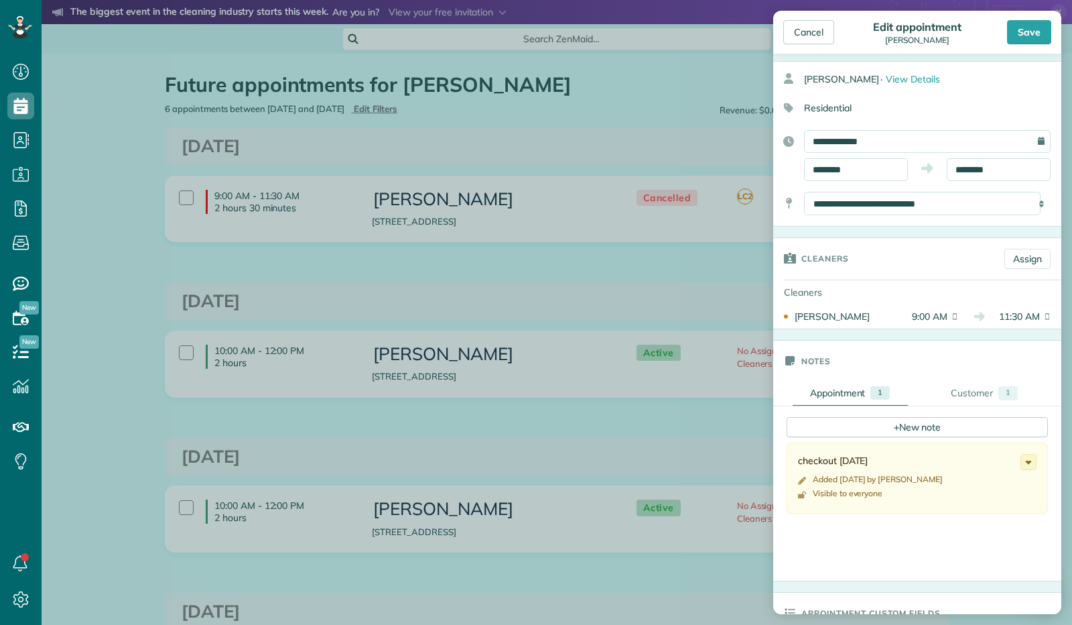
scroll to position [134, 0]
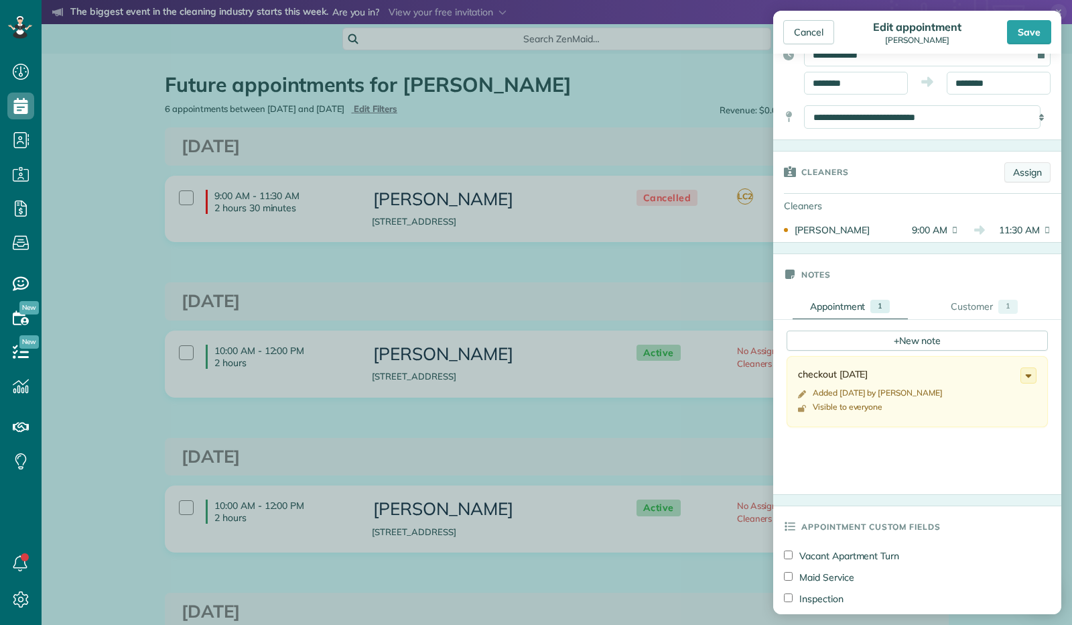
click at [1013, 172] on link "Assign" at bounding box center [1028, 172] width 46 height 20
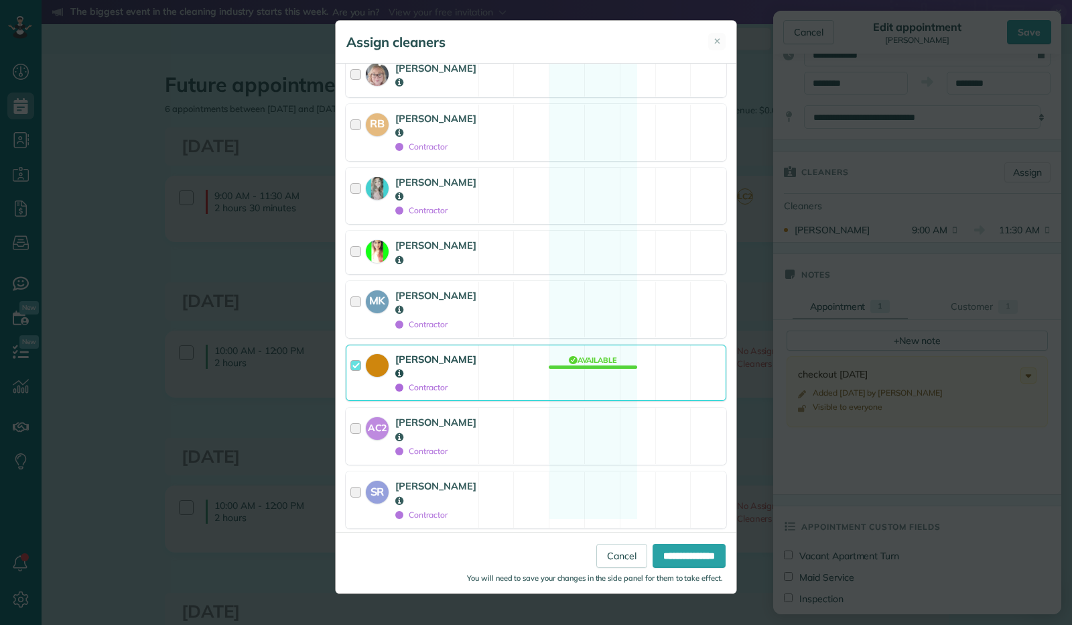
scroll to position [287, 0]
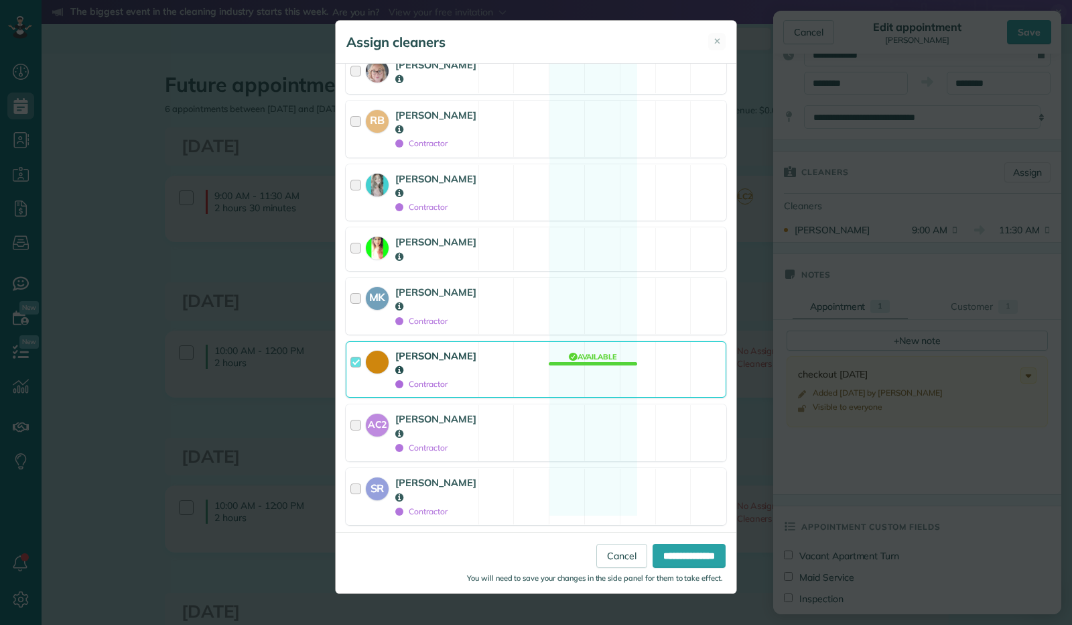
click at [351, 352] on div at bounding box center [358, 370] width 15 height 42
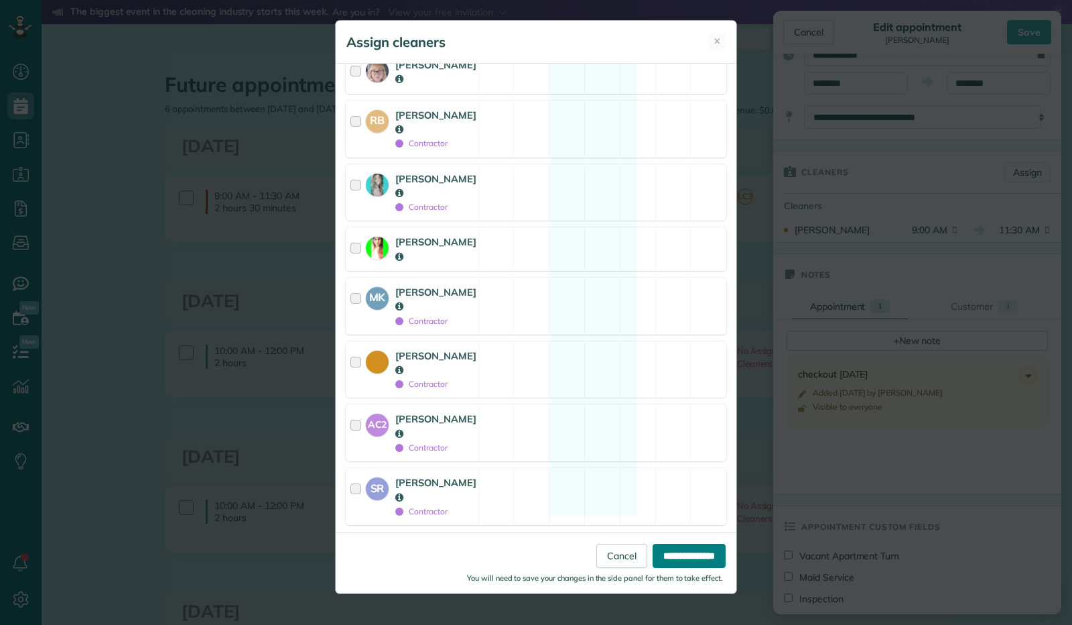
click at [680, 544] on input "**********" at bounding box center [689, 556] width 73 height 24
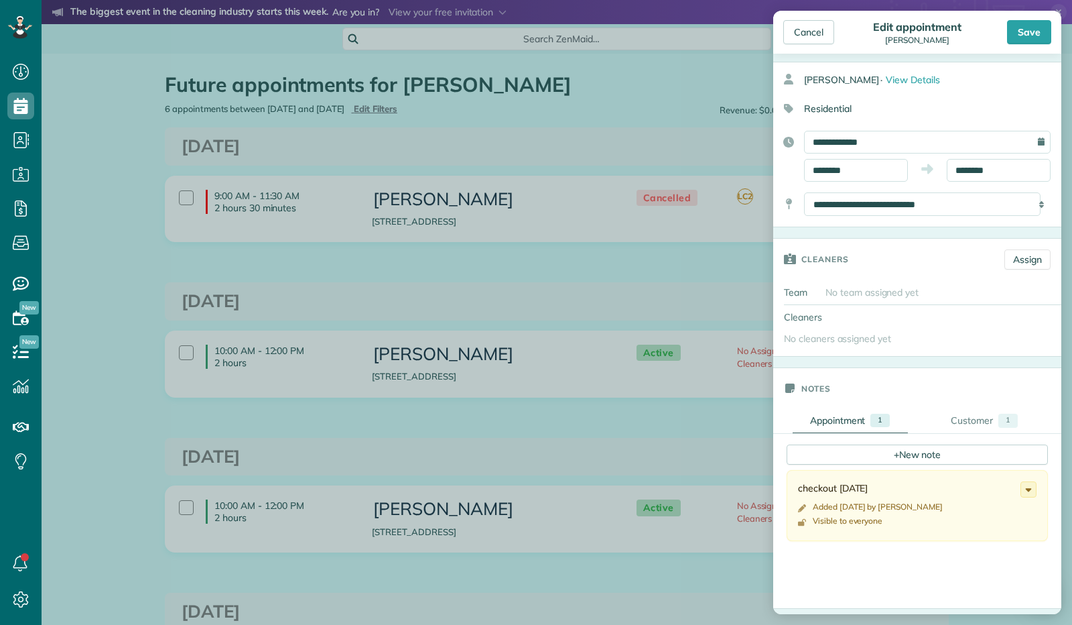
scroll to position [0, 0]
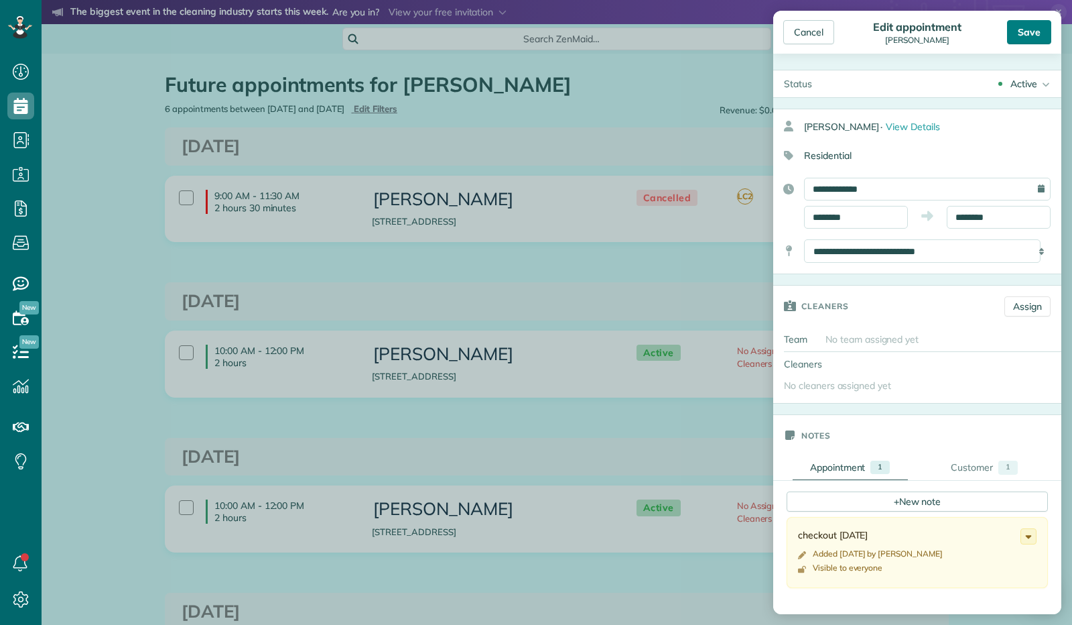
click at [1036, 30] on div "Save" at bounding box center [1029, 32] width 44 height 24
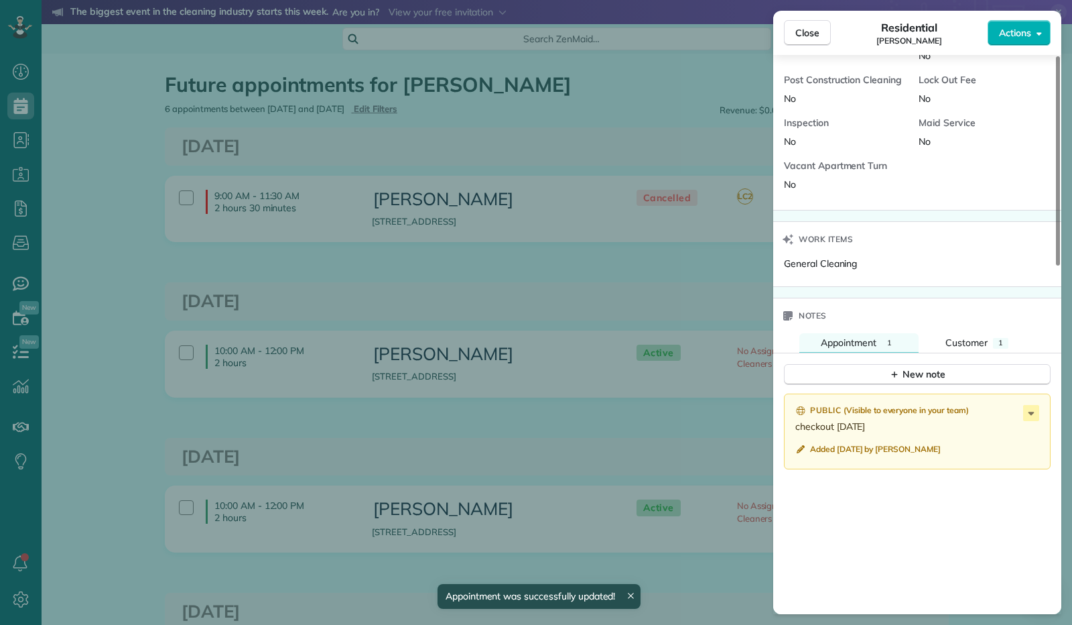
scroll to position [536, 0]
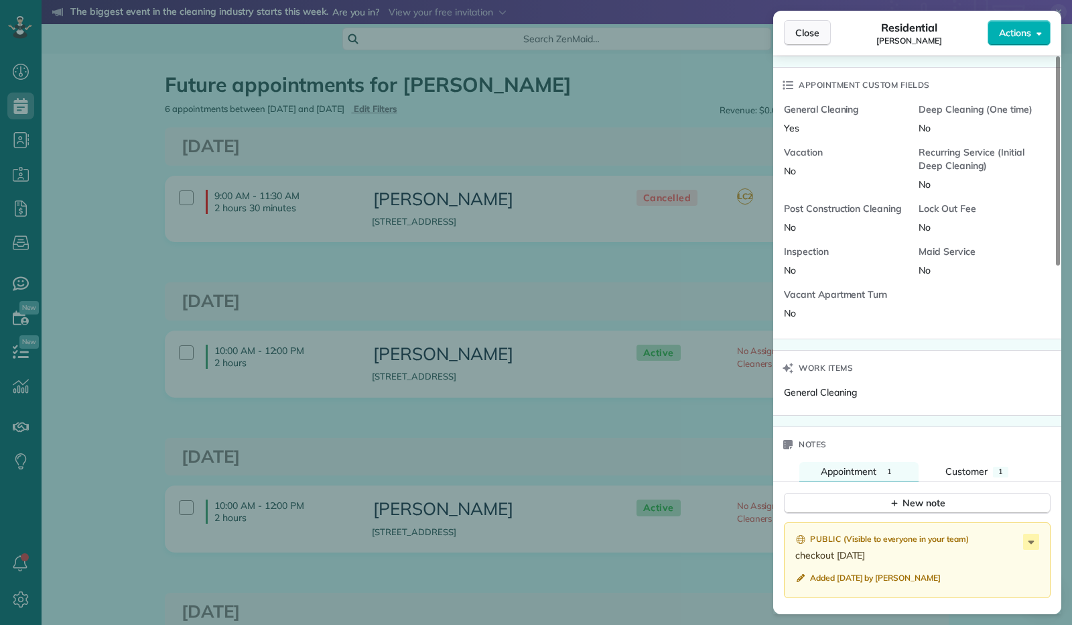
click at [812, 41] on button "Close" at bounding box center [807, 32] width 47 height 25
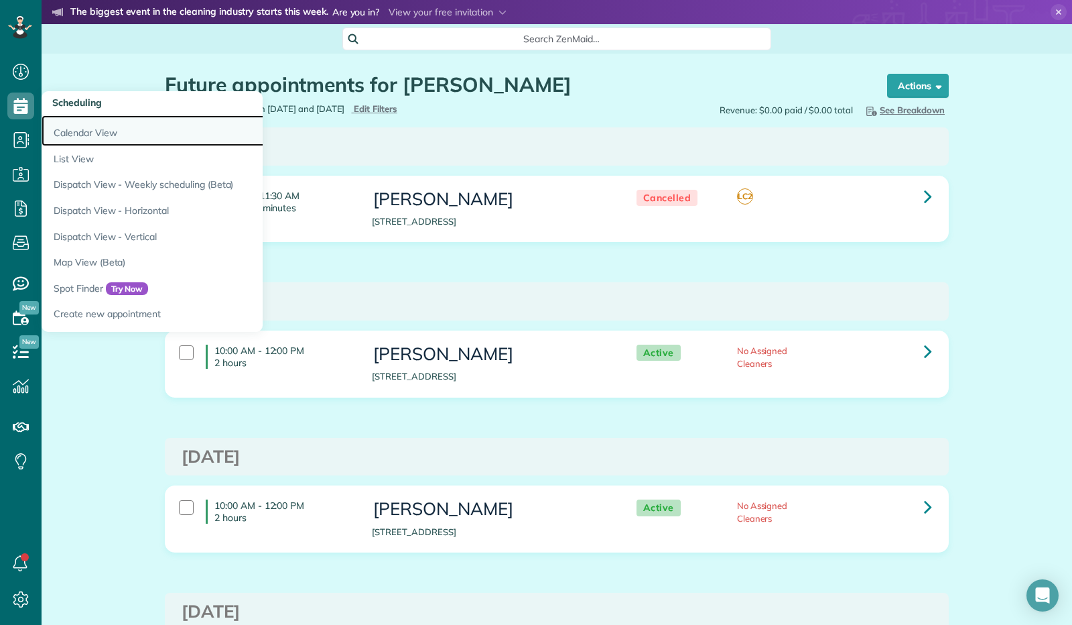
click at [61, 128] on link "Calendar View" at bounding box center [209, 130] width 335 height 31
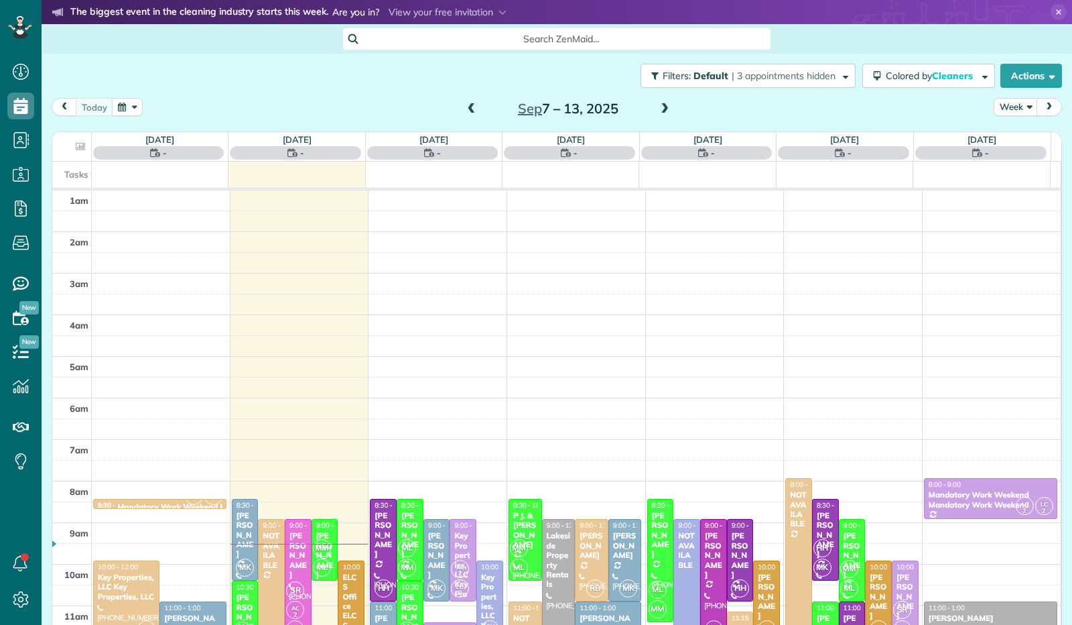
scroll to position [247, 0]
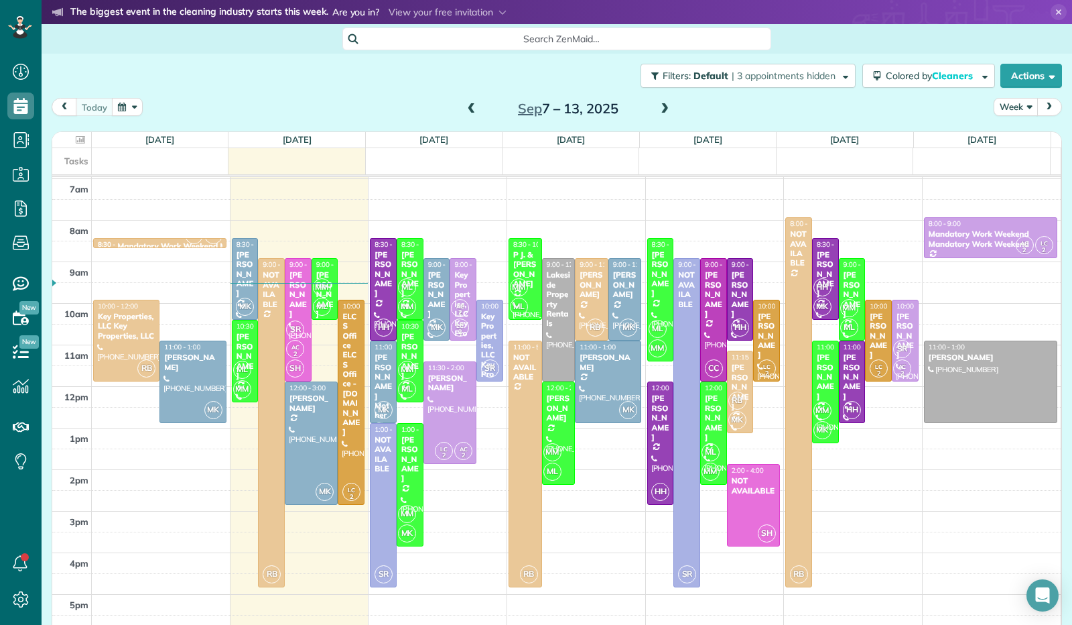
click at [1020, 109] on button "Week" at bounding box center [1016, 107] width 44 height 18
click at [1003, 143] on link "Day" at bounding box center [1048, 138] width 106 height 27
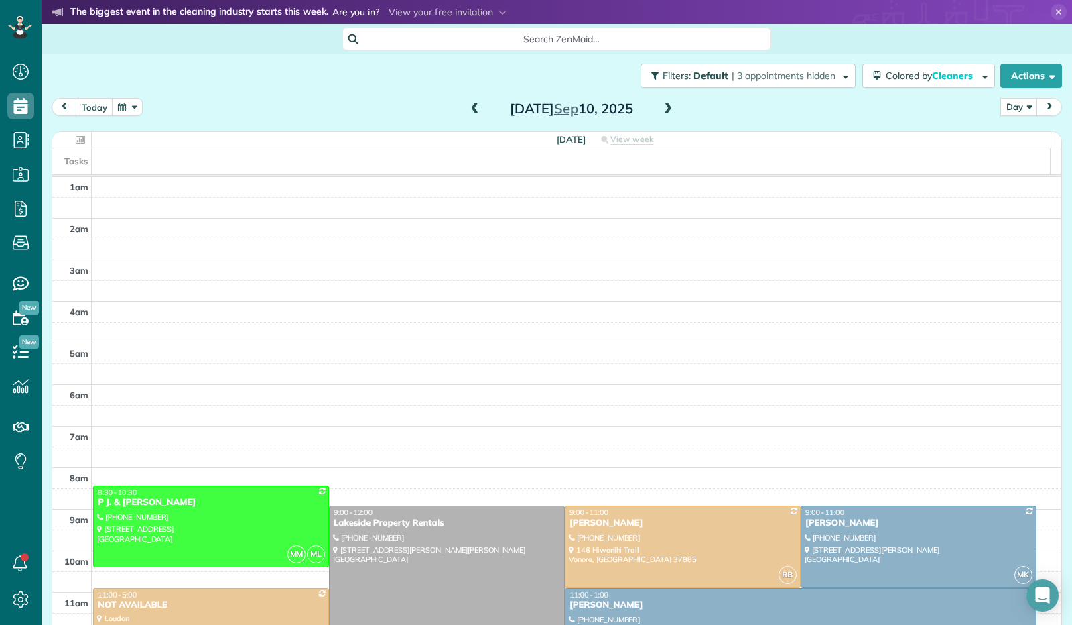
scroll to position [247, 0]
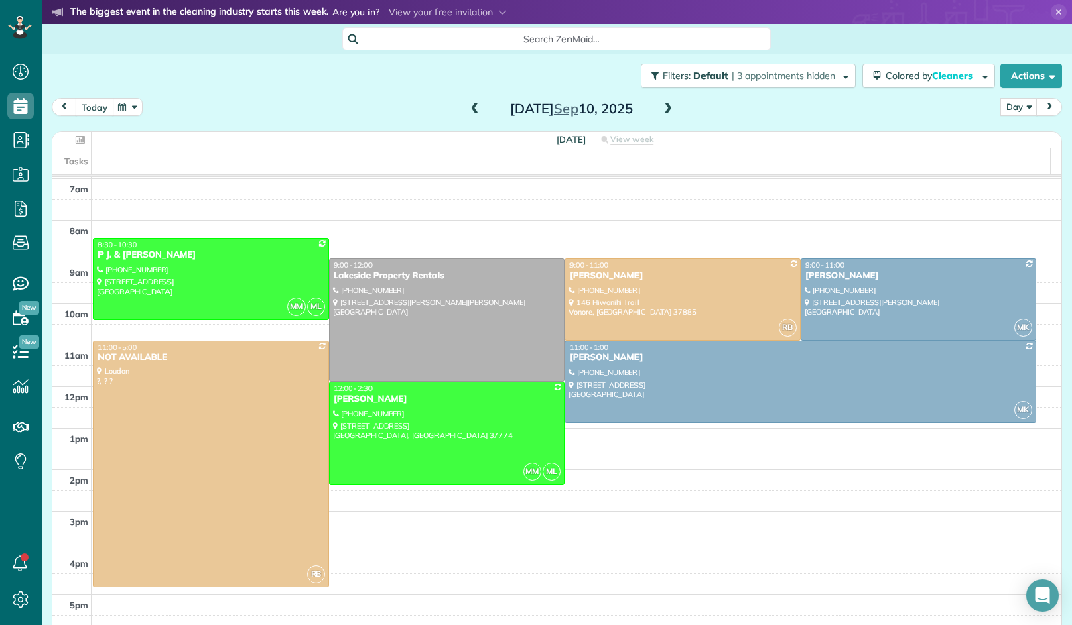
click at [101, 105] on button "today" at bounding box center [95, 107] width 38 height 18
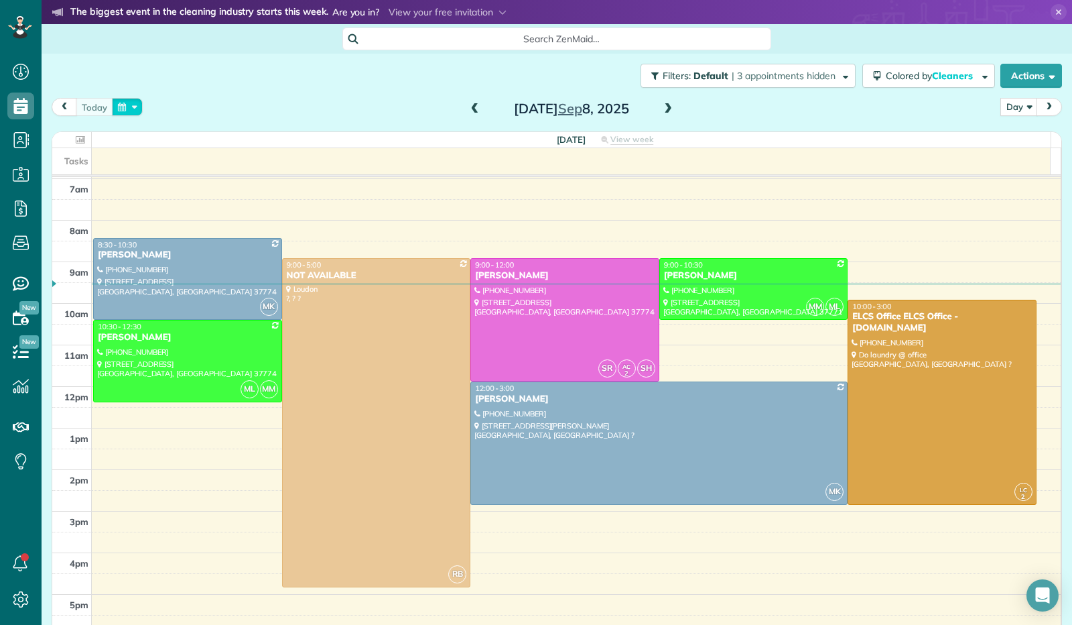
click at [121, 98] on button "button" at bounding box center [127, 107] width 31 height 18
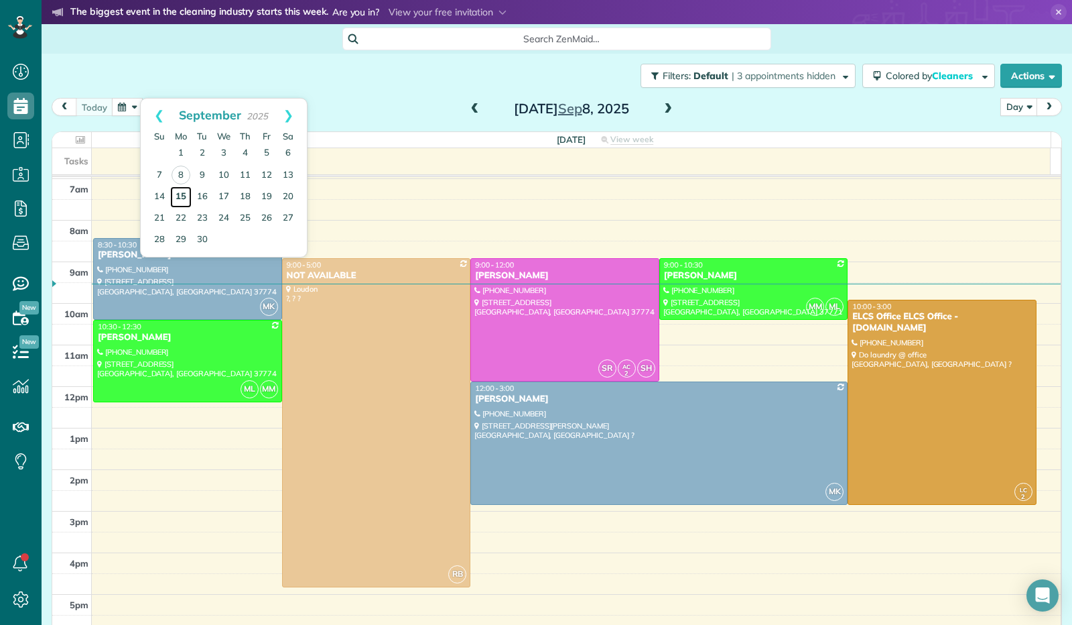
click at [188, 190] on link "15" at bounding box center [180, 196] width 21 height 21
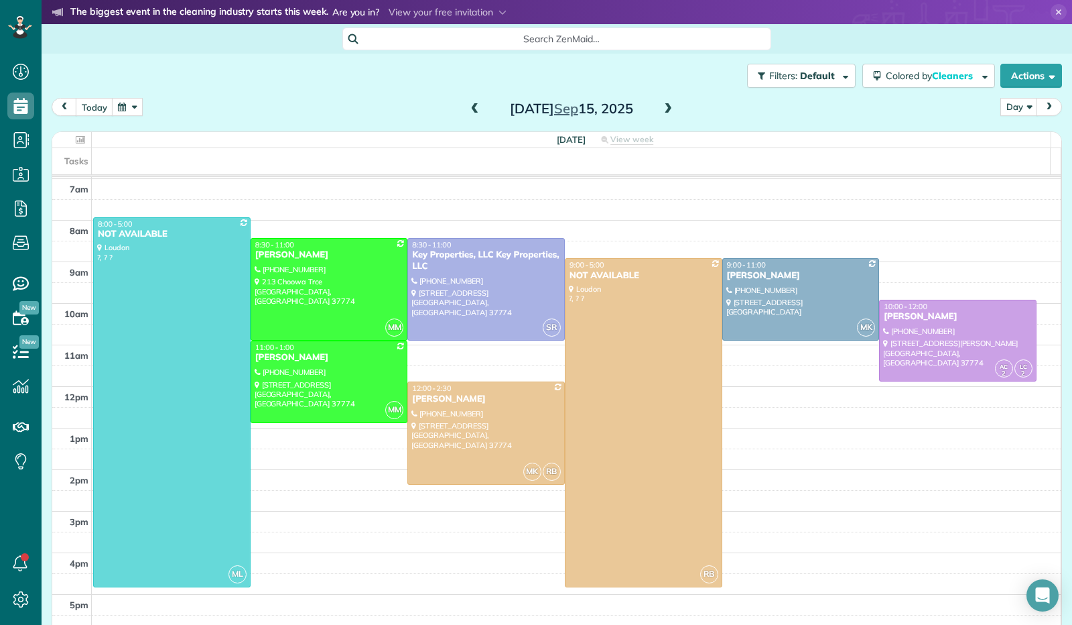
click at [666, 118] on span at bounding box center [668, 109] width 15 height 20
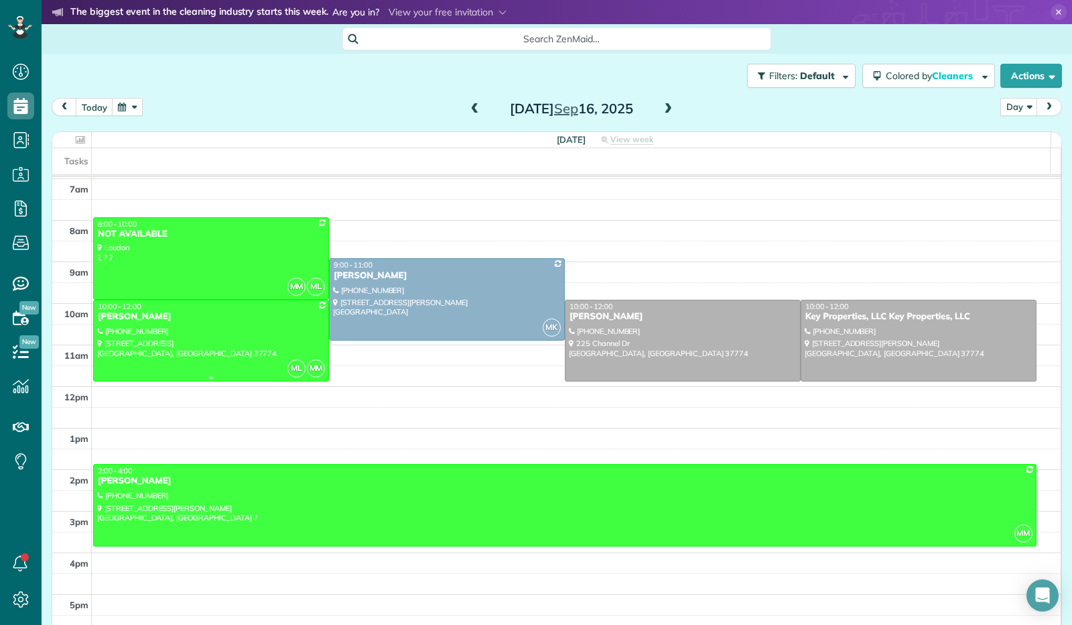
click at [260, 328] on div at bounding box center [211, 340] width 235 height 81
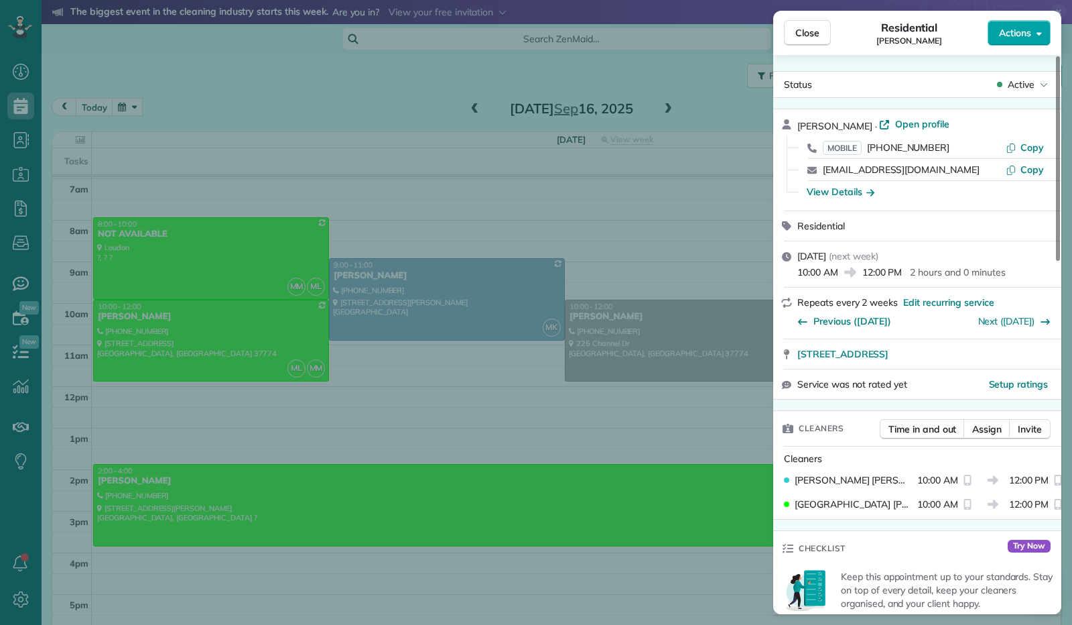
click at [1039, 30] on icon "button" at bounding box center [1039, 33] width 5 height 10
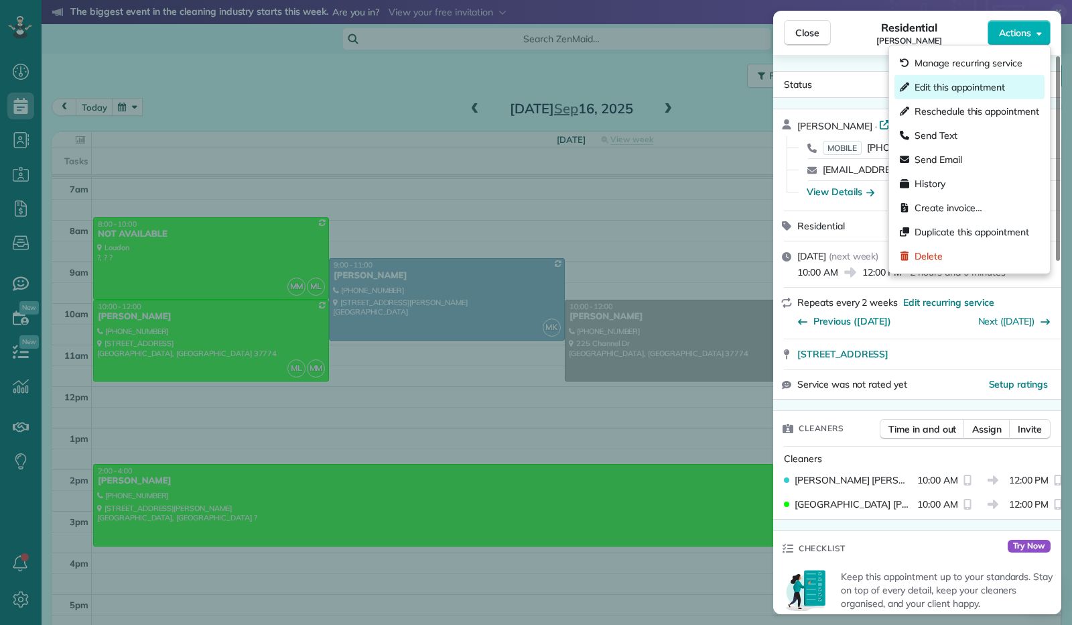
click at [1003, 83] on span "Edit this appointment" at bounding box center [960, 86] width 90 height 13
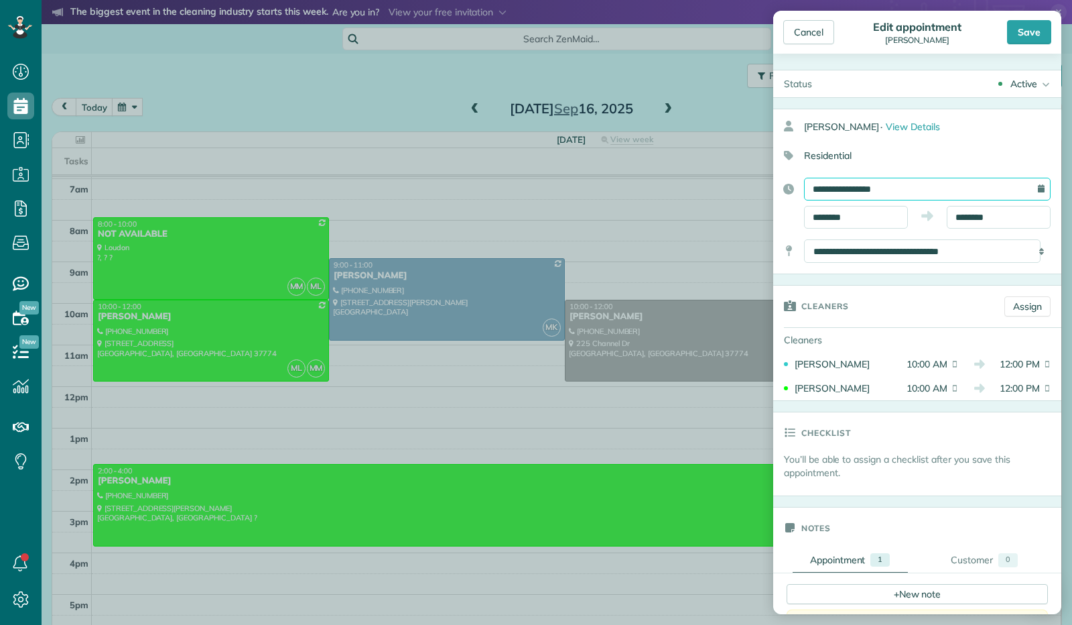
click at [878, 190] on input "**********" at bounding box center [927, 189] width 247 height 23
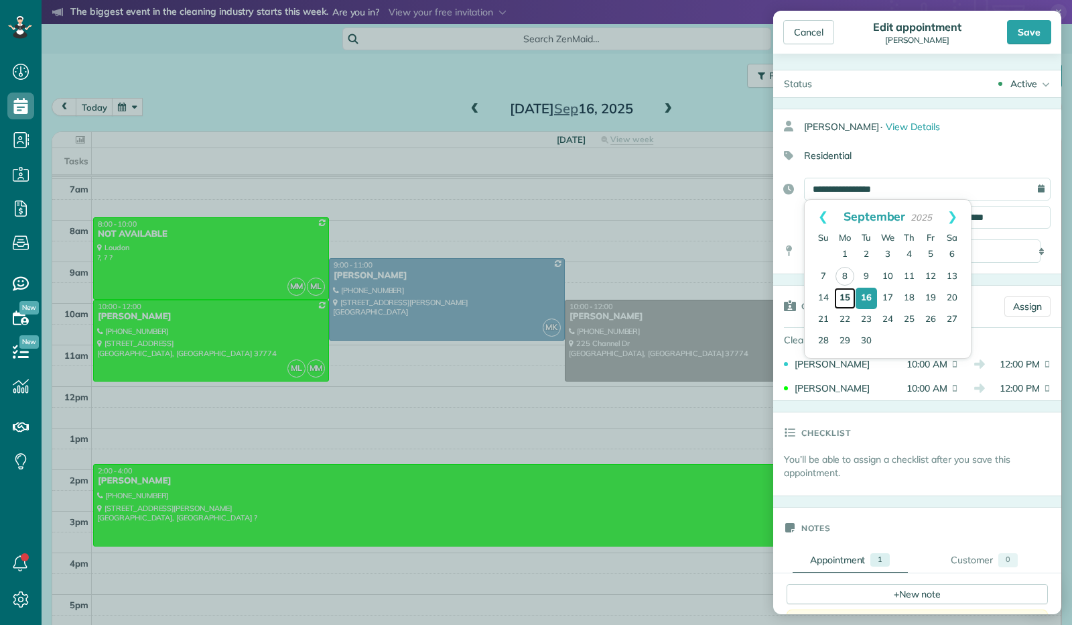
click at [850, 295] on link "15" at bounding box center [844, 298] width 21 height 21
type input "**********"
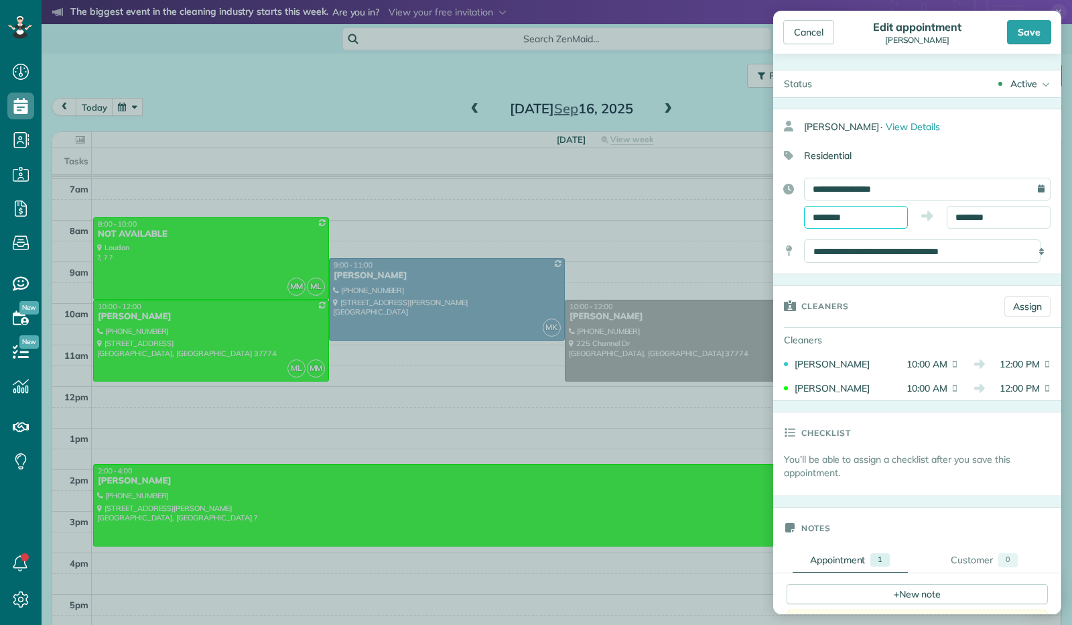
click at [865, 216] on input "********" at bounding box center [856, 217] width 104 height 23
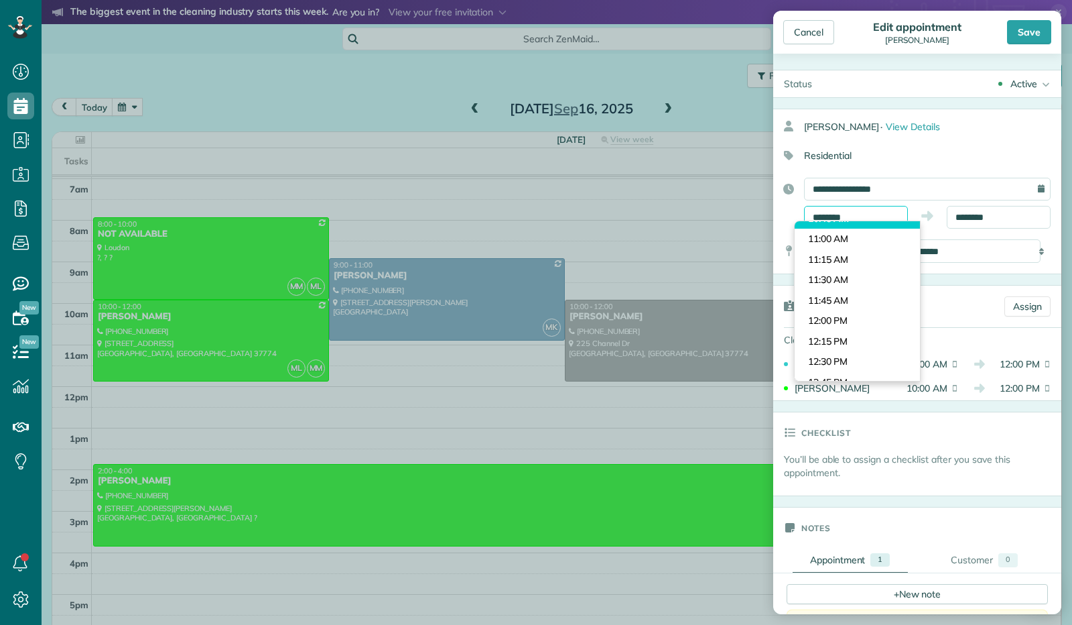
scroll to position [912, 0]
type input "*******"
drag, startPoint x: 816, startPoint y: 365, endPoint x: 808, endPoint y: 369, distance: 8.7
click at [816, 365] on body "Dashboard Scheduling Calendar View List View Dispatch View - Weekly scheduling …" at bounding box center [536, 312] width 1072 height 625
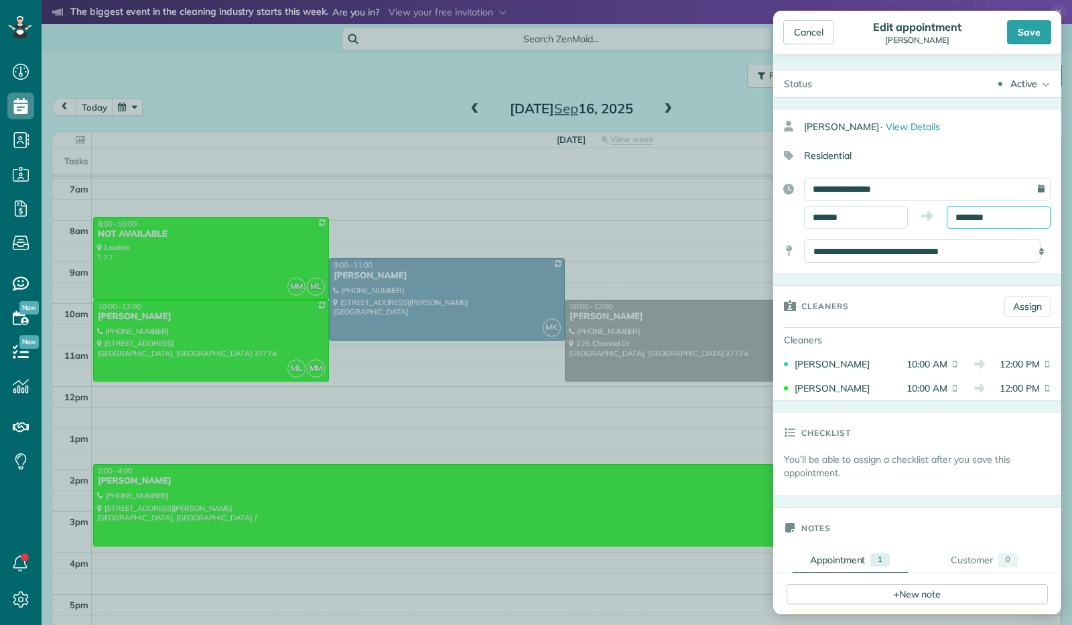
click at [973, 210] on input "********" at bounding box center [999, 217] width 104 height 23
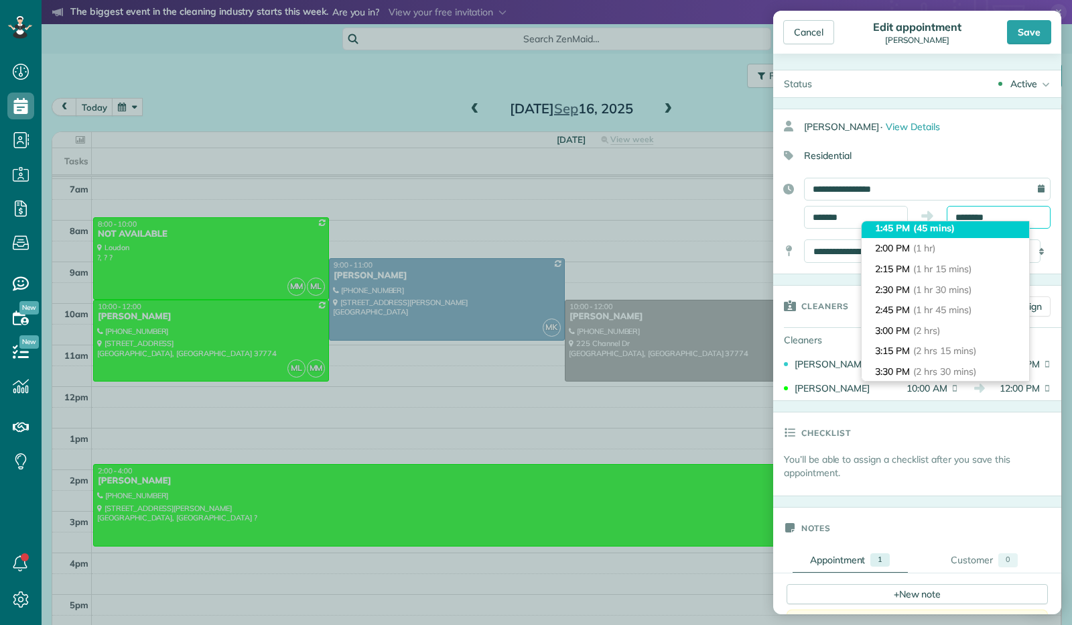
scroll to position [67, 0]
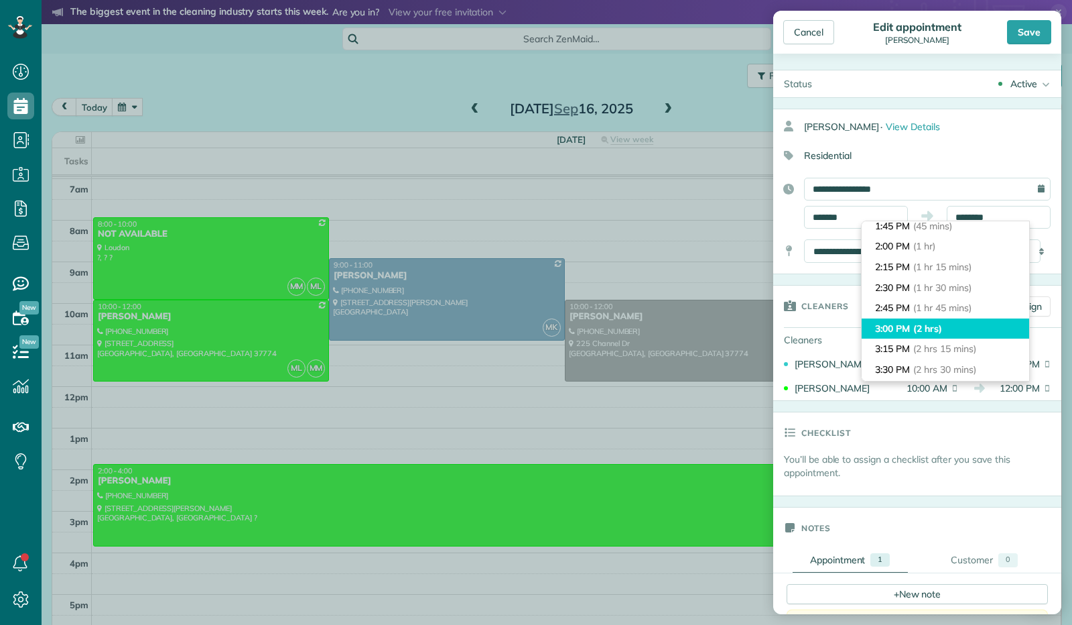
type input "*******"
click at [927, 326] on span "(2 hrs)" at bounding box center [928, 328] width 29 height 12
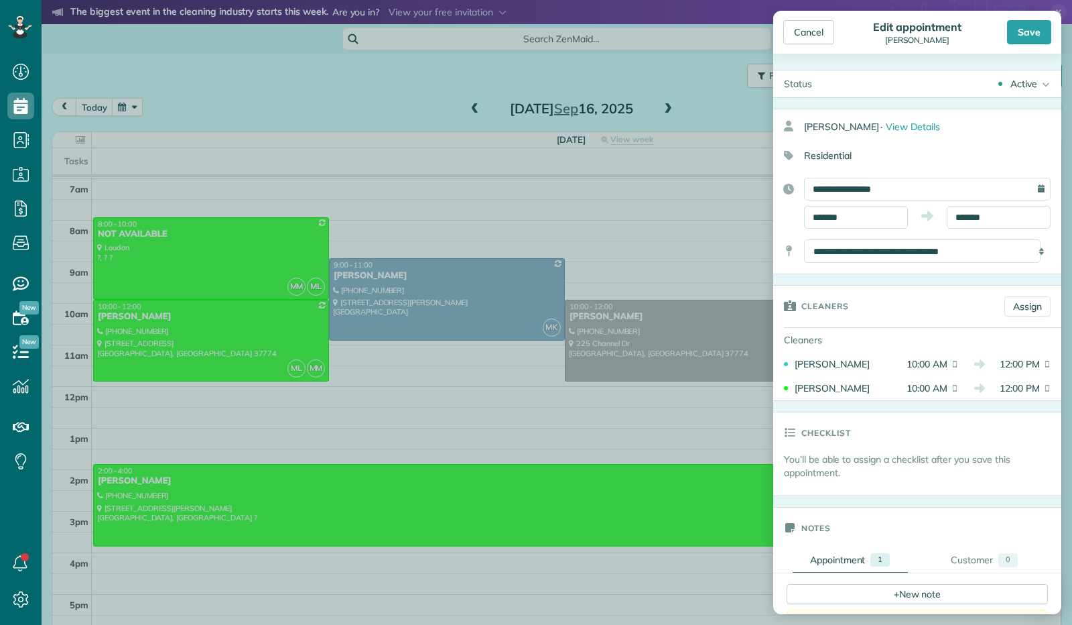
click at [1021, 33] on div "Save" at bounding box center [1029, 32] width 44 height 24
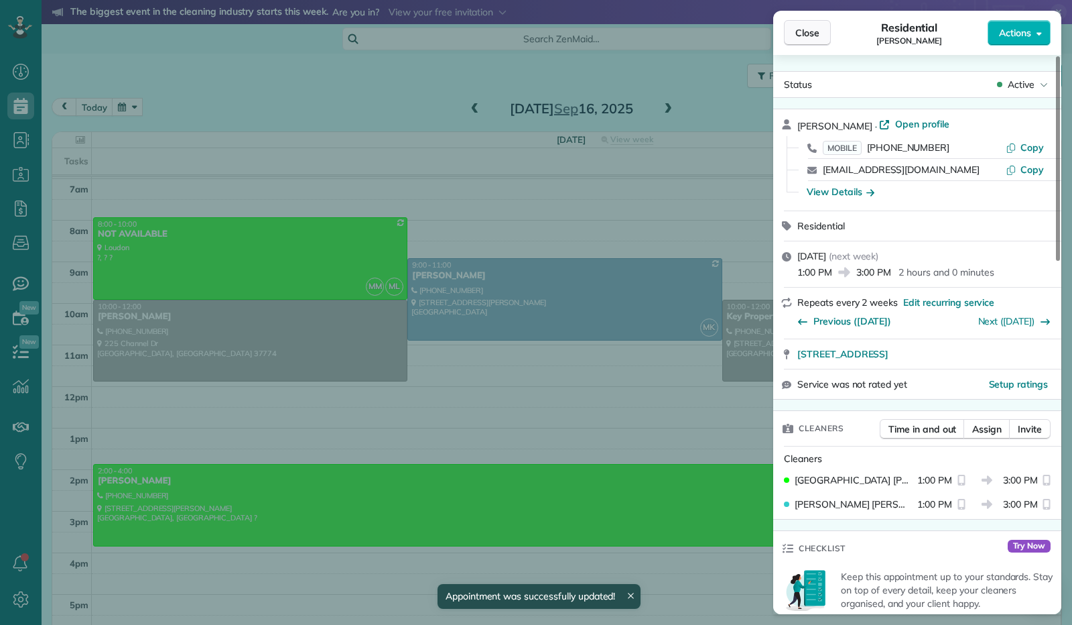
click at [802, 31] on span "Close" at bounding box center [808, 32] width 24 height 13
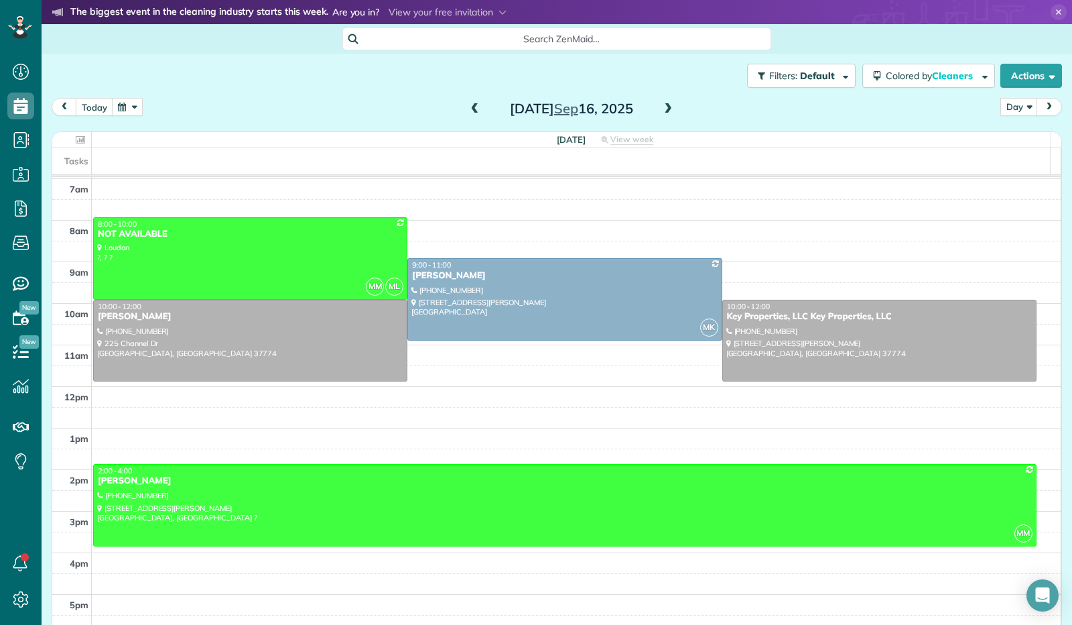
click at [469, 106] on span at bounding box center [475, 109] width 15 height 12
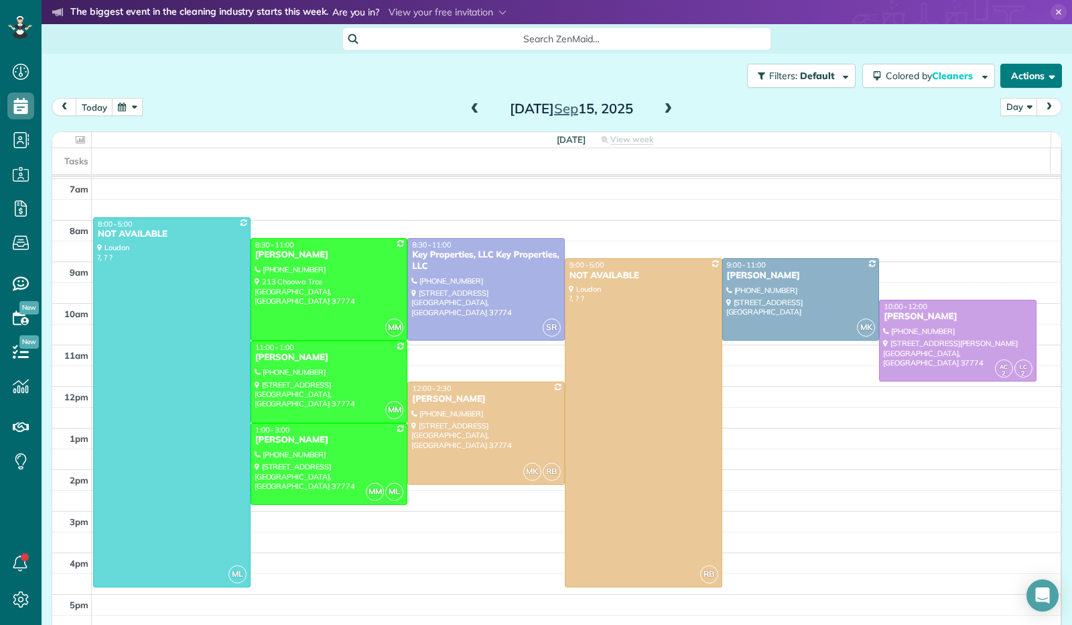
click at [1045, 76] on span "button" at bounding box center [1050, 75] width 10 height 10
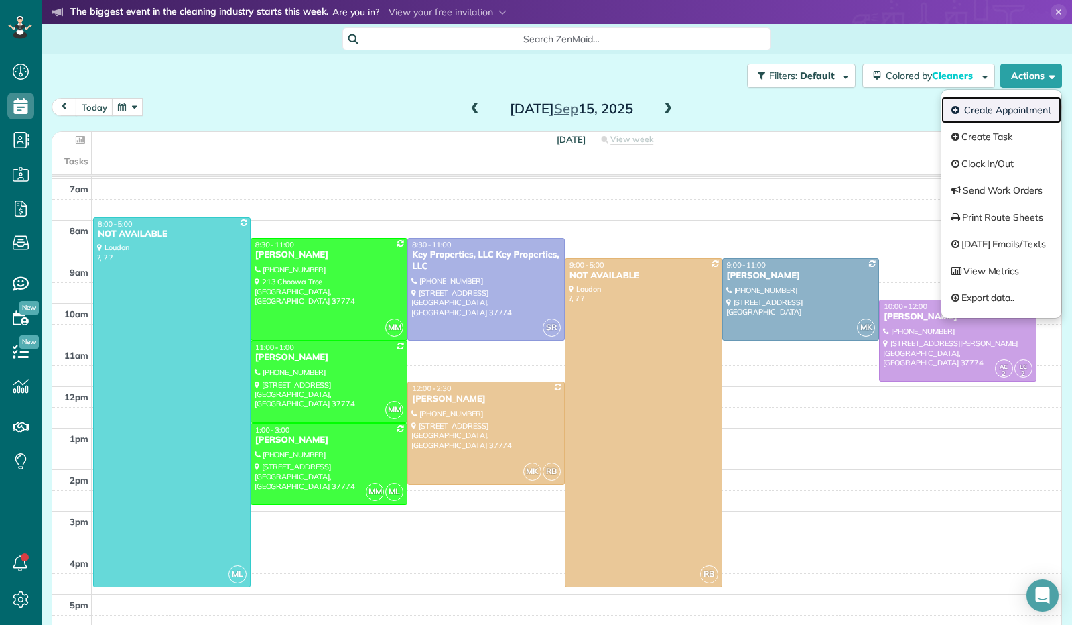
click at [1015, 108] on link "Create Appointment" at bounding box center [1002, 110] width 120 height 27
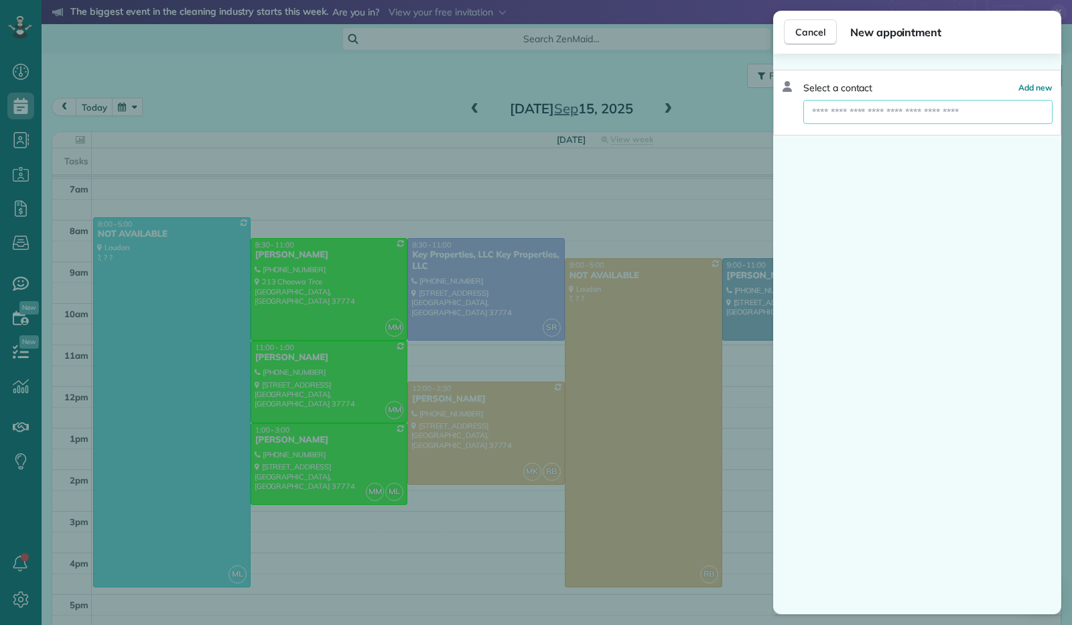
click at [908, 113] on input "text" at bounding box center [928, 112] width 249 height 24
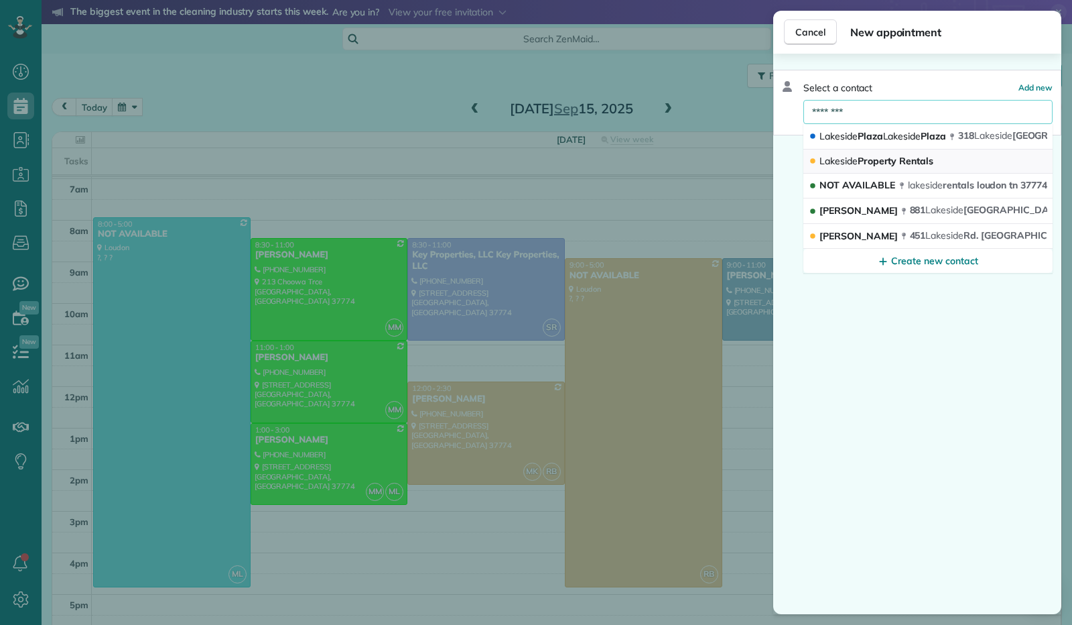
type input "********"
click at [889, 159] on span "Lakeside Property Rentals" at bounding box center [877, 161] width 114 height 12
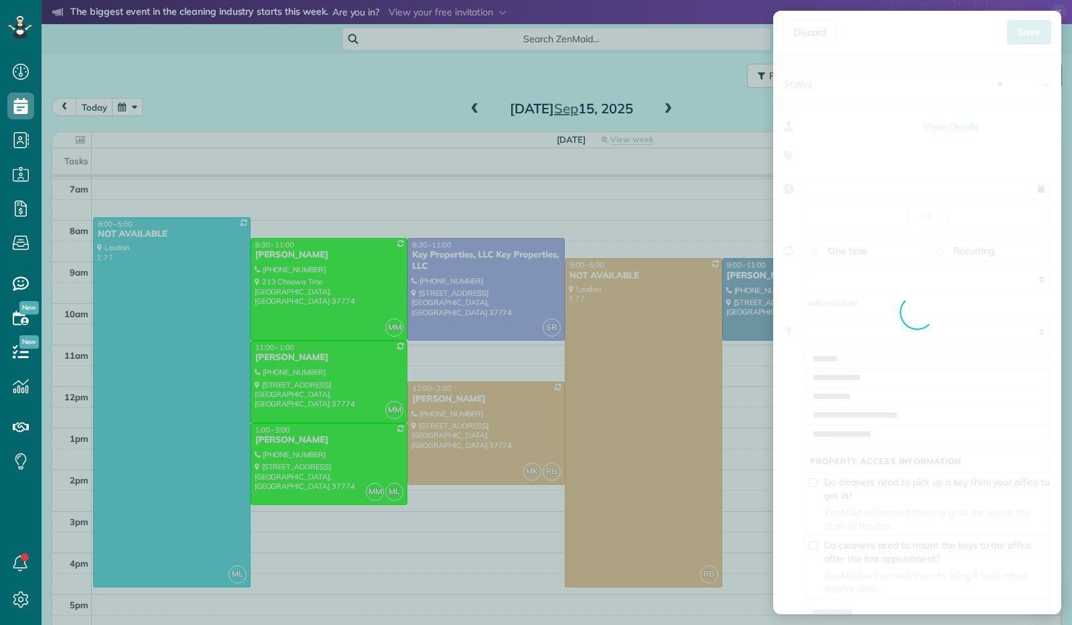
type input "**********"
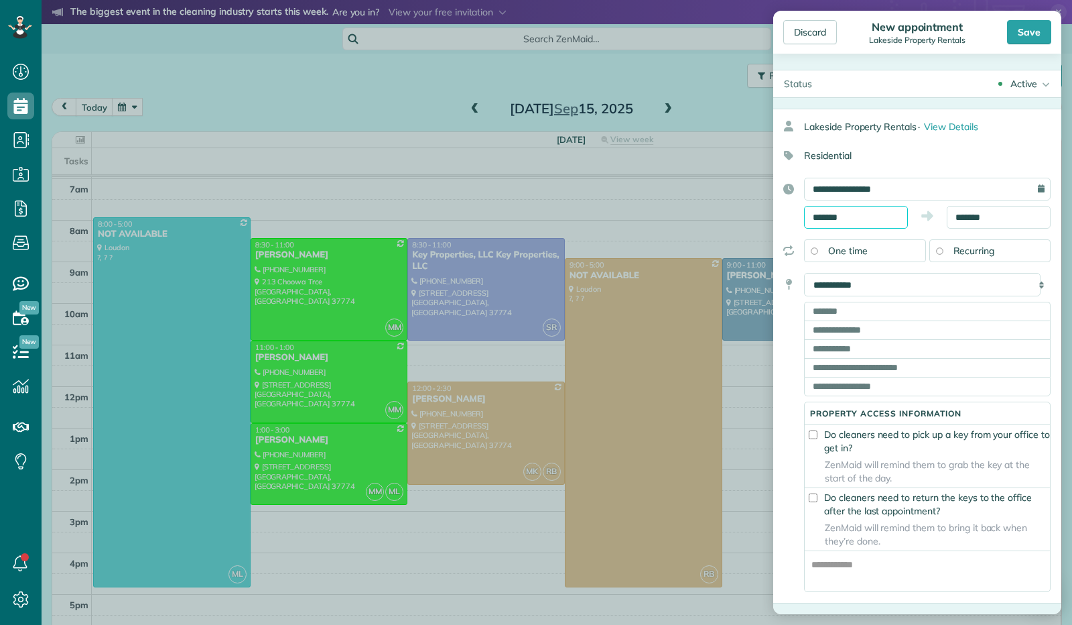
click at [837, 219] on input "*******" at bounding box center [856, 217] width 104 height 23
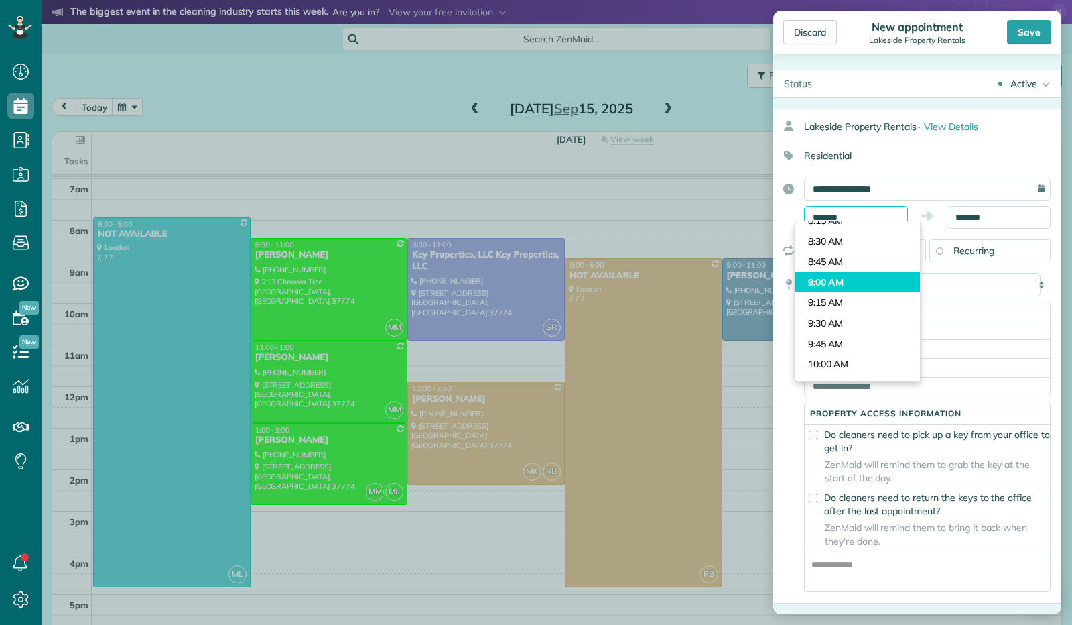
scroll to position [836, 0]
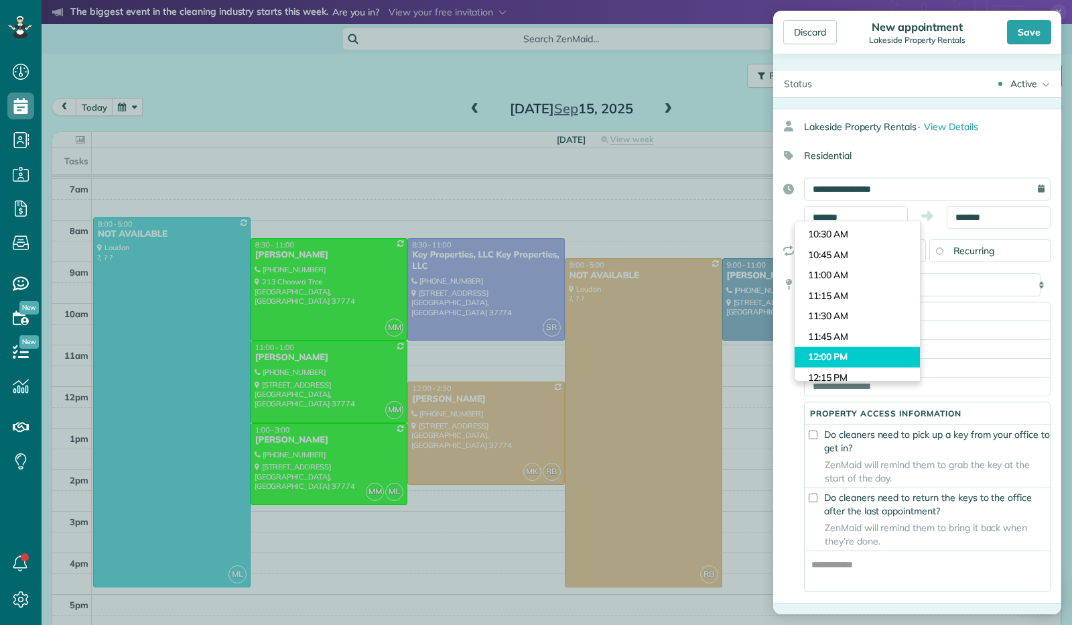
type input "********"
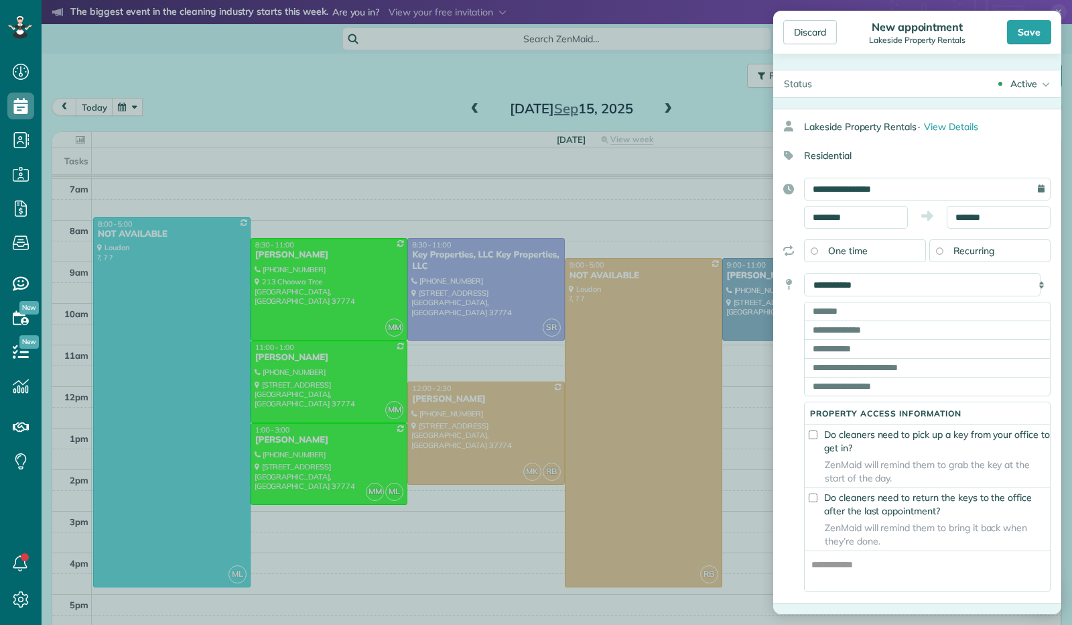
click at [820, 355] on body "Dashboard Scheduling Calendar View List View Dispatch View - Weekly scheduling …" at bounding box center [536, 312] width 1072 height 625
click at [947, 219] on input "*******" at bounding box center [999, 217] width 104 height 23
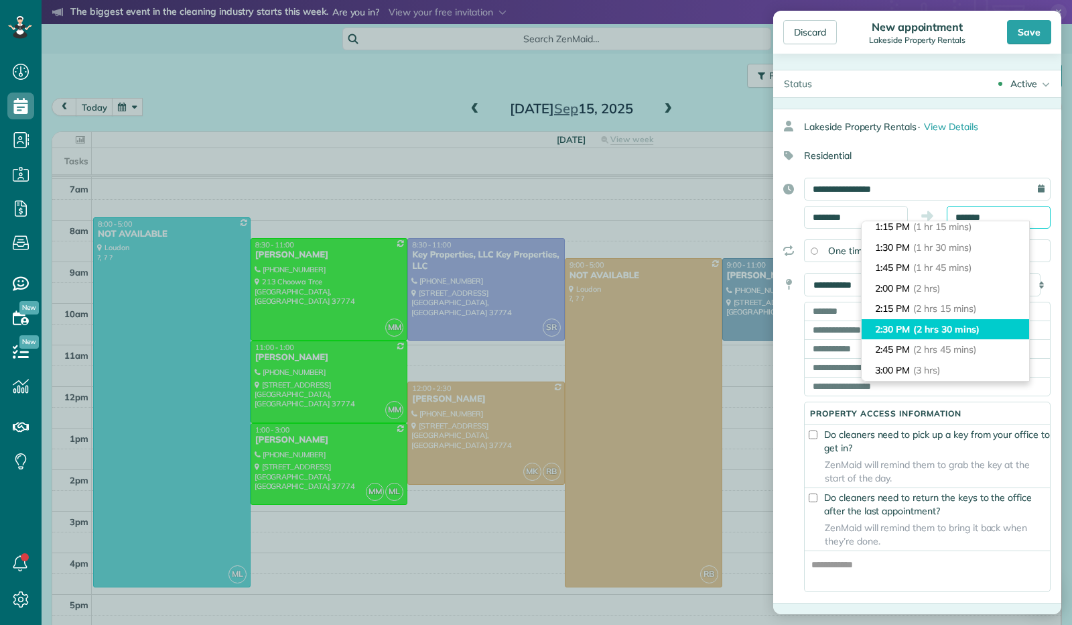
scroll to position [106, 0]
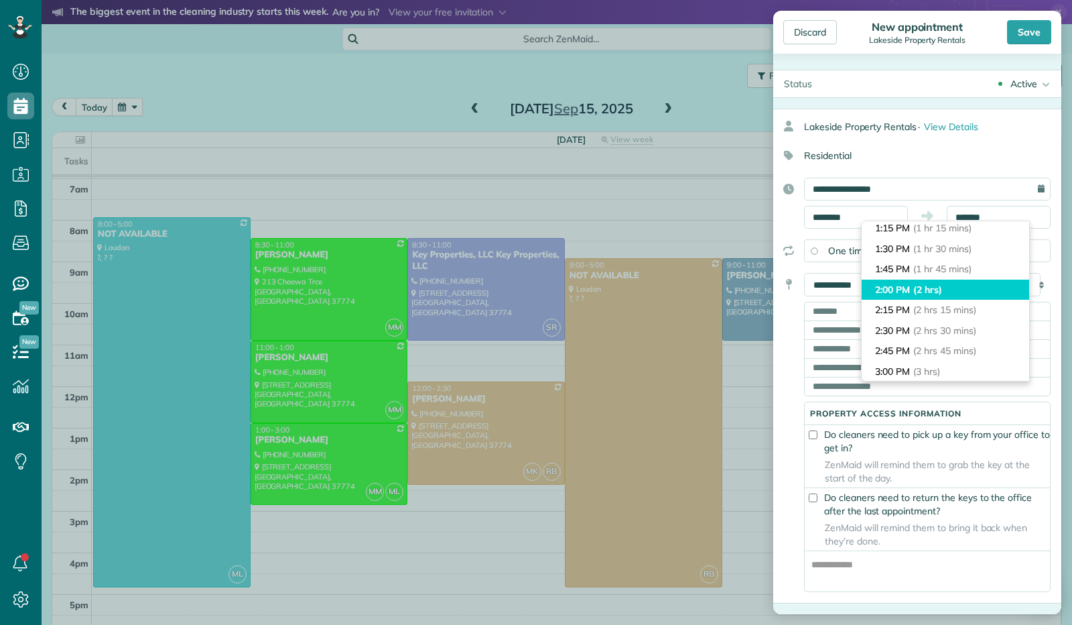
type input "*******"
click at [934, 279] on li "2:00 PM (2 hrs)" at bounding box center [946, 289] width 168 height 21
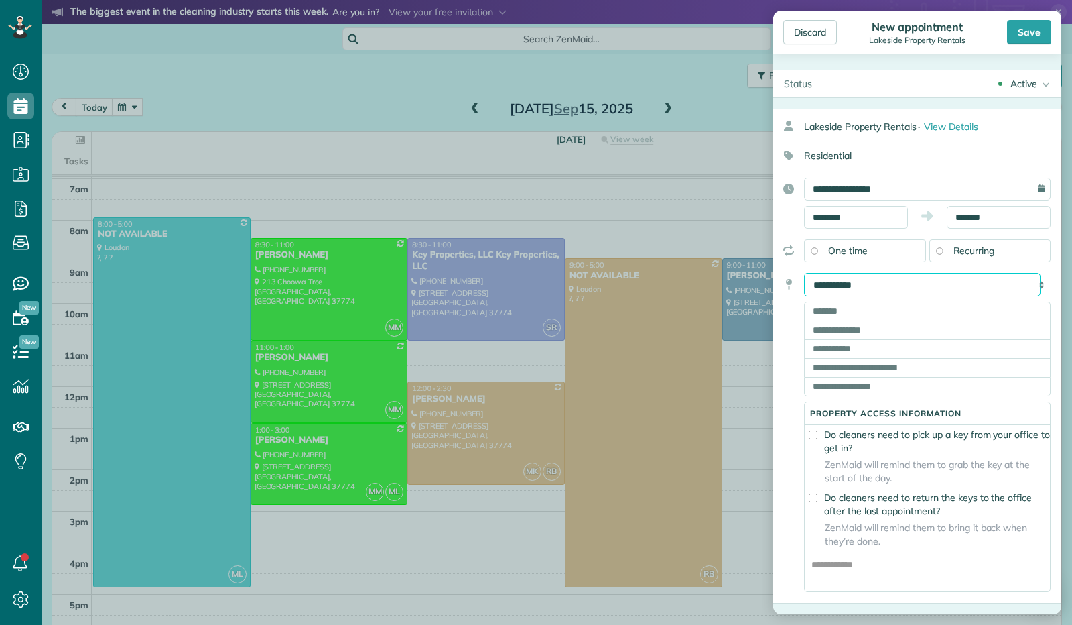
click at [909, 283] on select "**********" at bounding box center [922, 284] width 237 height 23
select select "*******"
click at [804, 273] on select "**********" at bounding box center [922, 284] width 237 height 23
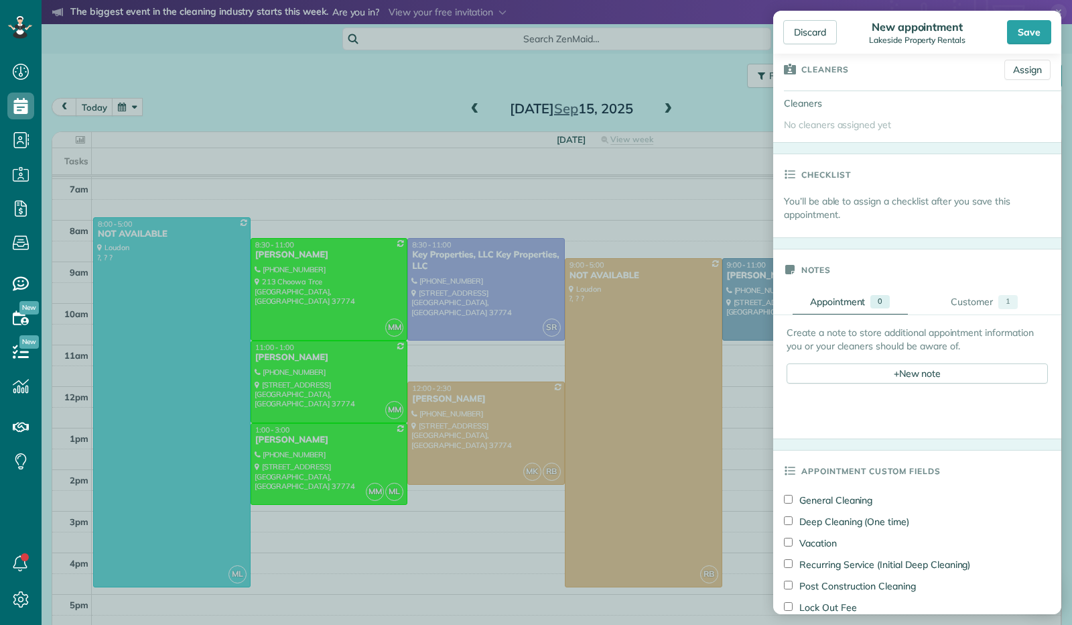
scroll to position [268, 0]
click at [909, 371] on div "+ New note" at bounding box center [917, 375] width 261 height 20
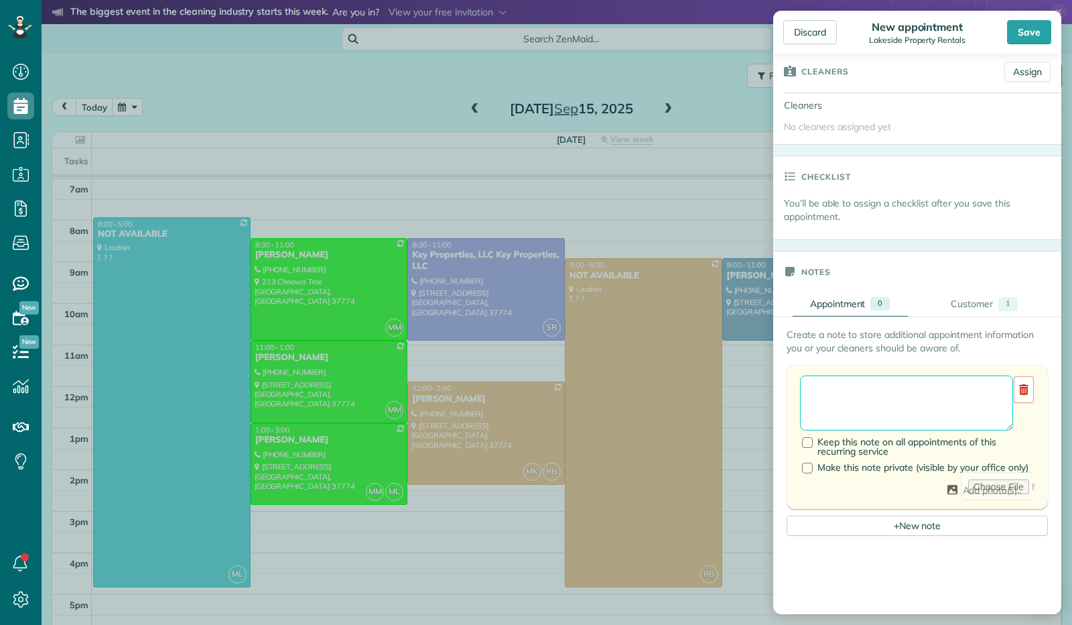
click at [874, 388] on textarea at bounding box center [906, 402] width 213 height 55
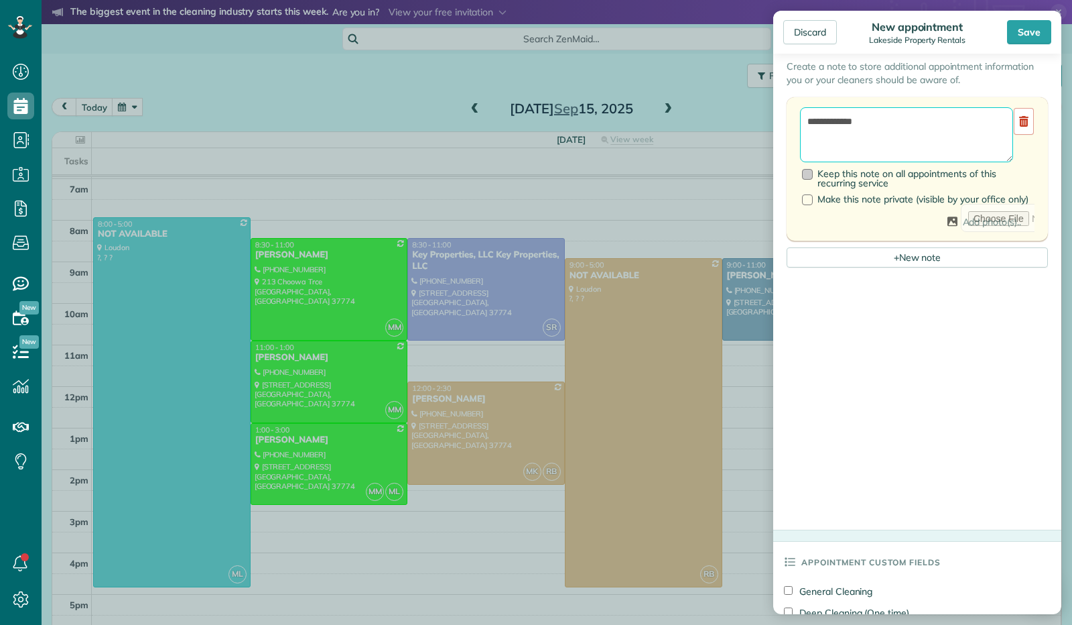
scroll to position [737, 0]
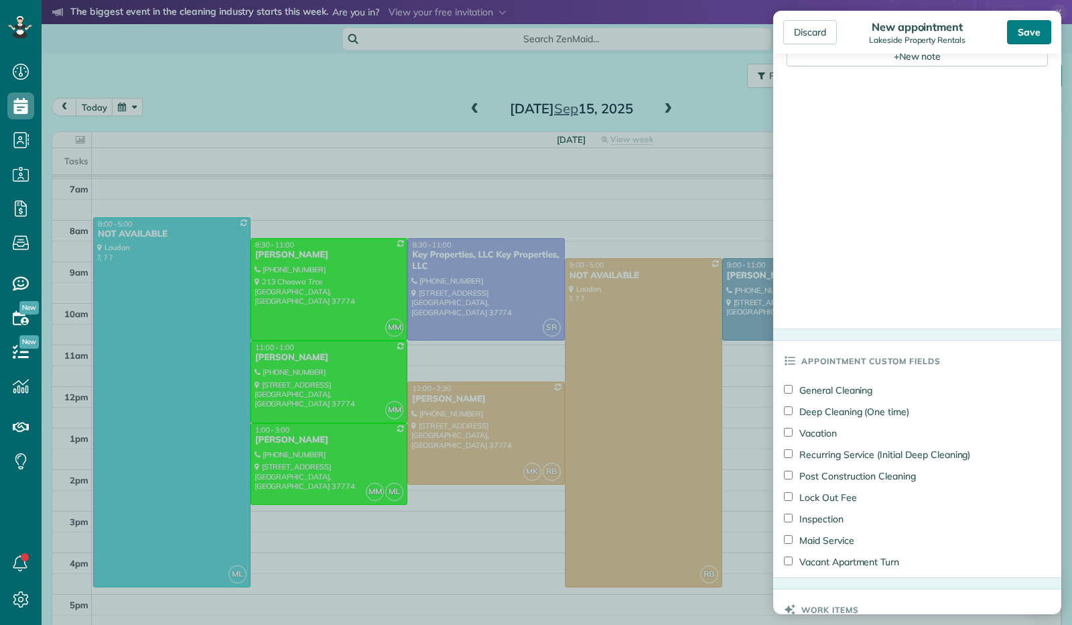
type textarea "**********"
click at [1033, 23] on div "Save" at bounding box center [1029, 32] width 44 height 24
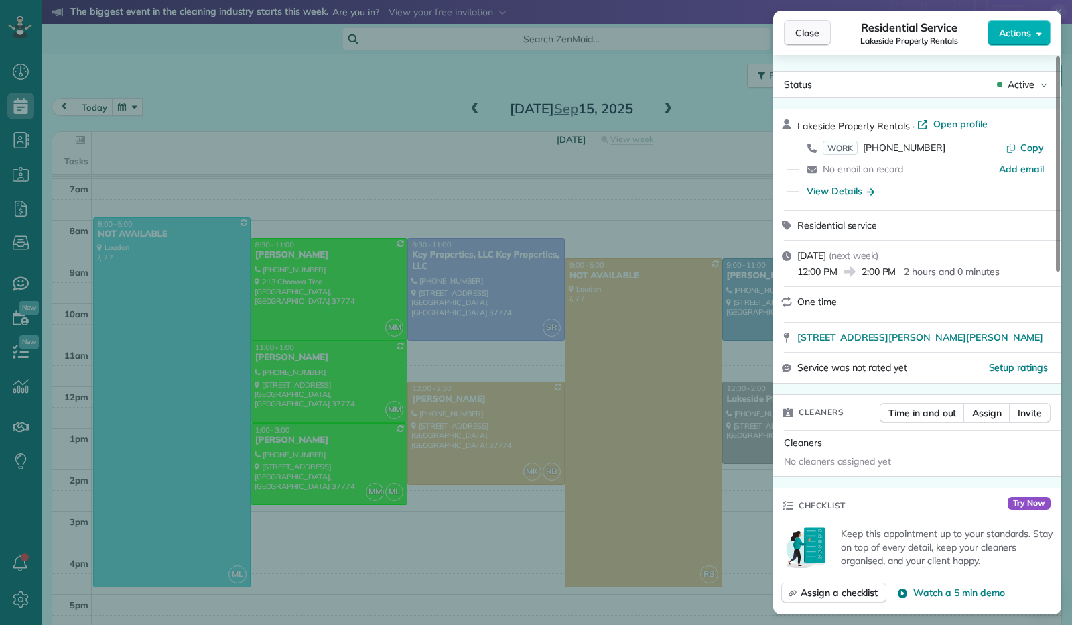
click at [806, 41] on button "Close" at bounding box center [807, 32] width 47 height 25
